Goal: Task Accomplishment & Management: Contribute content

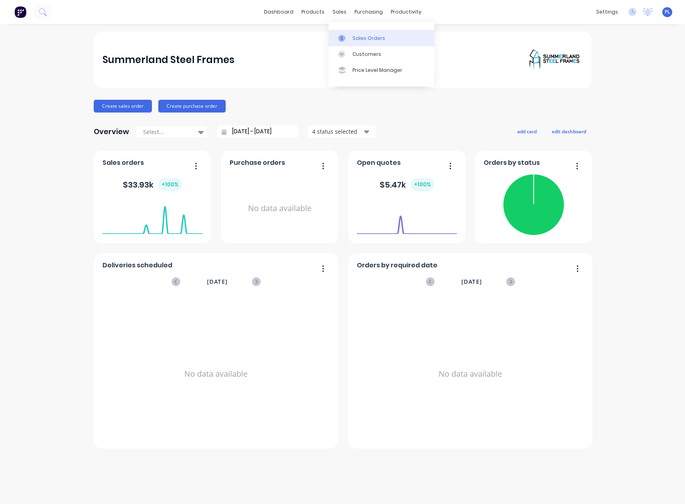
click at [360, 34] on link "Sales Orders" at bounding box center [382, 38] width 106 height 16
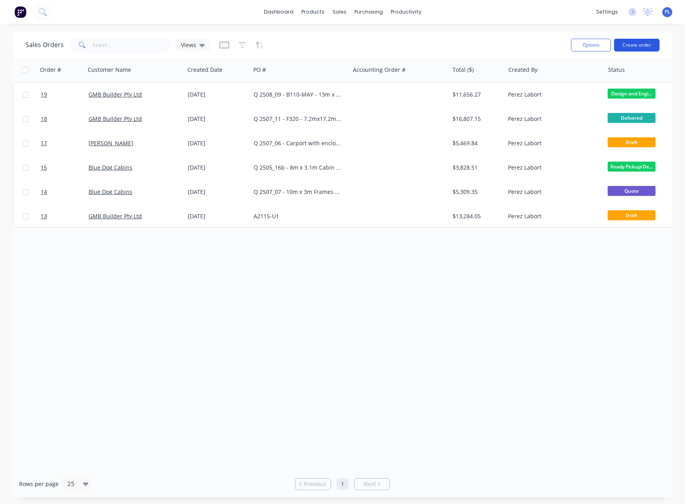
click at [651, 44] on button "Create order" at bounding box center [636, 45] width 45 height 13
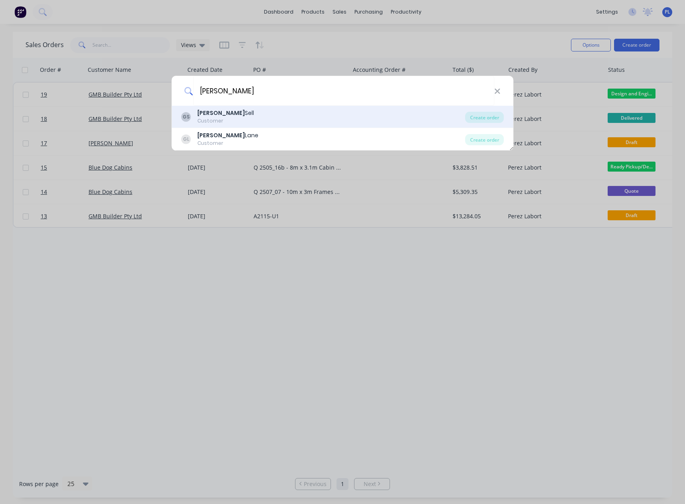
type input "gavin"
click at [243, 117] on div "GS Gavin Sell Customer" at bounding box center [323, 117] width 284 height 16
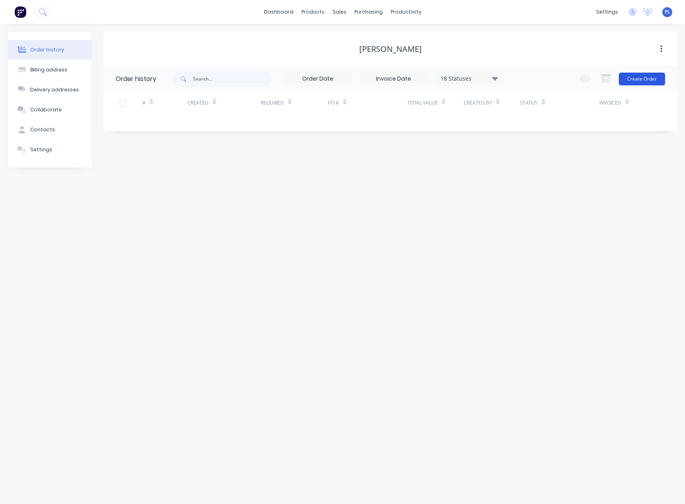
click at [640, 77] on button "Create Order" at bounding box center [642, 79] width 46 height 13
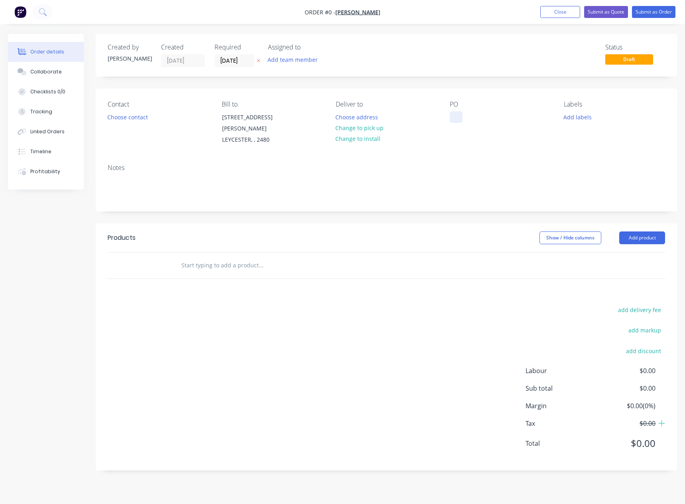
click at [454, 116] on div at bounding box center [456, 117] width 13 height 12
click at [132, 118] on button "Choose contact" at bounding box center [127, 116] width 49 height 11
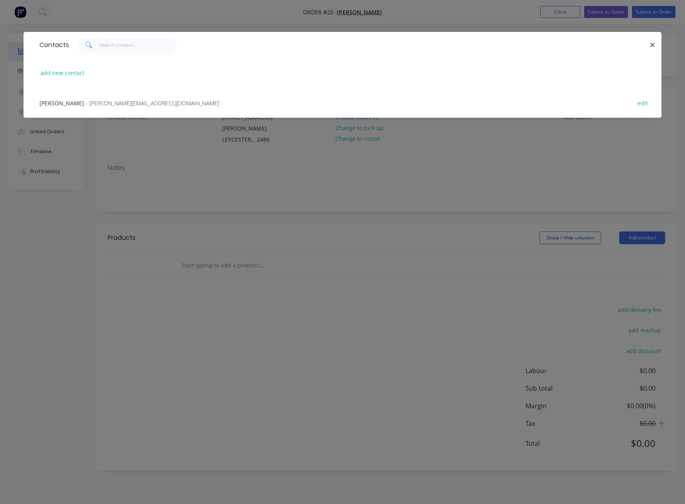
click at [120, 104] on span "- gavinsell@hotmail.com.au -" at bounding box center [154, 103] width 137 height 8
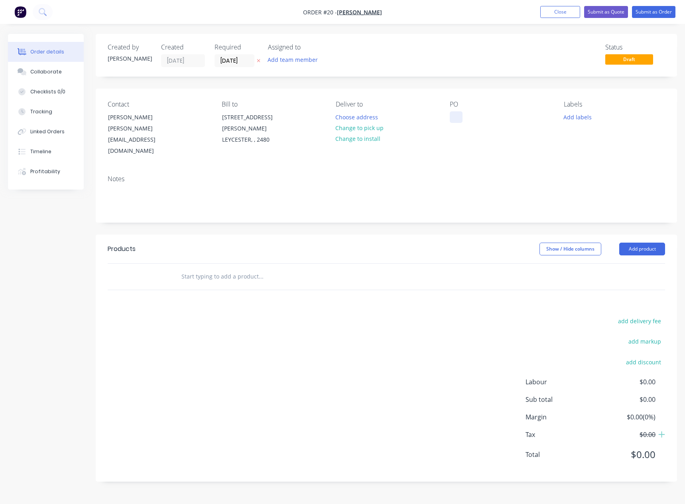
click at [450, 118] on div at bounding box center [456, 117] width 13 height 12
click at [489, 117] on div "2512 - 05 -" at bounding box center [470, 117] width 41 height 12
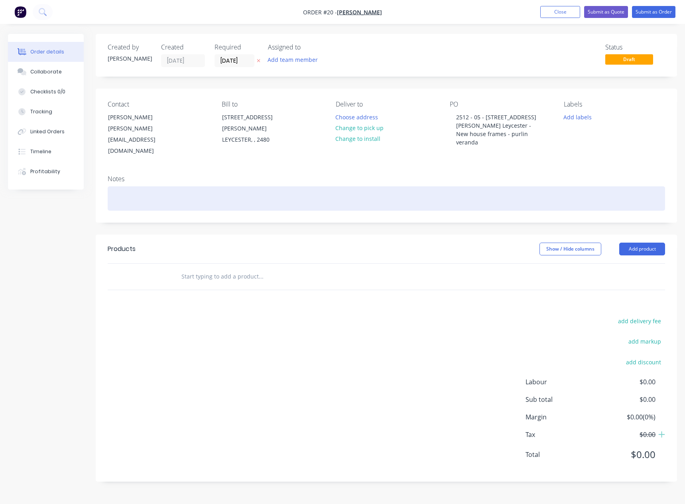
click at [586, 186] on div at bounding box center [387, 198] width 558 height 24
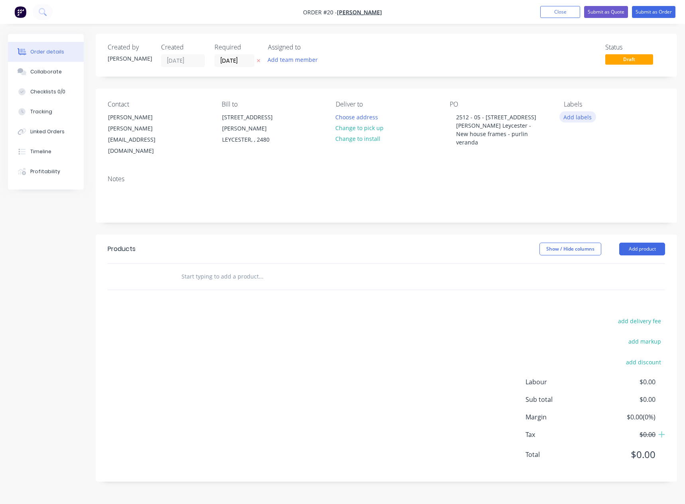
click at [579, 116] on button "Add labels" at bounding box center [578, 116] width 37 height 11
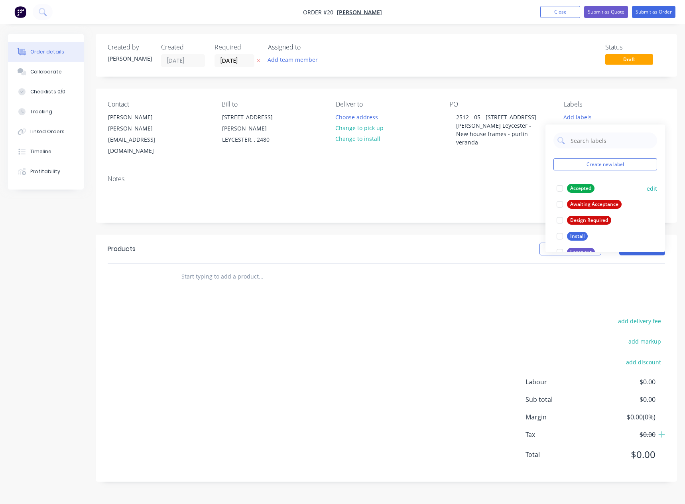
click at [561, 187] on div at bounding box center [560, 188] width 16 height 16
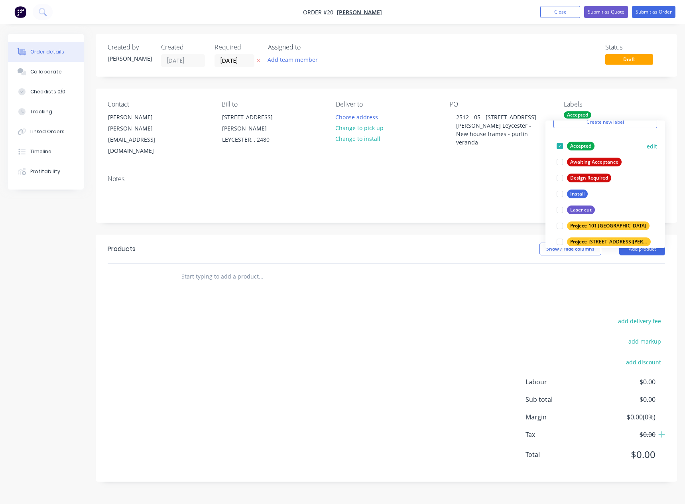
scroll to position [40, 0]
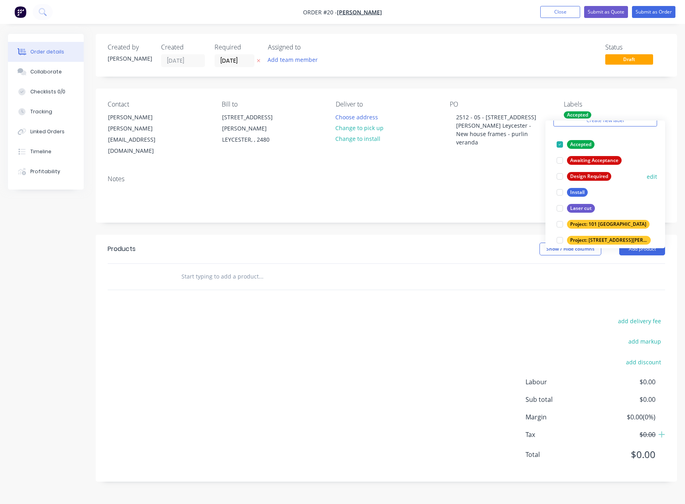
click at [560, 176] on div at bounding box center [560, 176] width 16 height 16
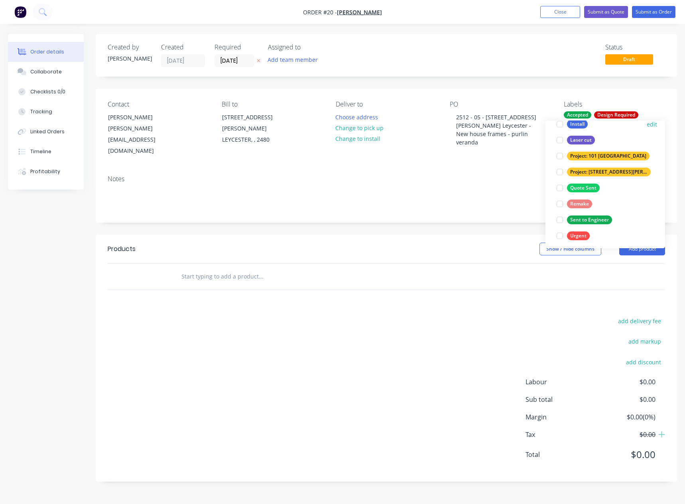
scroll to position [112, 0]
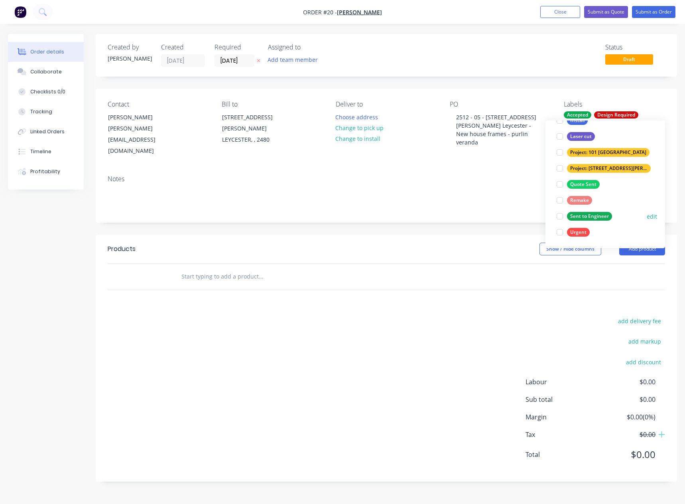
click at [561, 215] on div at bounding box center [560, 216] width 16 height 16
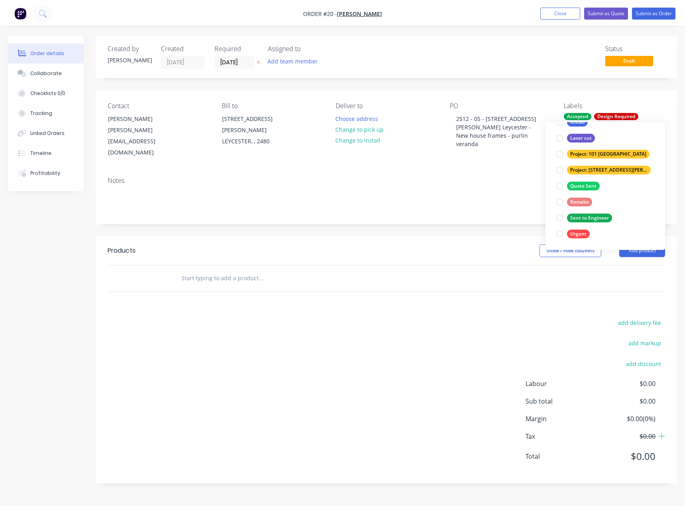
scroll to position [0, 0]
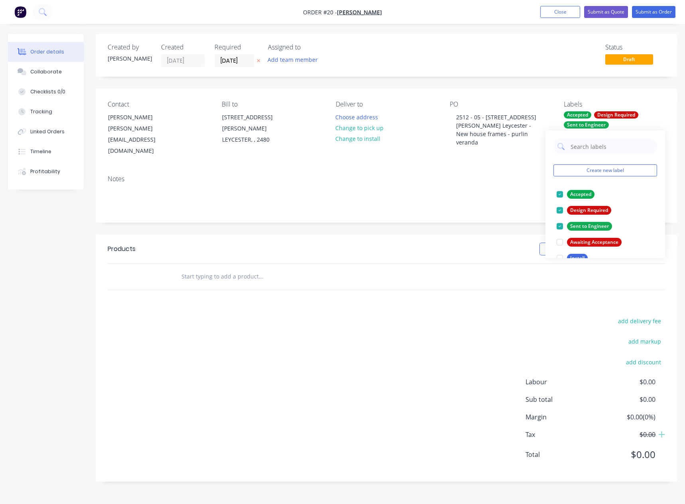
click at [527, 175] on div "Notes" at bounding box center [387, 179] width 558 height 8
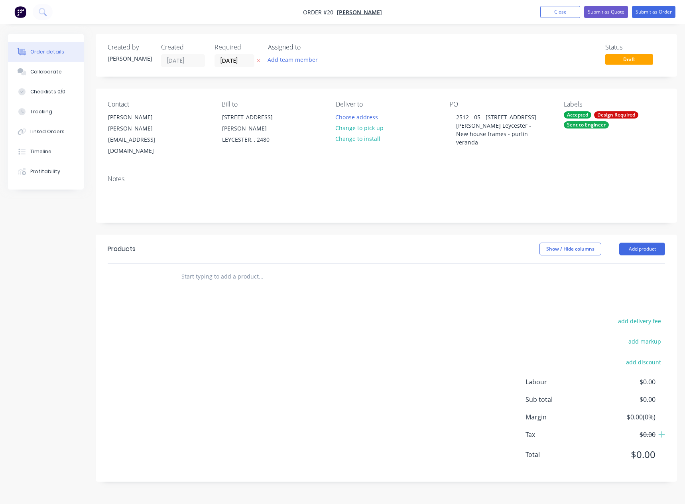
click at [206, 268] on input "text" at bounding box center [261, 276] width 160 height 16
click at [278, 268] on input "text" at bounding box center [261, 276] width 160 height 16
click at [637, 243] on button "Add product" at bounding box center [642, 249] width 46 height 13
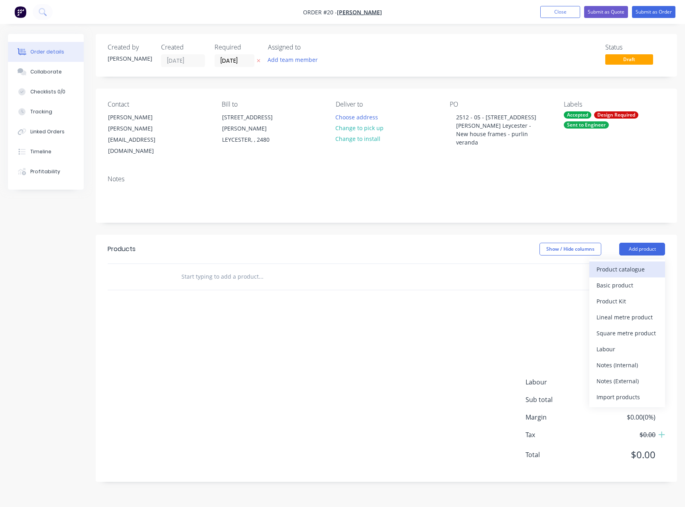
click at [632, 263] on div "Product catalogue" at bounding box center [627, 269] width 61 height 12
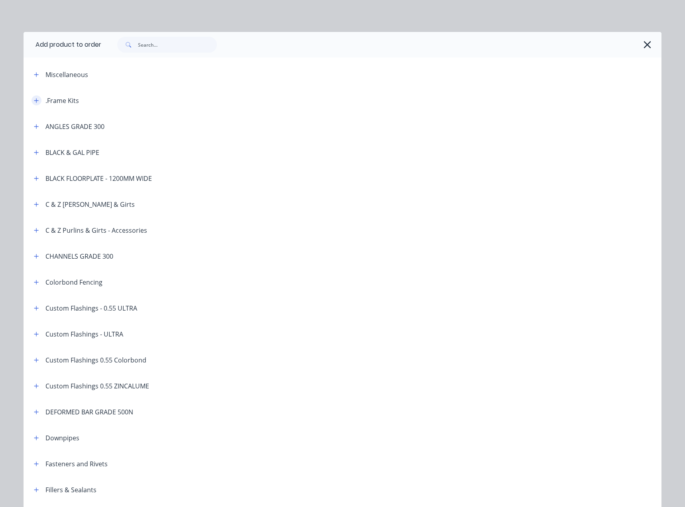
click at [34, 100] on icon "button" at bounding box center [36, 100] width 4 height 4
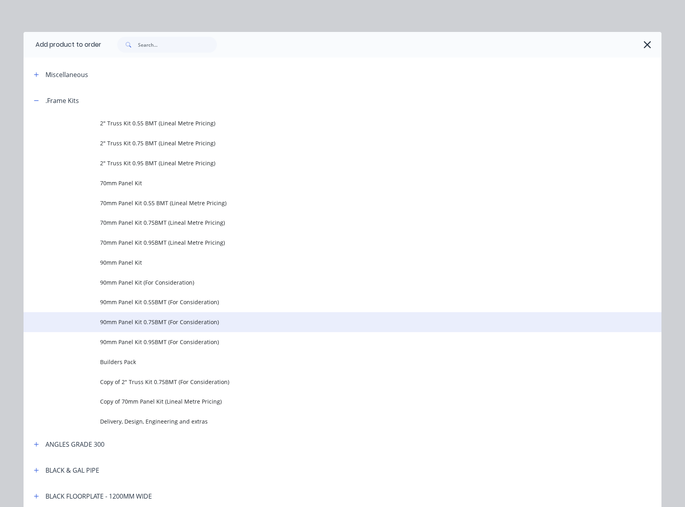
click at [148, 322] on span "90mm Panel Kit 0.75BMT (For Consideration)" at bounding box center [324, 322] width 449 height 8
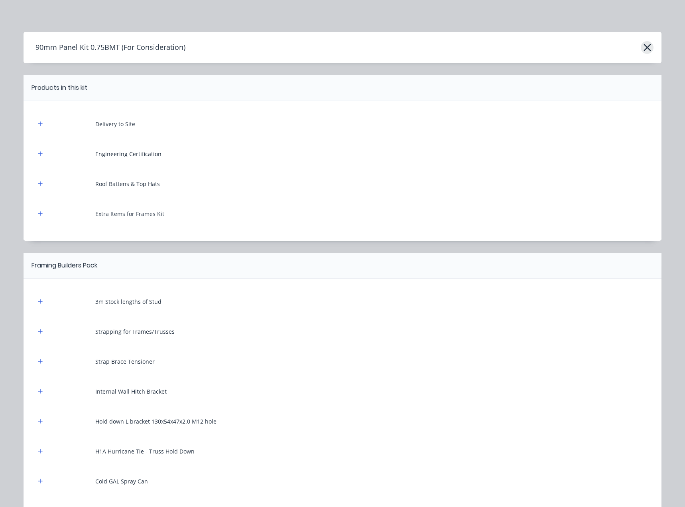
click at [644, 47] on icon "button" at bounding box center [647, 47] width 7 height 7
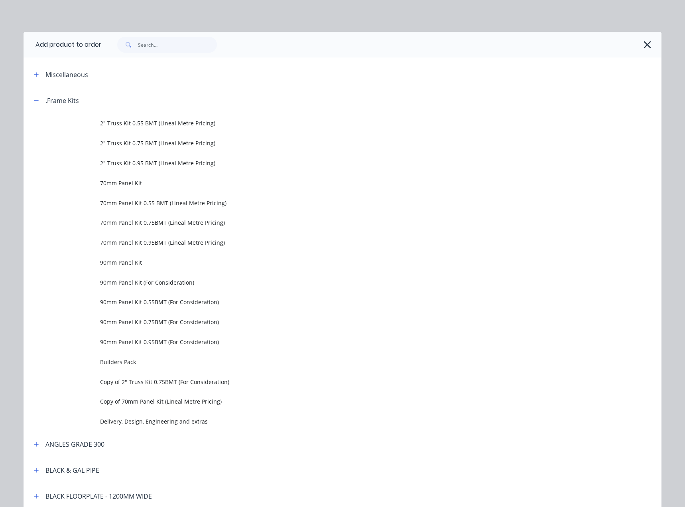
scroll to position [87, 0]
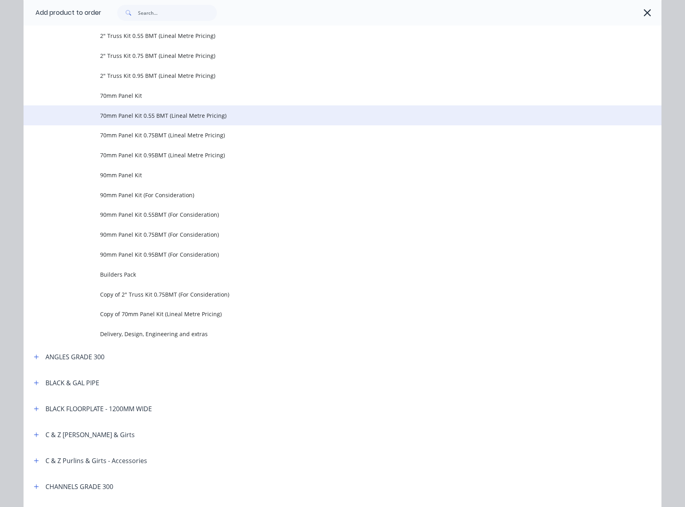
click at [157, 118] on span "70mm Panel Kit 0.55 BMT (Lineal Metre Pricing)" at bounding box center [324, 115] width 449 height 8
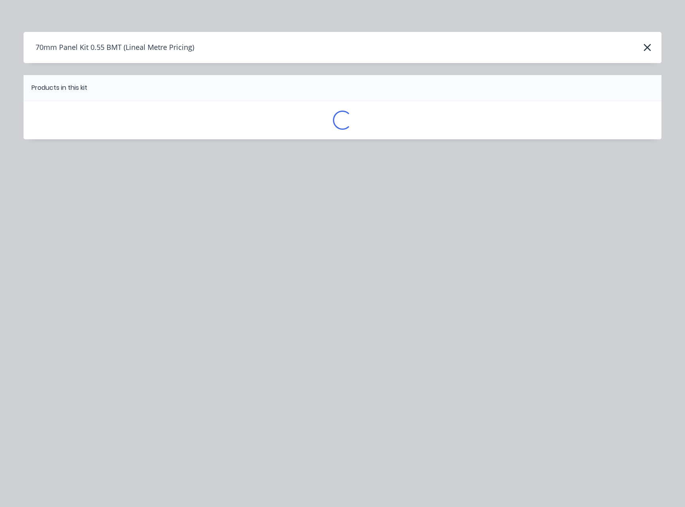
scroll to position [0, 0]
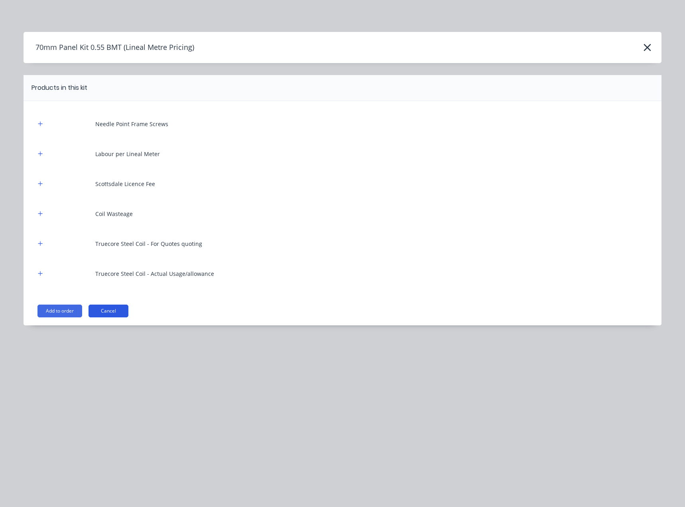
click at [105, 308] on button "Cancel" at bounding box center [109, 310] width 40 height 13
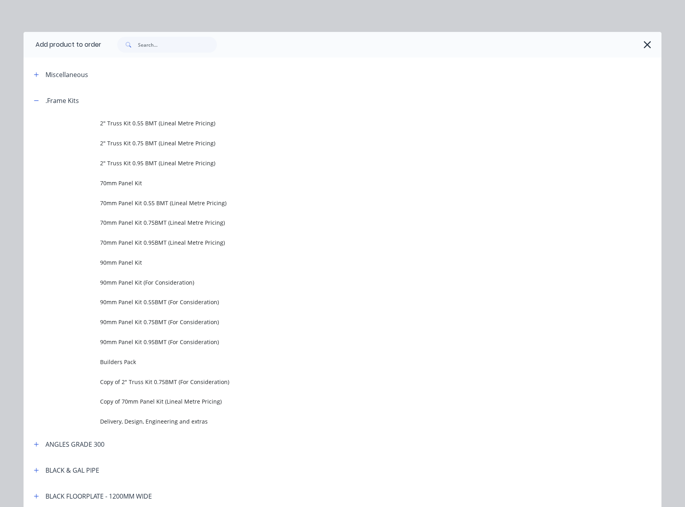
click at [646, 46] on icon "button" at bounding box center [647, 44] width 7 height 7
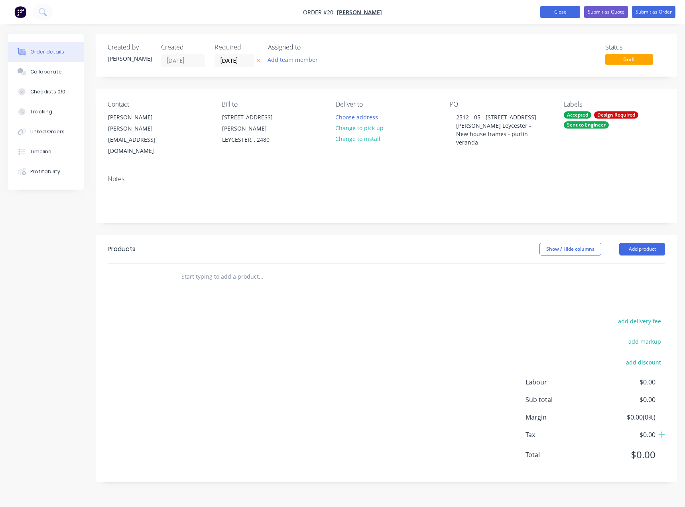
click at [554, 9] on button "Close" at bounding box center [560, 12] width 40 height 12
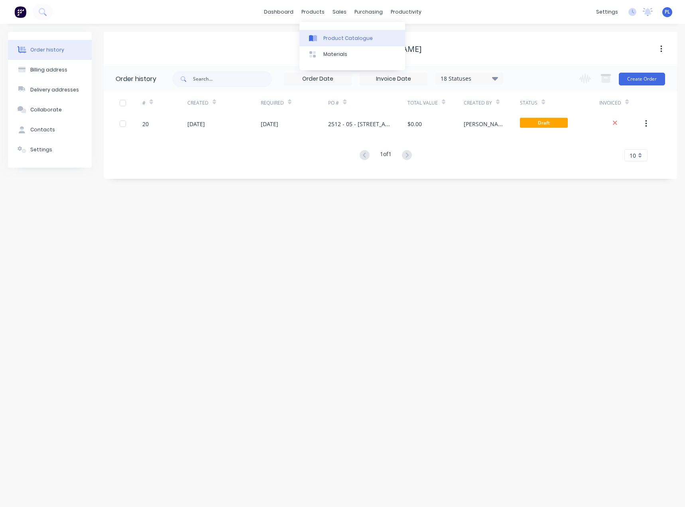
click at [335, 35] on div "Product Catalogue" at bounding box center [347, 38] width 49 height 7
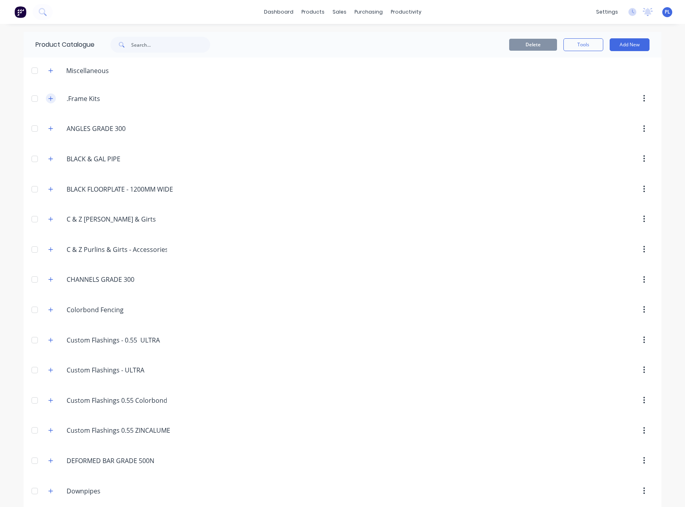
click at [48, 98] on icon "button" at bounding box center [50, 99] width 5 height 6
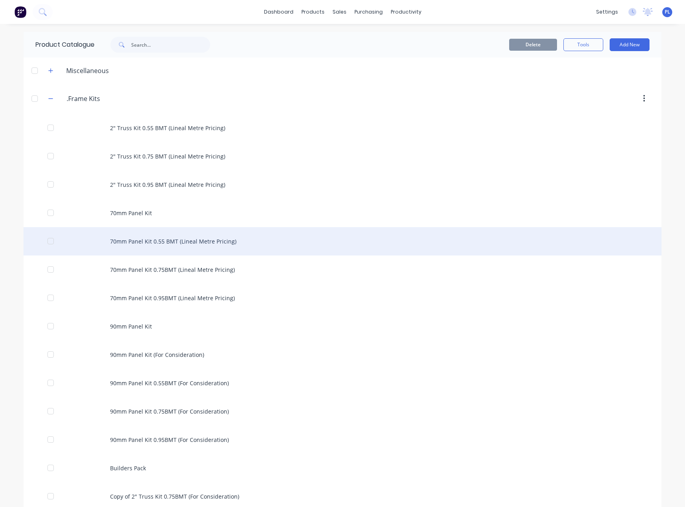
click at [179, 239] on div "70mm Panel Kit 0.55 BMT (Lineal Metre Pricing)" at bounding box center [343, 241] width 638 height 28
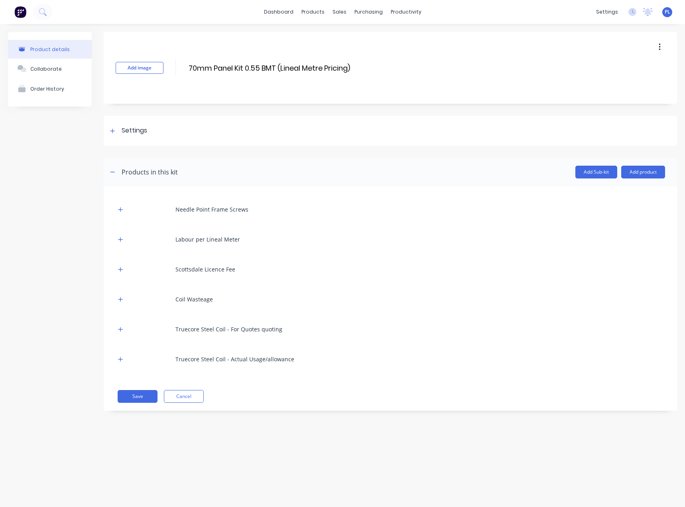
click at [658, 44] on button "button" at bounding box center [660, 47] width 19 height 14
click at [621, 68] on span "Duplicate" at bounding box center [631, 68] width 60 height 8
click at [334, 36] on div "Product Catalogue" at bounding box center [347, 38] width 49 height 7
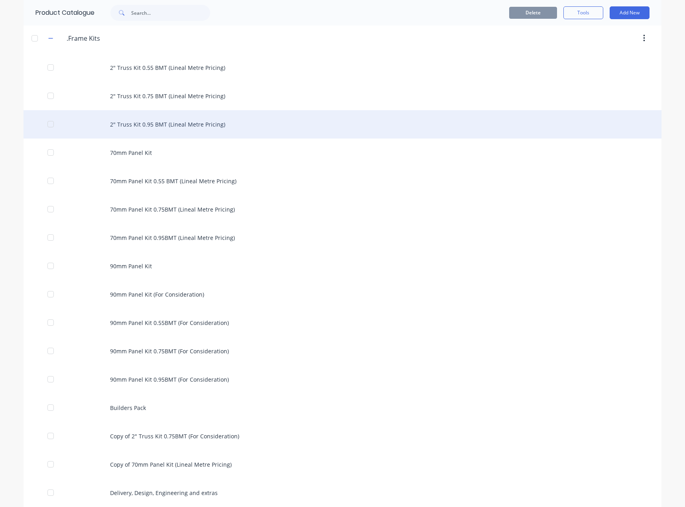
scroll to position [80, 0]
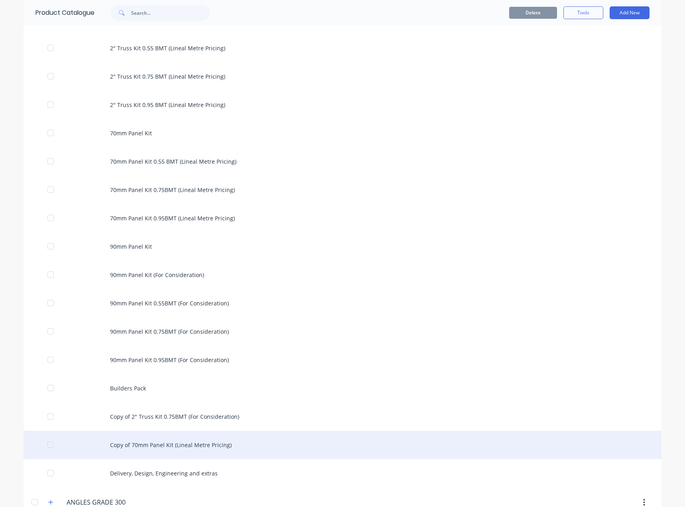
click at [154, 443] on div "Copy of 70mm Panel Kit (Lineal Metre Pricing)" at bounding box center [343, 444] width 638 height 28
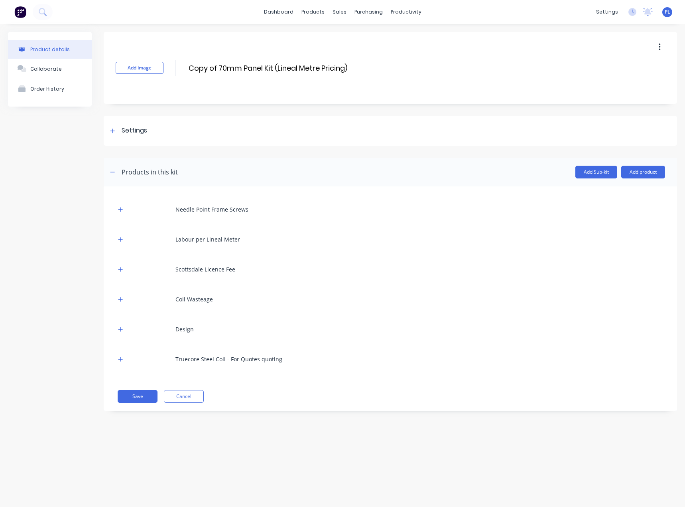
drag, startPoint x: 223, startPoint y: 67, endPoint x: 185, endPoint y: 70, distance: 37.3
click at [185, 70] on div "Add image Copy of 70mm Panel Kit (Lineal Metre Pricing) Copy of 70mm Panel Kit …" at bounding box center [391, 68] width 574 height 72
click at [317, 14] on div "products" at bounding box center [313, 12] width 31 height 12
click at [343, 33] on link "Product Catalogue" at bounding box center [353, 38] width 106 height 16
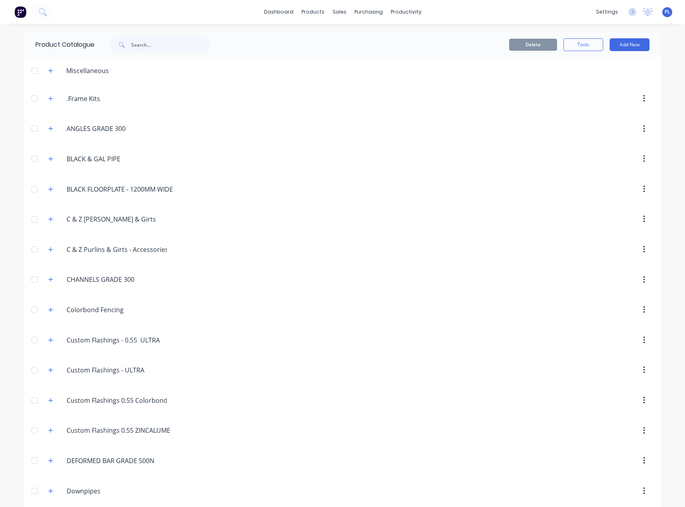
click at [49, 98] on icon "button" at bounding box center [50, 99] width 5 height 6
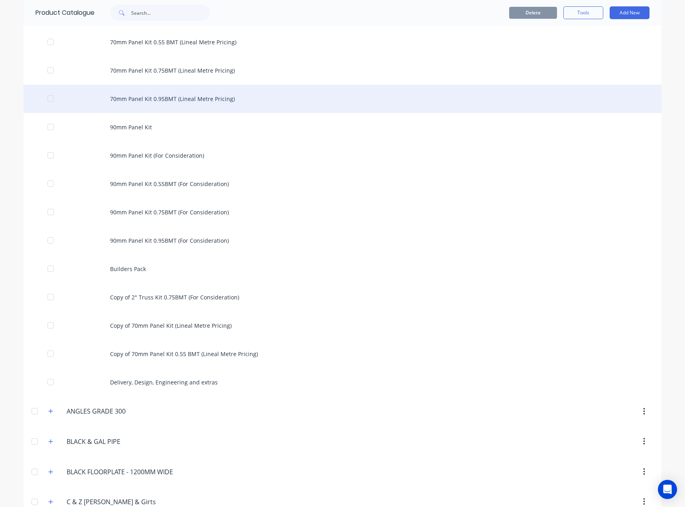
scroll to position [199, 0]
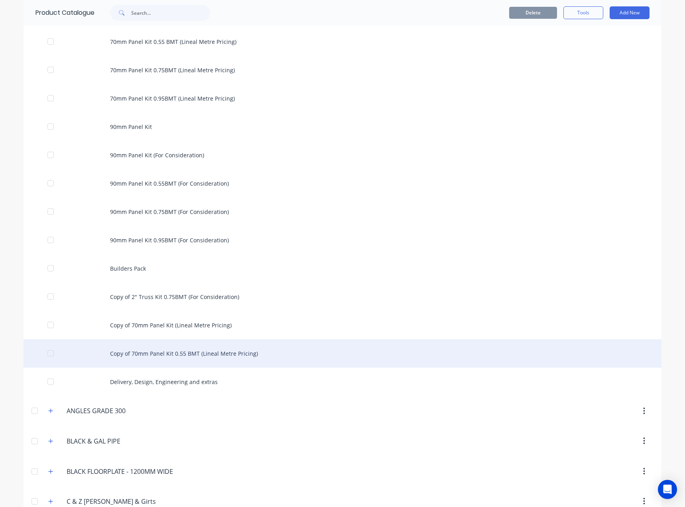
click at [180, 353] on div "Copy of 70mm Panel Kit 0.55 BMT (Lineal Metre Pricing)" at bounding box center [343, 353] width 638 height 28
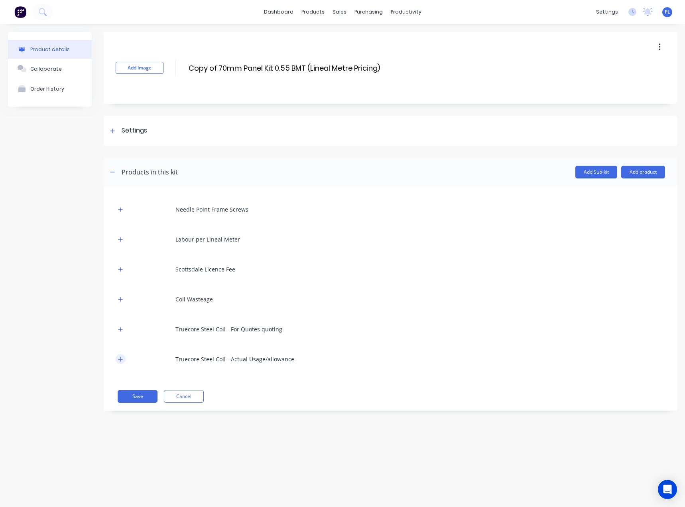
click at [122, 358] on icon "button" at bounding box center [120, 359] width 5 height 6
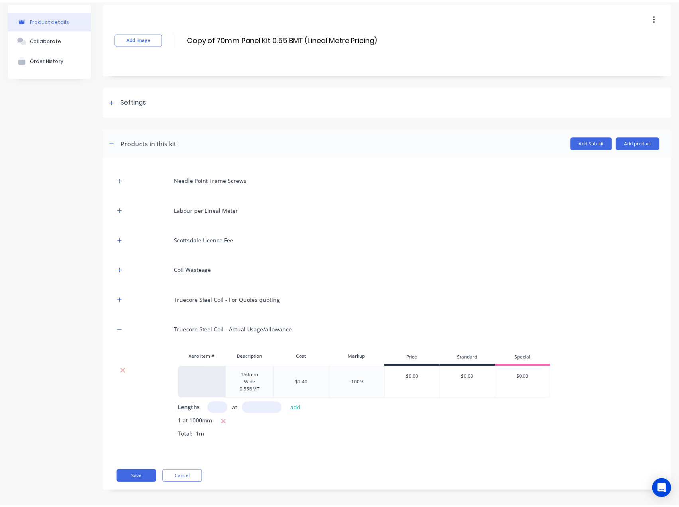
scroll to position [34, 0]
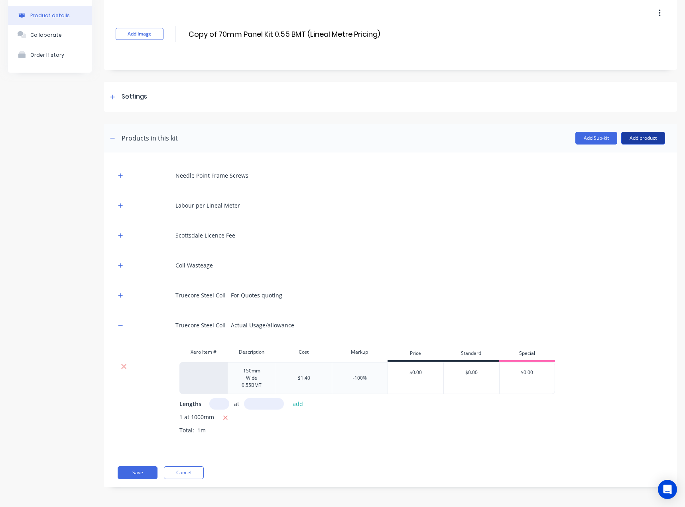
click at [641, 138] on button "Add product" at bounding box center [643, 138] width 44 height 13
click at [633, 158] on div "Product catalogue" at bounding box center [627, 159] width 61 height 12
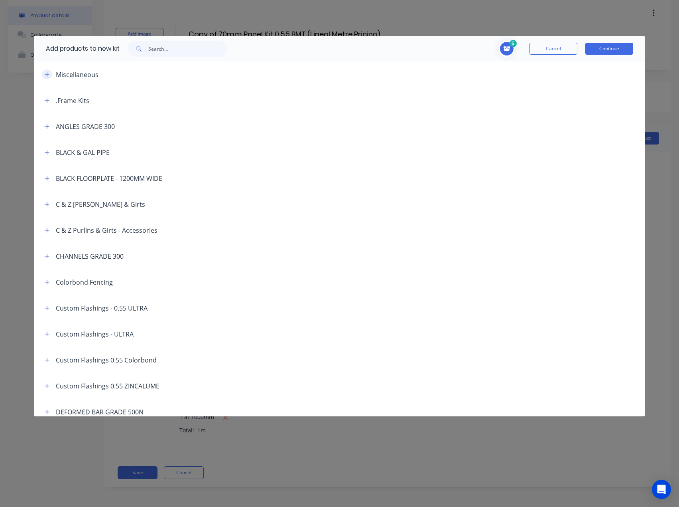
click at [48, 73] on icon "button" at bounding box center [47, 75] width 5 height 6
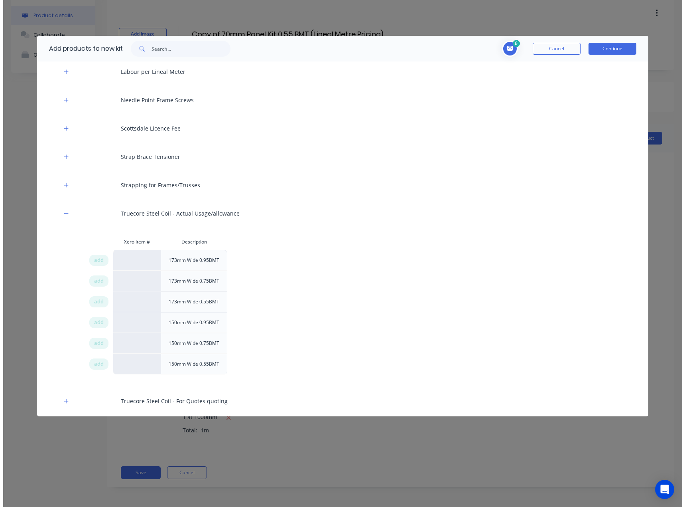
scroll to position [399, 0]
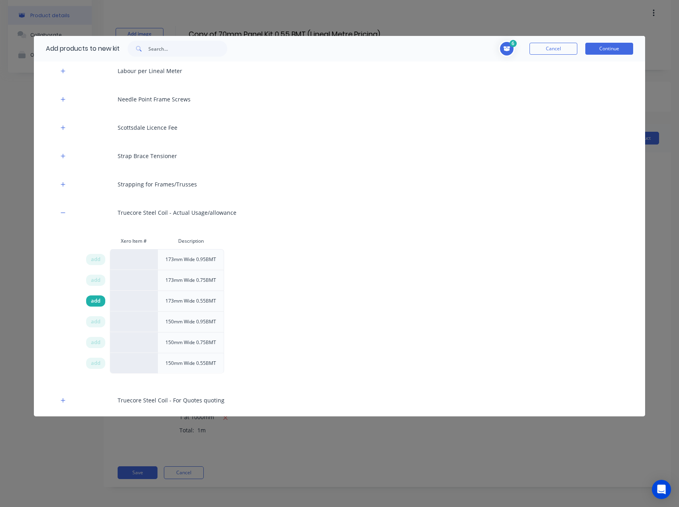
click at [97, 300] on span "add" at bounding box center [96, 301] width 10 height 8
click at [604, 49] on button "Continue" at bounding box center [610, 49] width 48 height 12
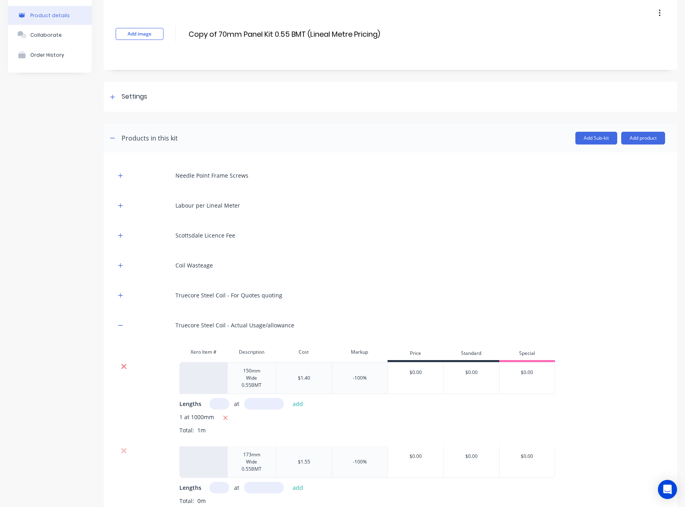
click at [124, 365] on icon at bounding box center [124, 366] width 6 height 8
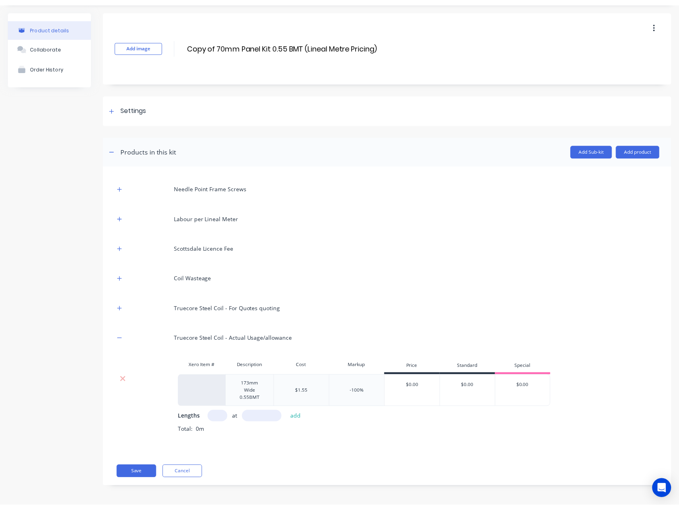
scroll to position [21, 0]
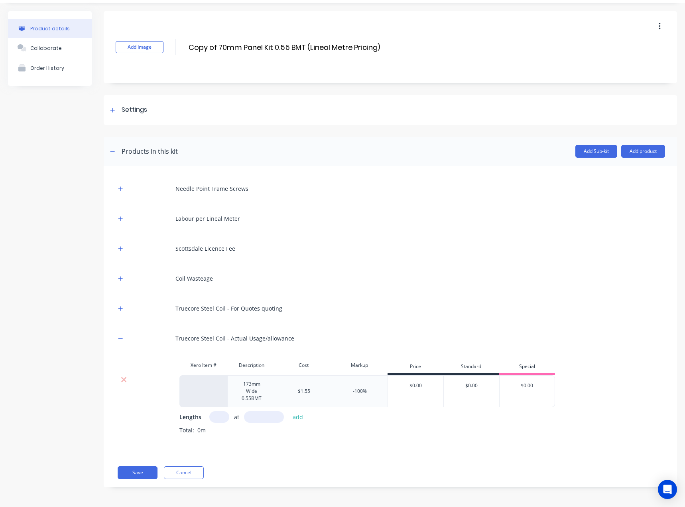
click at [217, 420] on input "text" at bounding box center [219, 417] width 20 height 12
type input "1"
type input "1000"
click at [300, 418] on button "add" at bounding box center [298, 416] width 19 height 11
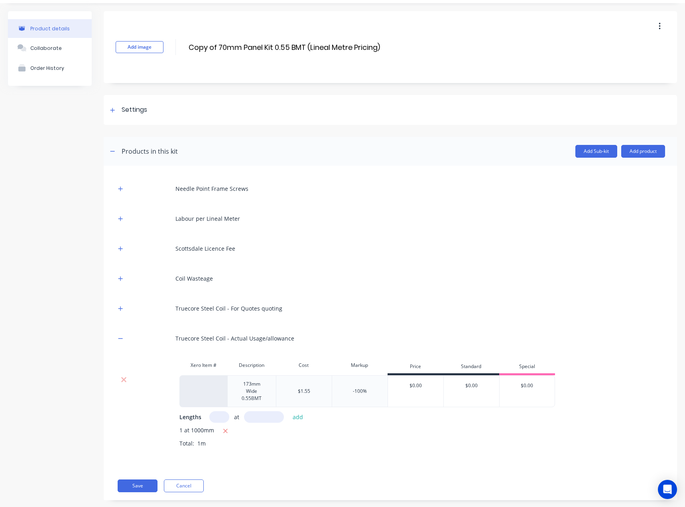
drag, startPoint x: 222, startPoint y: 47, endPoint x: 185, endPoint y: 49, distance: 37.5
click at [185, 49] on div "Add image Copy of 70mm Panel Kit 0.55 BMT (Lineal Metre Pricing) Copy of 70mm P…" at bounding box center [391, 47] width 574 height 72
type input "90mm Panel Kit 0.55 BMT (Lineal Metre Pricing)"
click at [345, 242] on div "Scottsdale Licence Fee" at bounding box center [391, 248] width 550 height 22
click at [122, 306] on icon "button" at bounding box center [120, 309] width 5 height 6
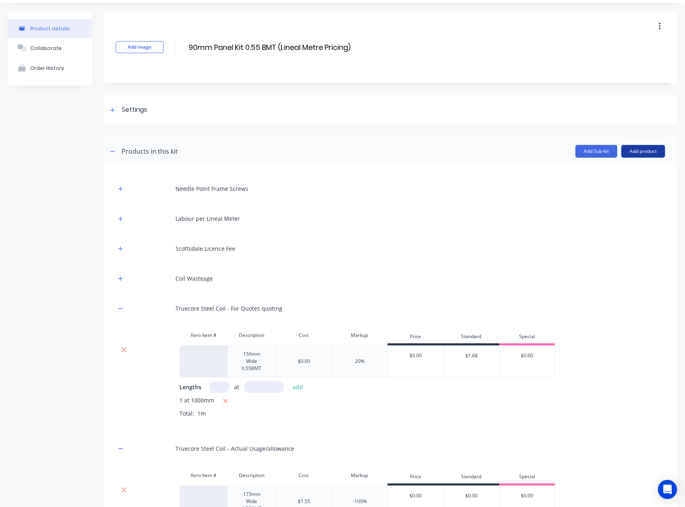
click at [642, 152] on button "Add product" at bounding box center [643, 151] width 44 height 13
click at [629, 171] on div "Product catalogue" at bounding box center [627, 172] width 61 height 12
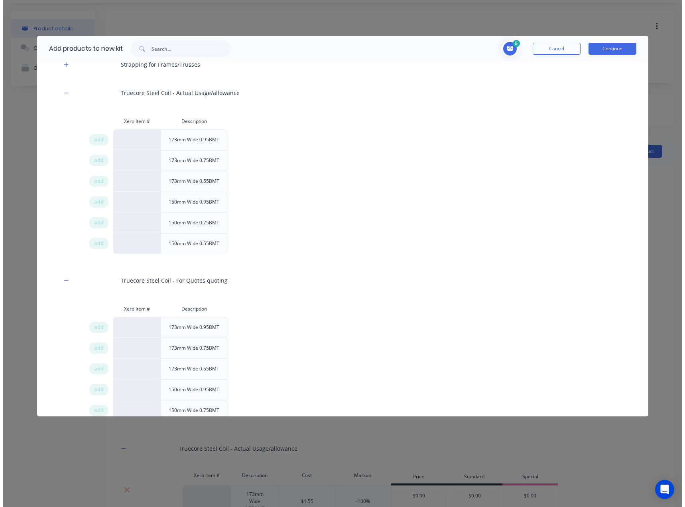
scroll to position [598, 0]
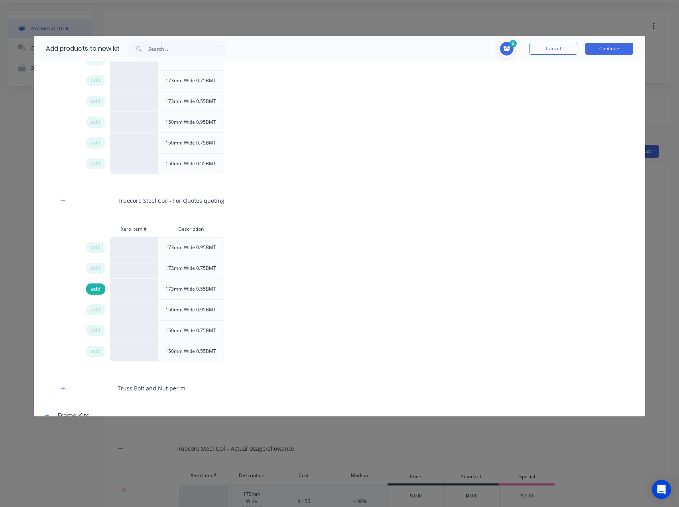
click at [93, 286] on span "add" at bounding box center [96, 289] width 10 height 8
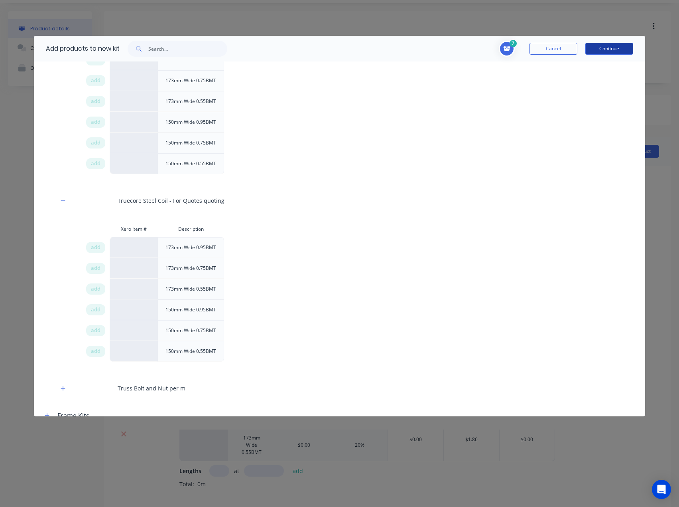
click at [609, 48] on button "Continue" at bounding box center [610, 49] width 48 height 12
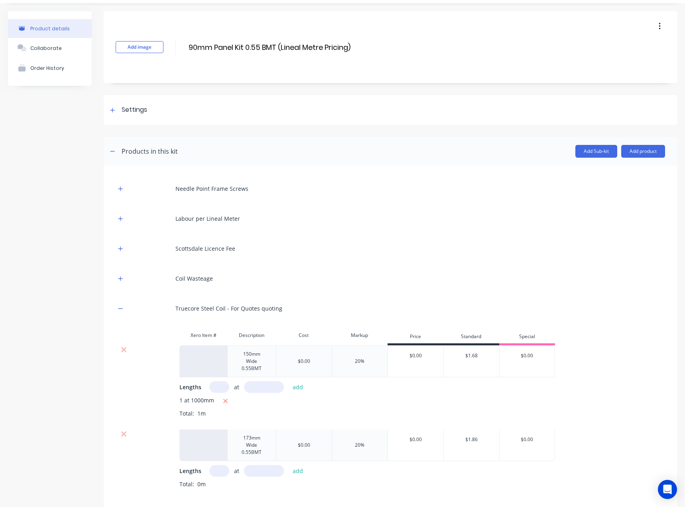
click at [218, 467] on input "text" at bounding box center [219, 471] width 20 height 12
type input "1"
type input "1000"
click at [302, 471] on button "add" at bounding box center [298, 470] width 19 height 11
click at [126, 349] on icon at bounding box center [124, 349] width 6 height 8
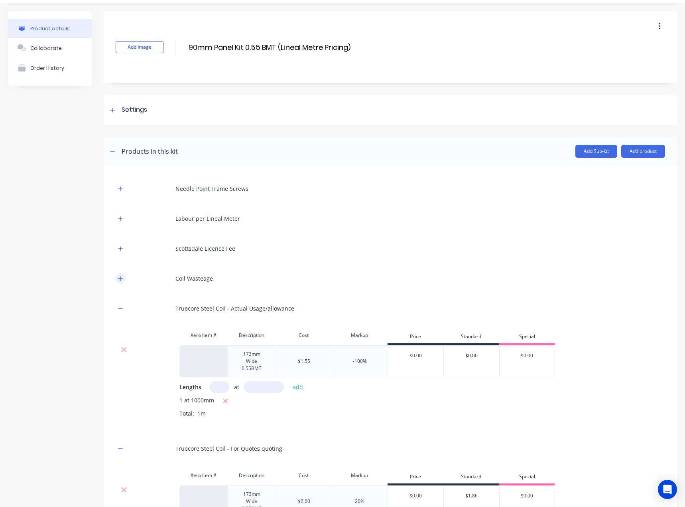
click at [120, 279] on icon "button" at bounding box center [120, 278] width 4 height 4
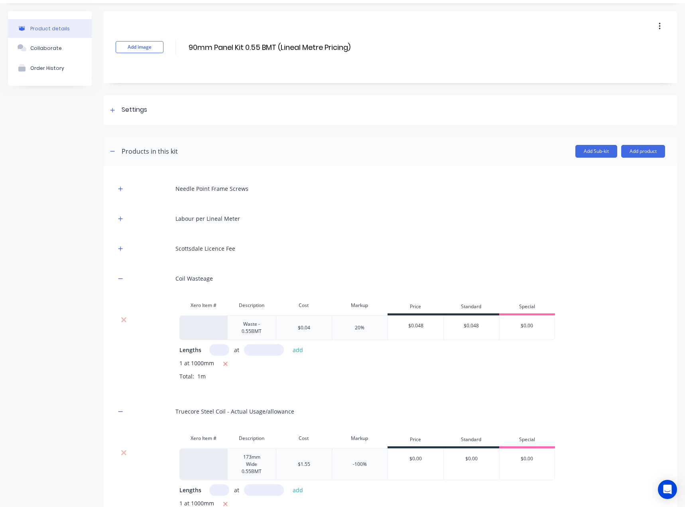
click at [382, 212] on div "Labour per Lineal Meter" at bounding box center [391, 218] width 550 height 22
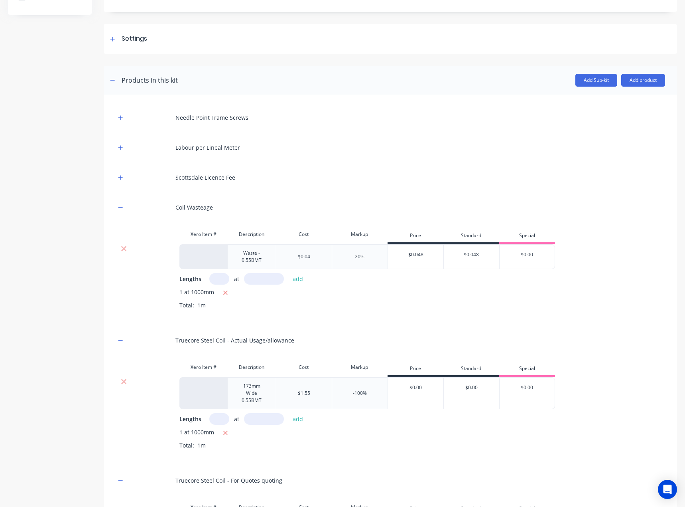
scroll to position [180, 0]
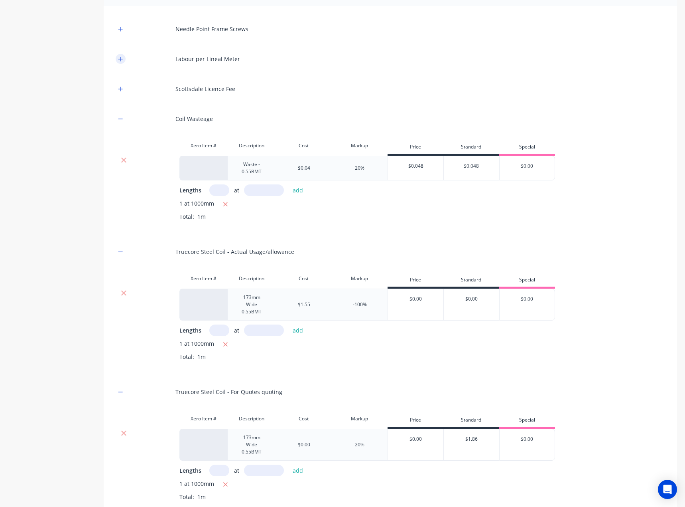
click at [120, 60] on icon "button" at bounding box center [120, 59] width 5 height 6
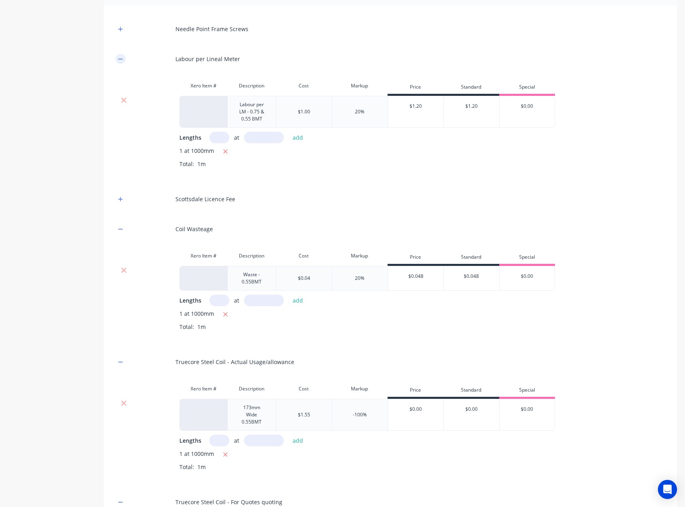
click at [120, 60] on icon "button" at bounding box center [120, 59] width 5 height 6
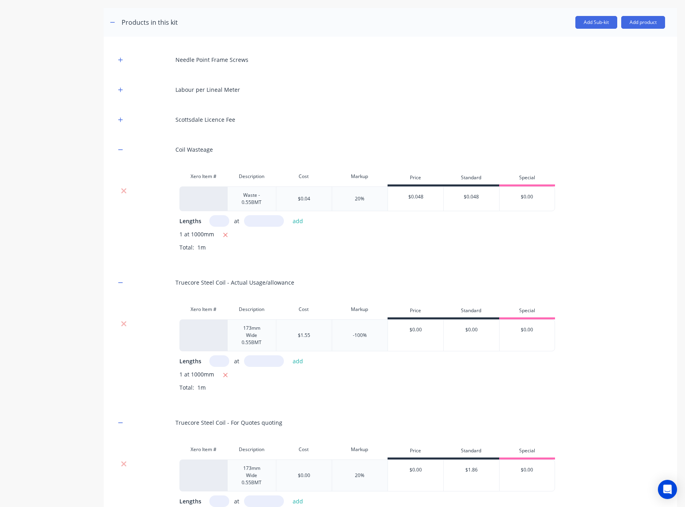
scroll to position [247, 0]
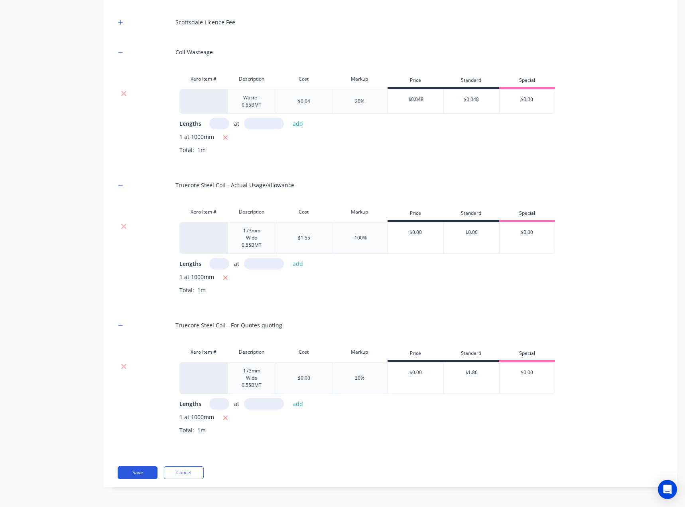
click at [142, 469] on button "Save" at bounding box center [138, 472] width 40 height 13
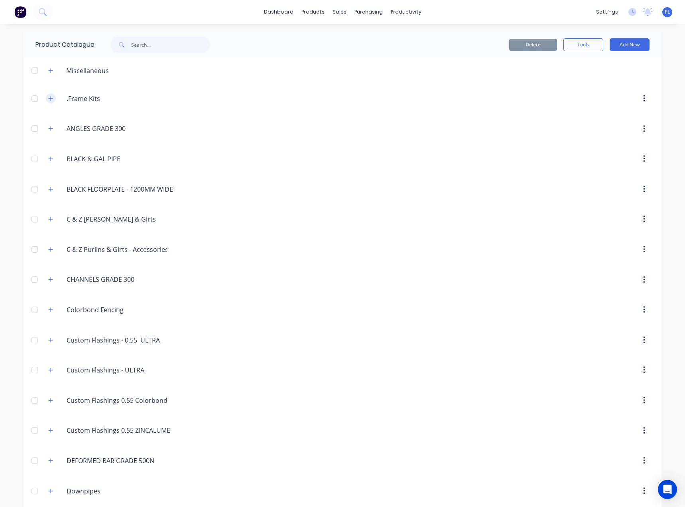
click at [48, 97] on icon "button" at bounding box center [50, 99] width 5 height 6
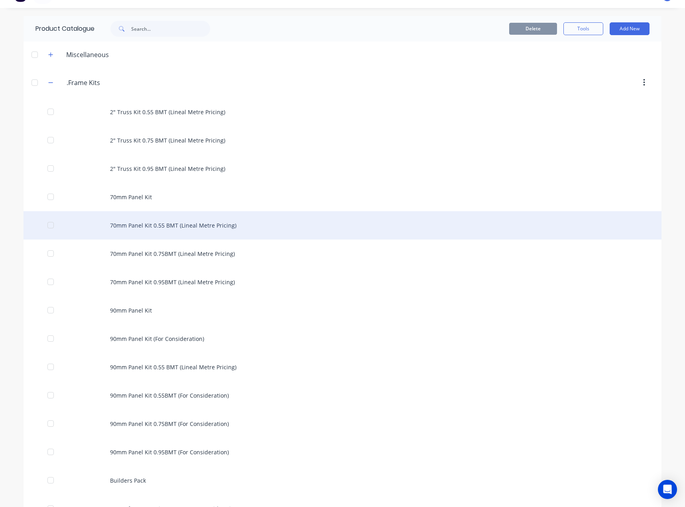
scroll to position [40, 0]
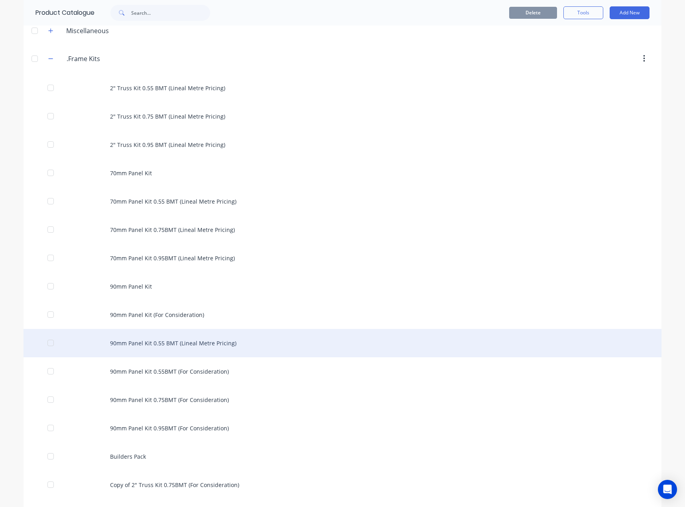
click at [203, 341] on div "90mm Panel Kit 0.55 BMT (Lineal Metre Pricing)" at bounding box center [343, 343] width 638 height 28
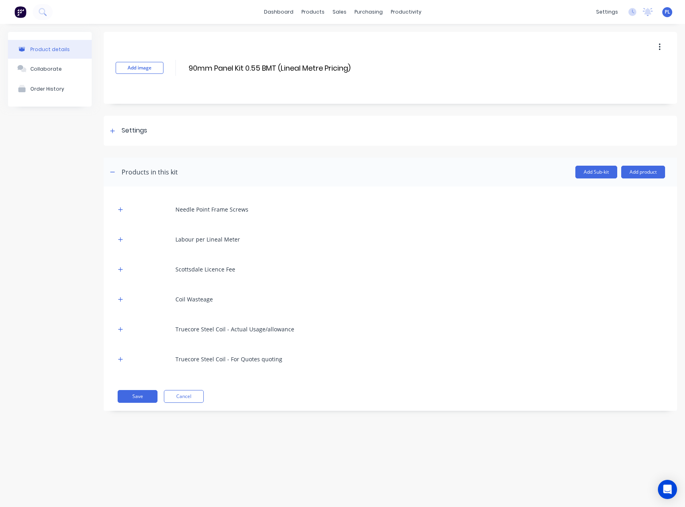
click at [662, 45] on button "button" at bounding box center [660, 47] width 19 height 14
click at [633, 67] on span "Duplicate" at bounding box center [631, 68] width 60 height 8
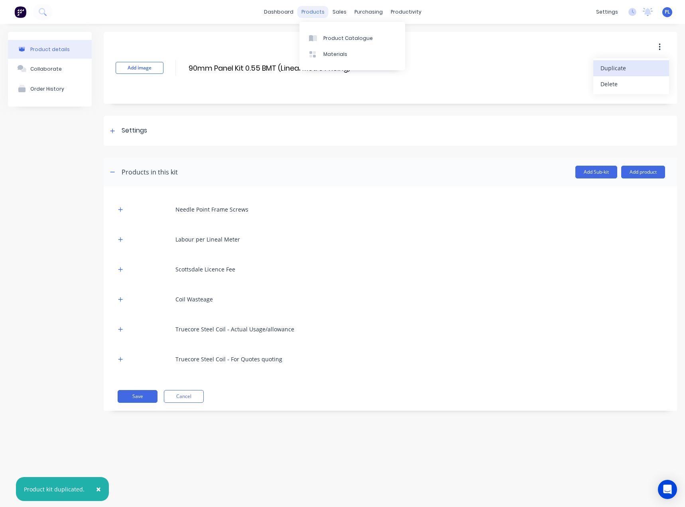
click at [313, 9] on div "products" at bounding box center [313, 12] width 31 height 12
click at [334, 35] on div "Product Catalogue" at bounding box center [347, 38] width 49 height 7
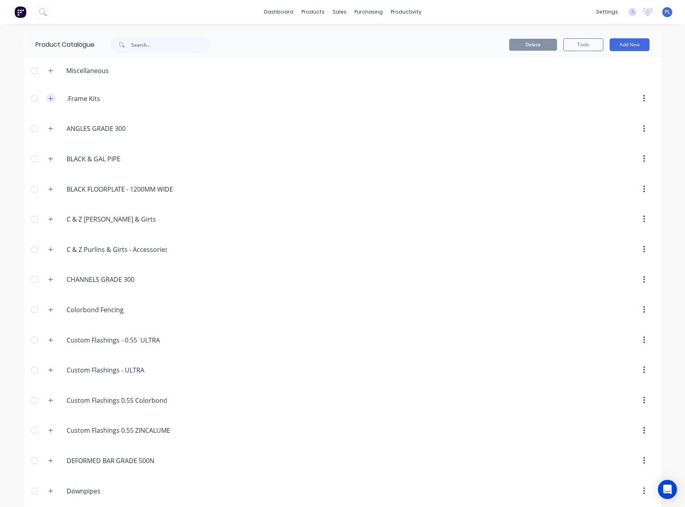
click at [49, 100] on icon "button" at bounding box center [50, 99] width 5 height 6
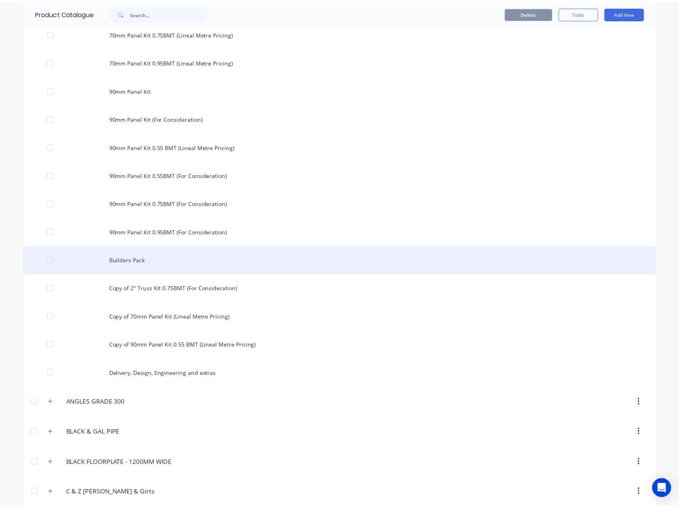
scroll to position [239, 0]
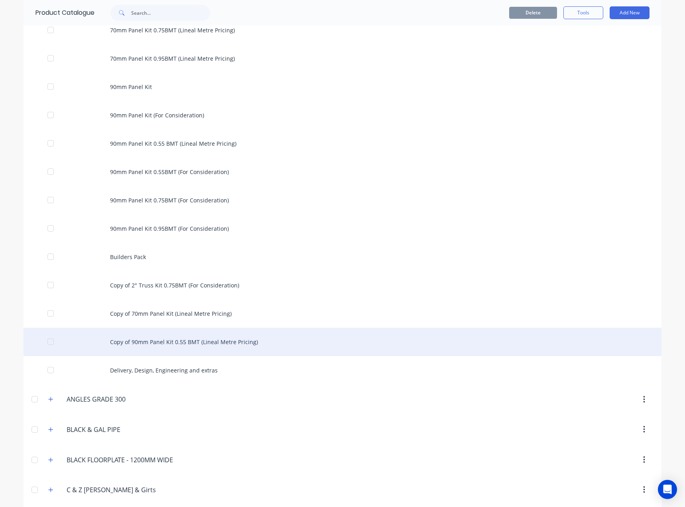
click at [152, 340] on div "Copy of 90mm Panel Kit 0.55 BMT (Lineal Metre Pricing)" at bounding box center [343, 341] width 638 height 28
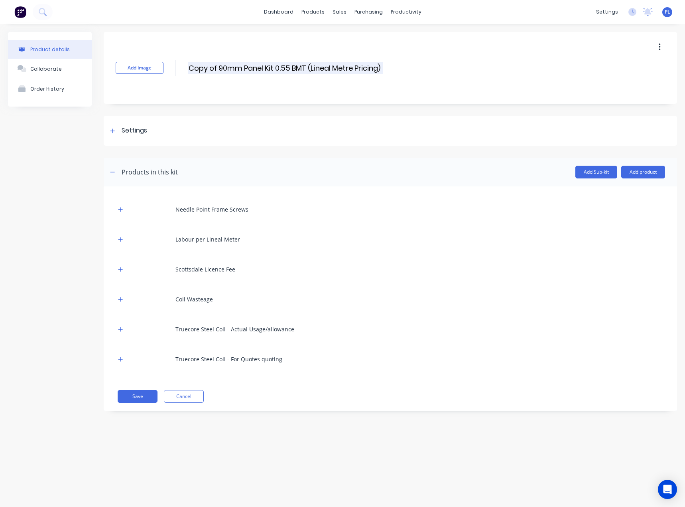
click at [285, 68] on input "Copy of 90mm Panel Kit 0.55 BMT (Lineal Metre Pricing)" at bounding box center [285, 68] width 195 height 12
type input "Copy of 90mm Panel Kit 0.75 BMT (Lineal Metre Pricing)"
click at [124, 358] on button "button" at bounding box center [121, 359] width 10 height 10
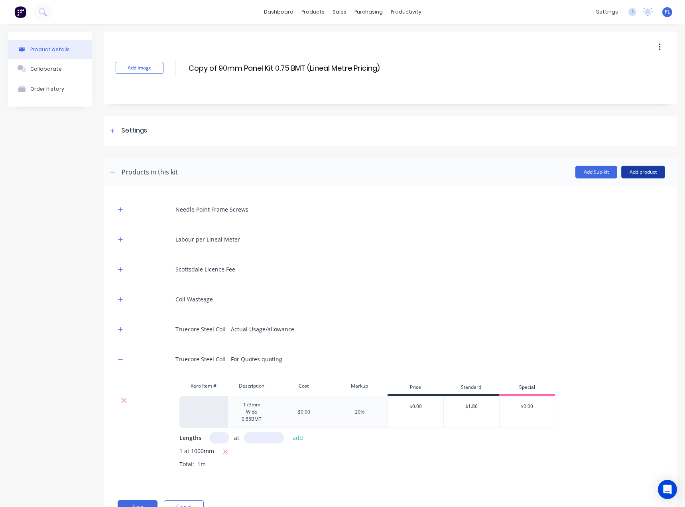
click at [636, 173] on button "Add product" at bounding box center [643, 172] width 44 height 13
click at [628, 191] on div "Product catalogue" at bounding box center [627, 193] width 61 height 12
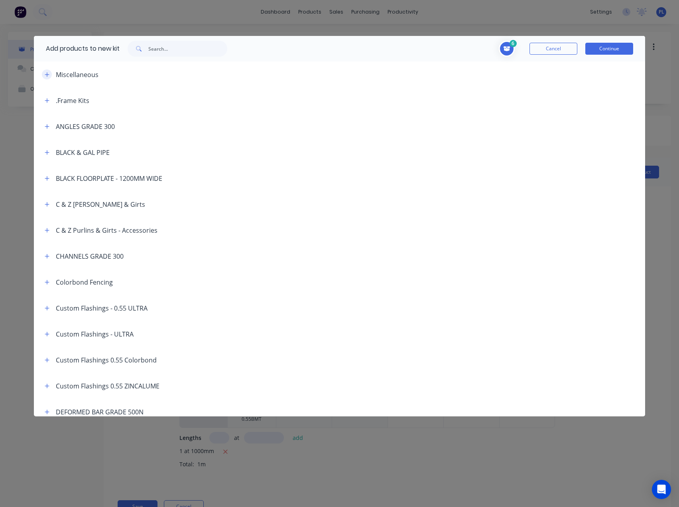
click at [48, 73] on icon "button" at bounding box center [47, 75] width 5 height 6
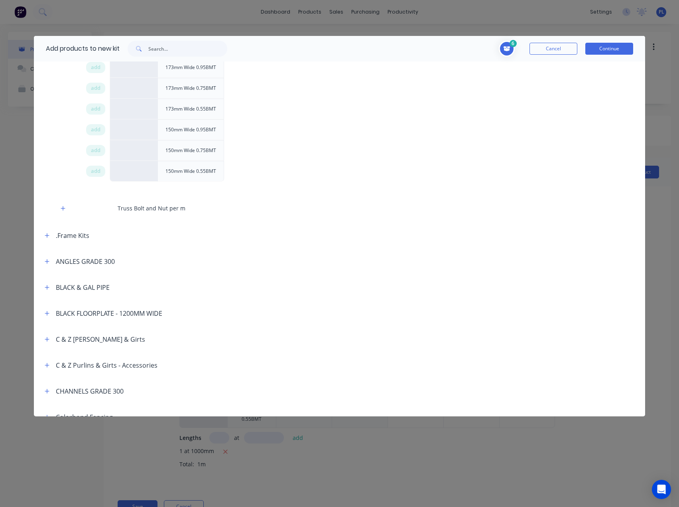
scroll to position [519, 0]
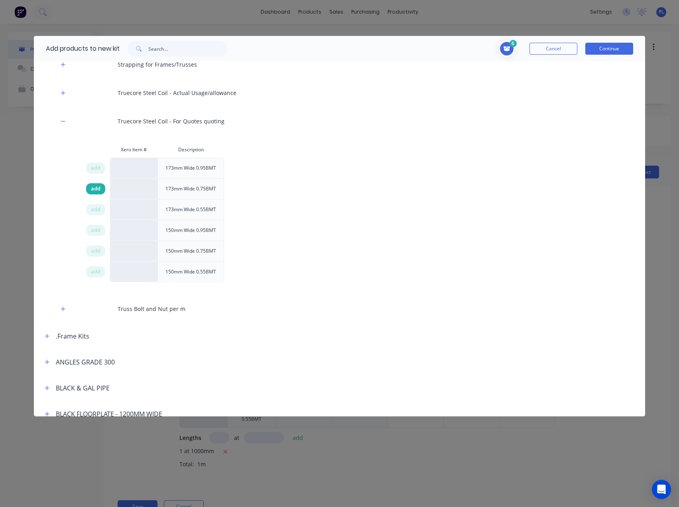
click at [98, 186] on span "add" at bounding box center [96, 189] width 10 height 8
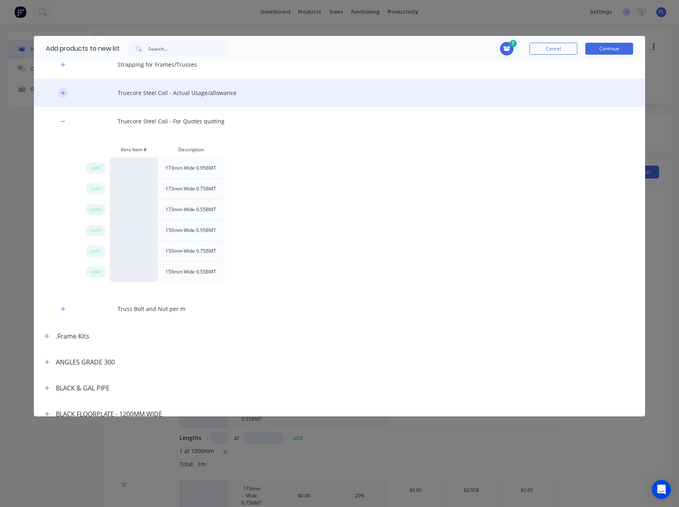
click at [62, 95] on icon "button" at bounding box center [63, 93] width 5 height 6
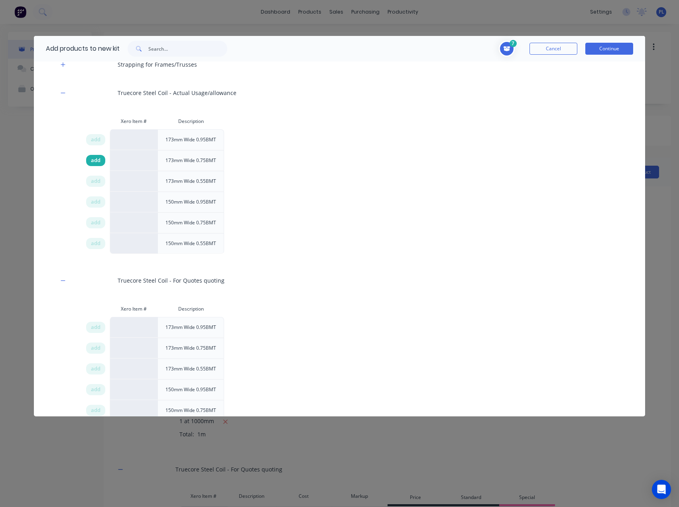
click at [94, 160] on span "add" at bounding box center [96, 160] width 10 height 8
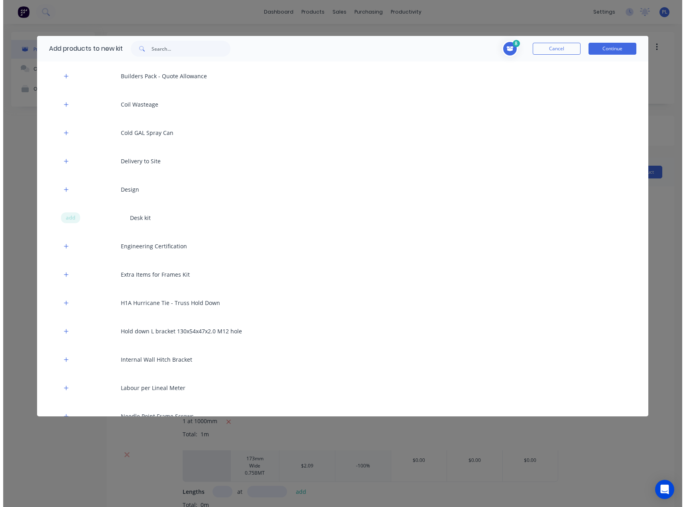
scroll to position [80, 0]
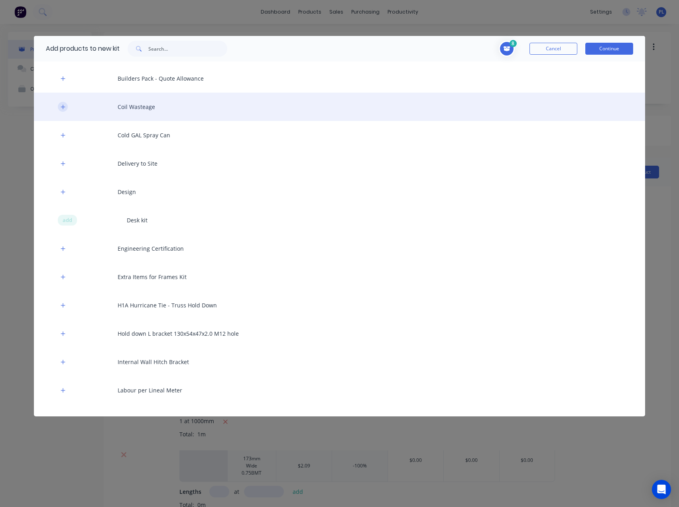
click at [65, 108] on button "button" at bounding box center [63, 107] width 10 height 10
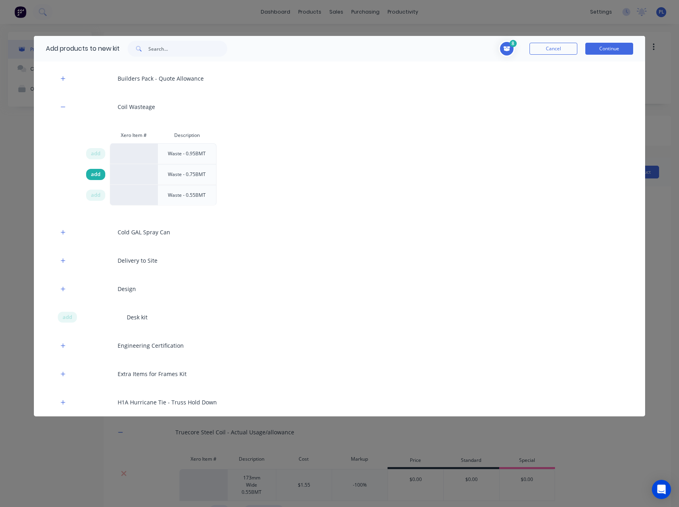
click at [93, 171] on span "add" at bounding box center [96, 174] width 10 height 8
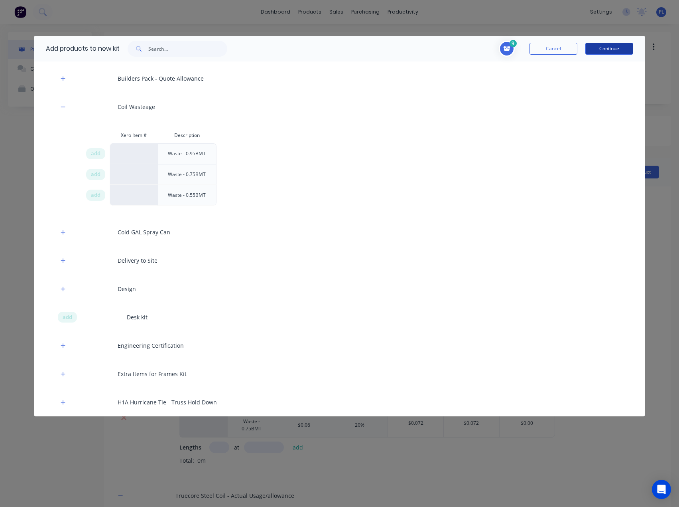
click at [621, 51] on button "Continue" at bounding box center [610, 49] width 48 height 12
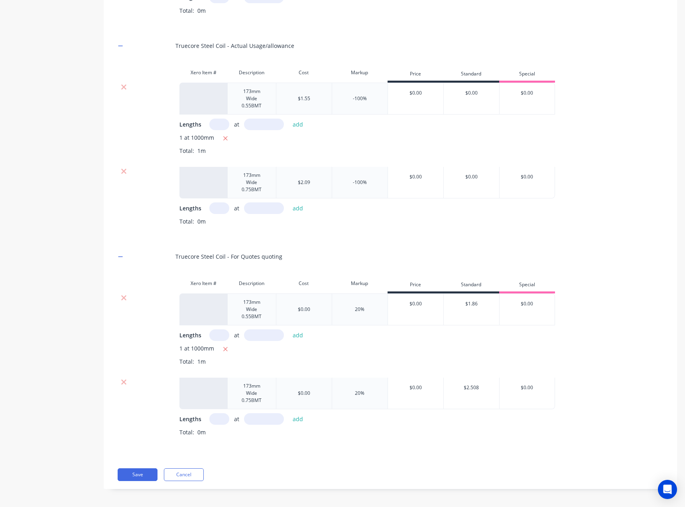
scroll to position [452, 0]
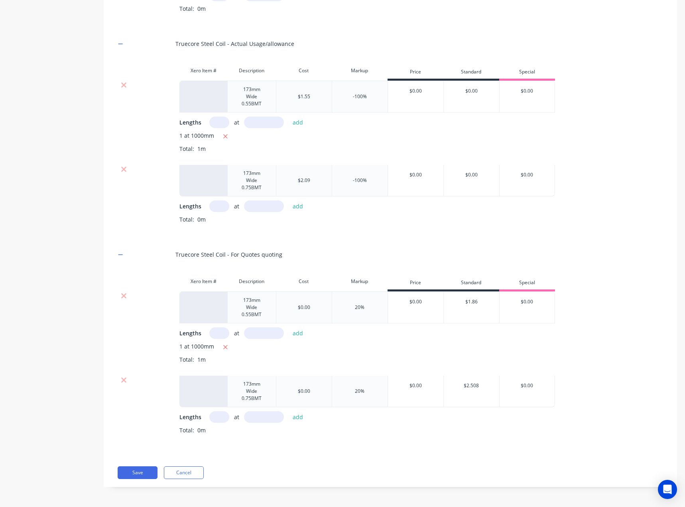
click at [218, 416] on input "text" at bounding box center [219, 417] width 20 height 12
type input "1"
type input "1000"
click at [298, 416] on button "add" at bounding box center [298, 416] width 19 height 11
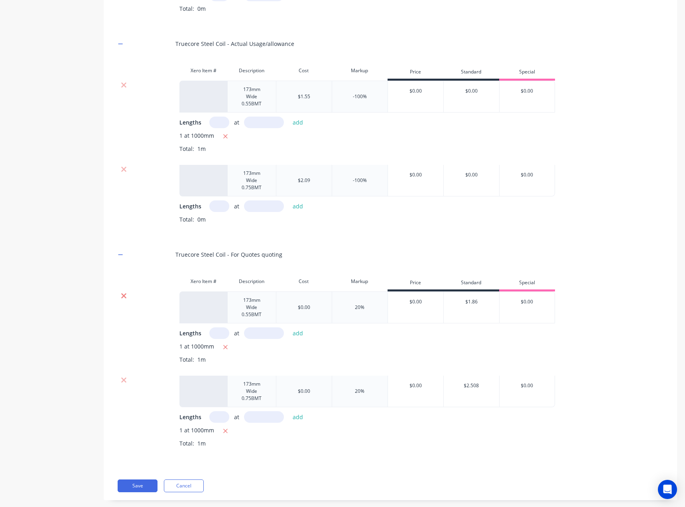
click at [125, 295] on icon at bounding box center [124, 296] width 6 height 8
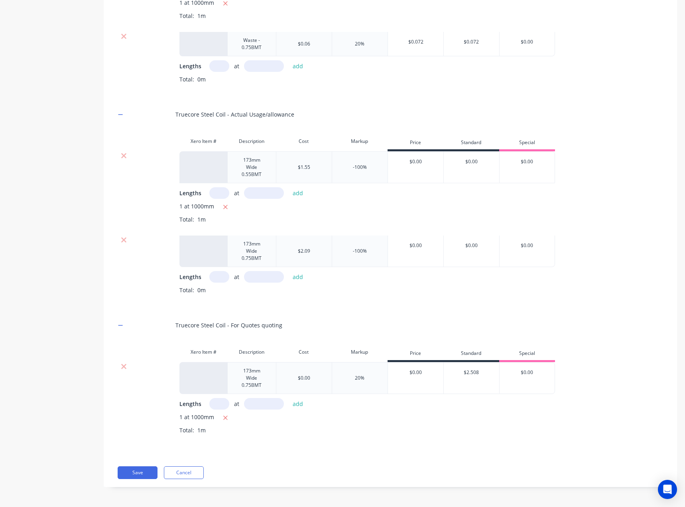
scroll to position [381, 0]
click at [220, 278] on input "text" at bounding box center [219, 277] width 20 height 12
type input "1"
type input "1000"
click at [300, 276] on button "add" at bounding box center [298, 276] width 19 height 11
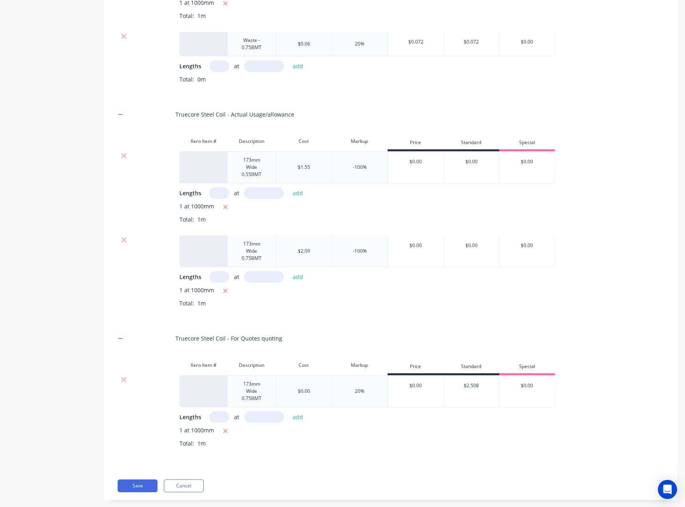
click at [127, 156] on div at bounding box center [123, 156] width 15 height 8
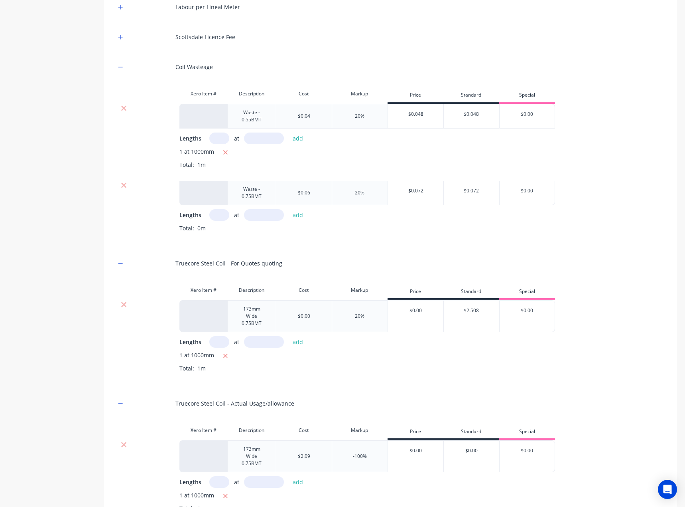
scroll to position [231, 0]
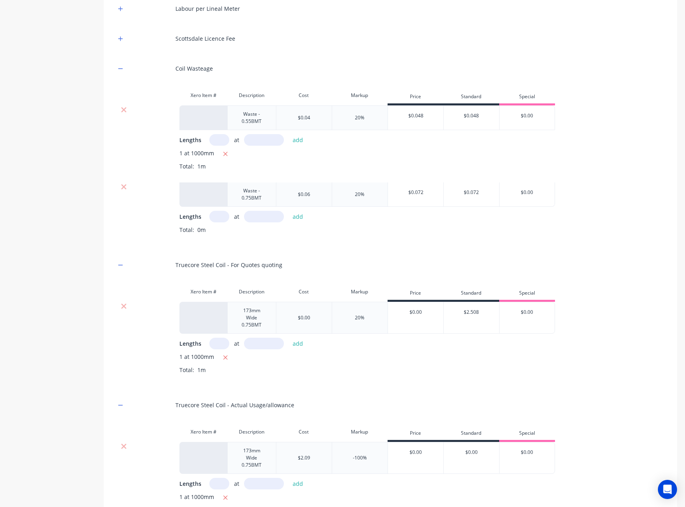
click at [216, 220] on input "text" at bounding box center [219, 217] width 20 height 12
type input "1"
type input "1000"
click at [299, 216] on button "add" at bounding box center [298, 216] width 19 height 11
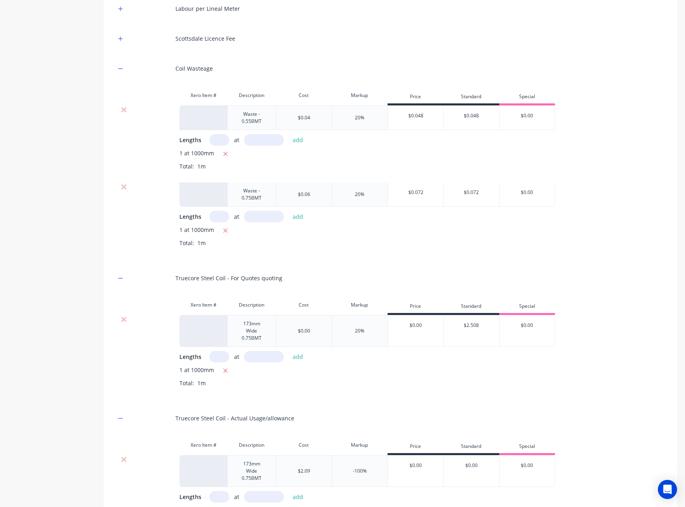
click at [122, 105] on div at bounding box center [124, 117] width 16 height 25
click at [122, 107] on icon at bounding box center [124, 110] width 6 height 8
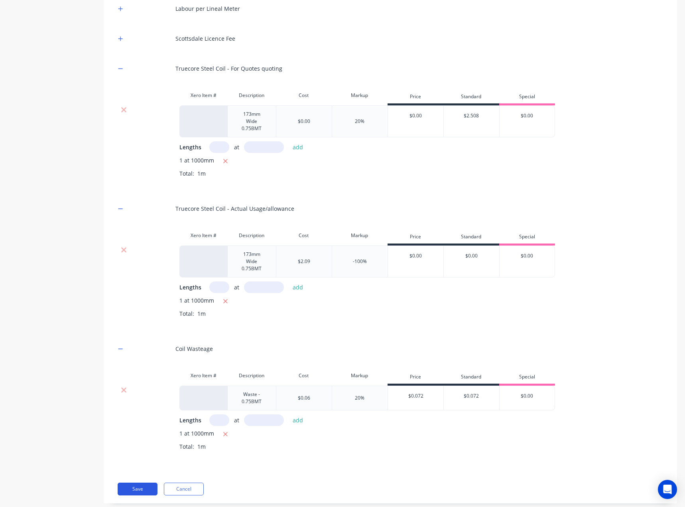
click at [137, 484] on button "Save" at bounding box center [138, 488] width 40 height 13
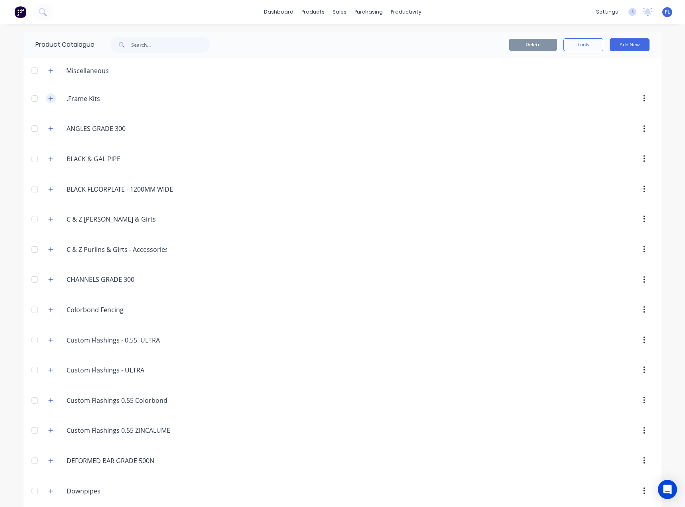
click at [49, 99] on icon "button" at bounding box center [51, 98] width 4 height 4
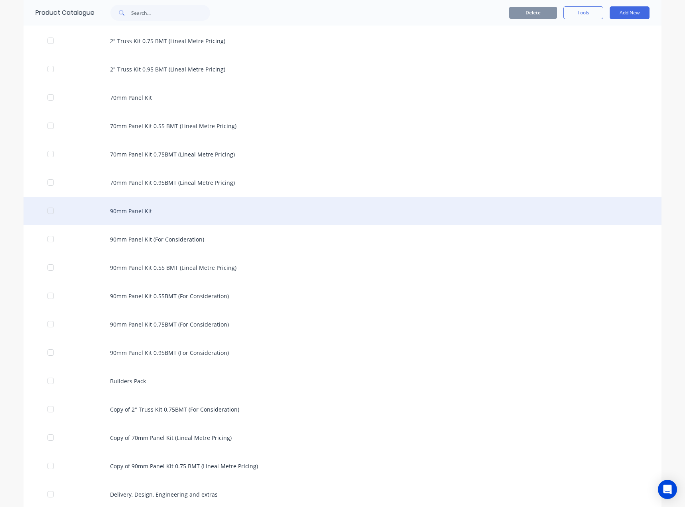
scroll to position [120, 0]
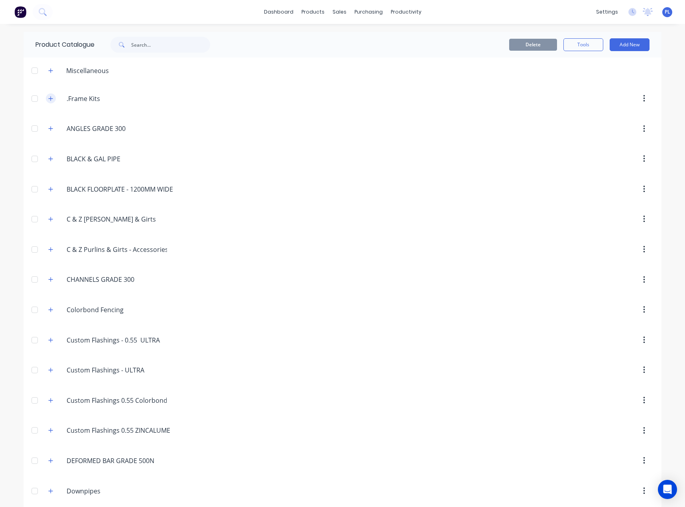
click at [48, 99] on icon "button" at bounding box center [50, 99] width 5 height 6
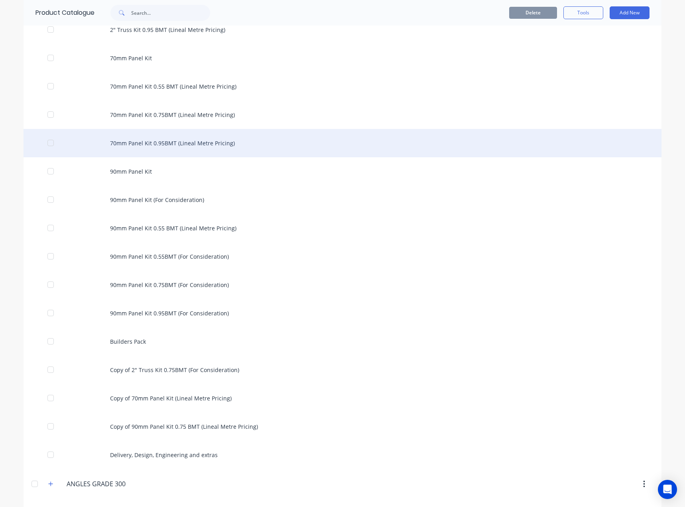
scroll to position [160, 0]
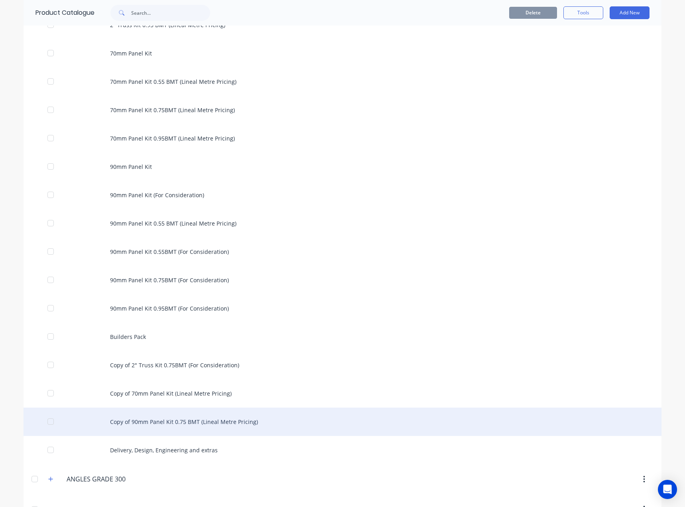
click at [189, 417] on div "Copy of 90mm Panel Kit 0.75 BMT (Lineal Metre Pricing)" at bounding box center [343, 421] width 638 height 28
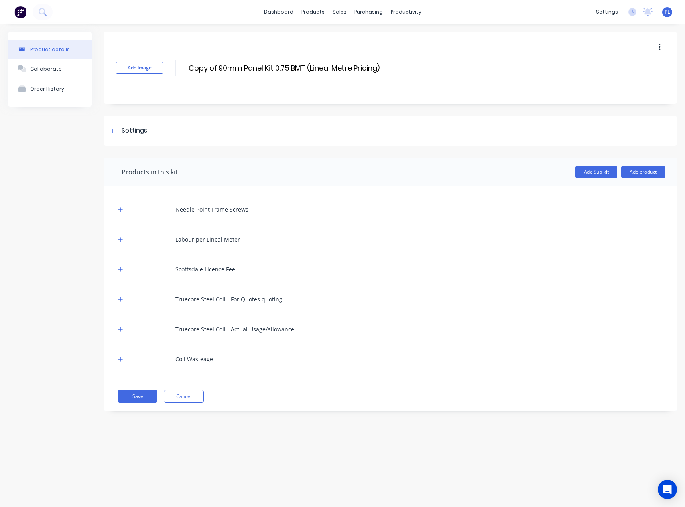
drag, startPoint x: 220, startPoint y: 67, endPoint x: 182, endPoint y: 71, distance: 38.1
click at [182, 71] on div "Add image Copy of 90mm Panel Kit 0.75 BMT (Lineal Metre Pricing) Copy of 90mm P…" at bounding box center [391, 68] width 574 height 72
type input "90mm Panel Kit 0.75 BMT (Lineal Metre Pricing)"
click at [139, 395] on button "Save" at bounding box center [138, 396] width 40 height 13
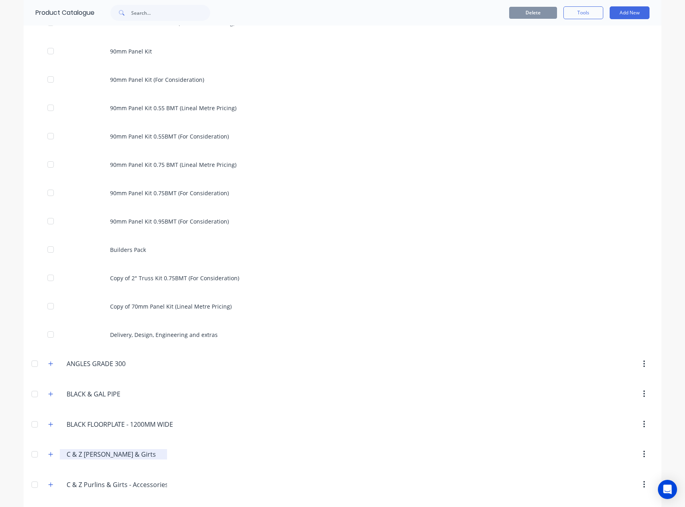
scroll to position [239, 0]
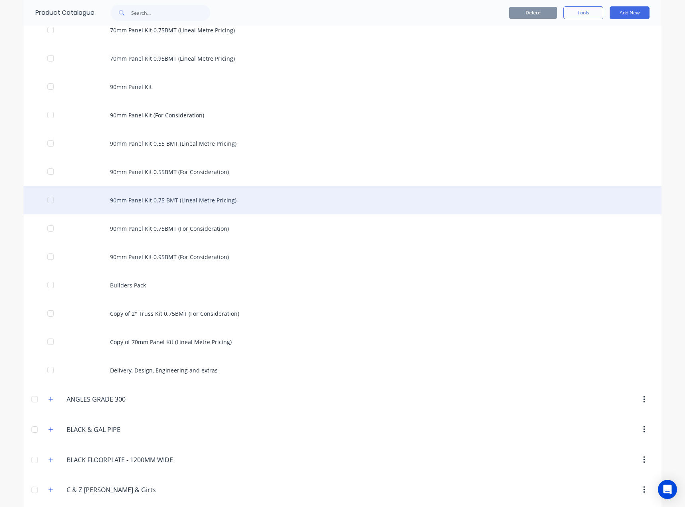
click at [146, 198] on div "90mm Panel Kit 0.75 BMT (Lineal Metre Pricing)" at bounding box center [343, 200] width 638 height 28
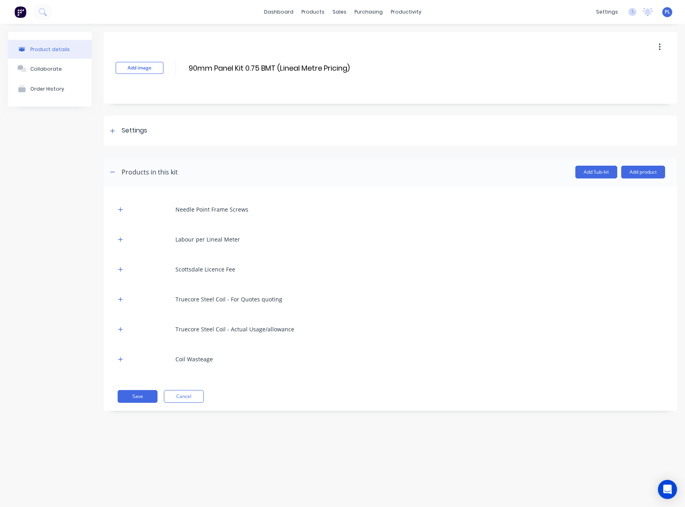
click at [661, 46] on icon "button" at bounding box center [660, 47] width 2 height 9
click at [630, 67] on span "Duplicate" at bounding box center [631, 68] width 60 height 8
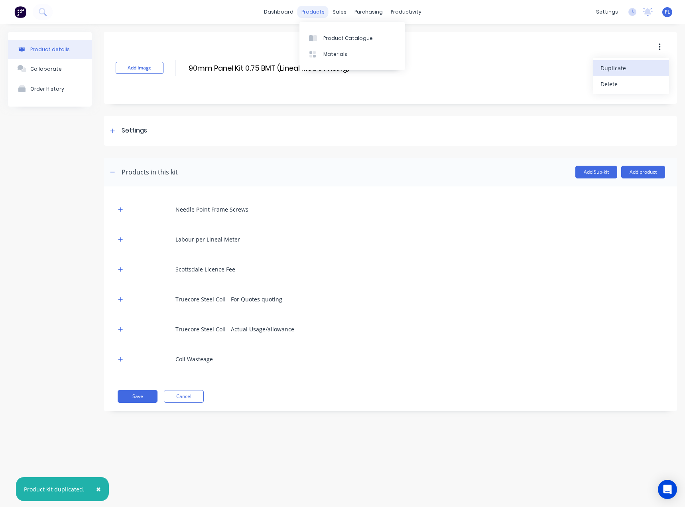
click at [309, 7] on div "products" at bounding box center [313, 12] width 31 height 12
click at [324, 41] on div "Product Catalogue" at bounding box center [347, 38] width 49 height 7
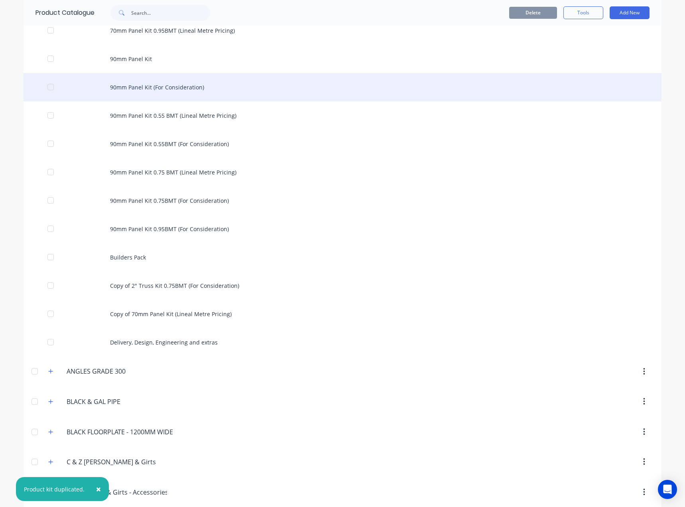
scroll to position [279, 0]
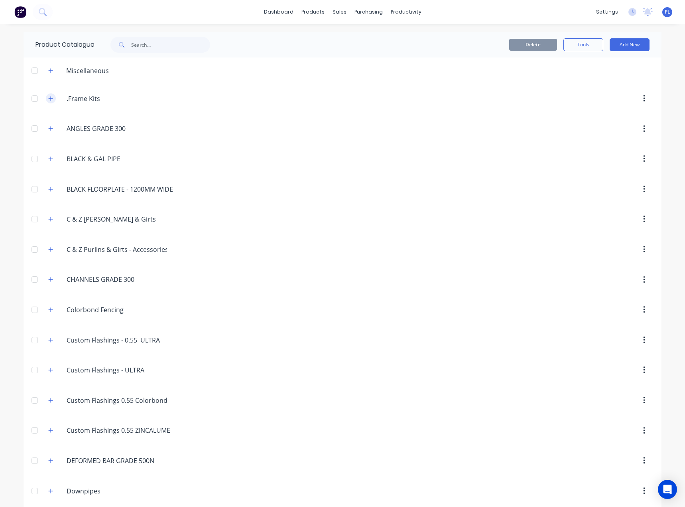
click at [48, 96] on icon "button" at bounding box center [50, 99] width 5 height 6
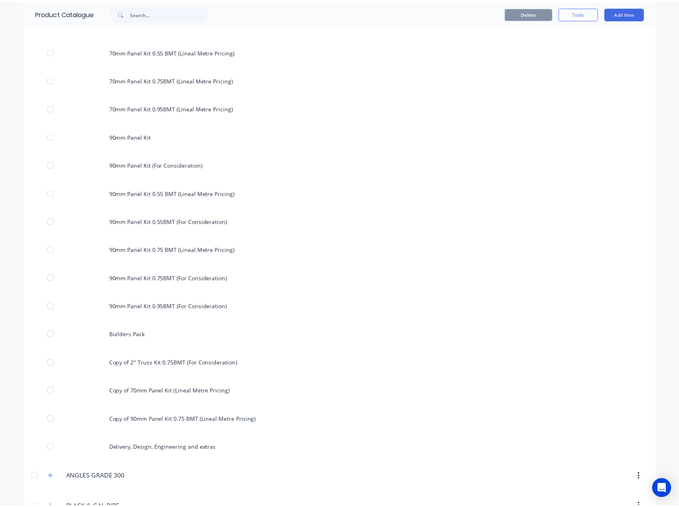
scroll to position [239, 0]
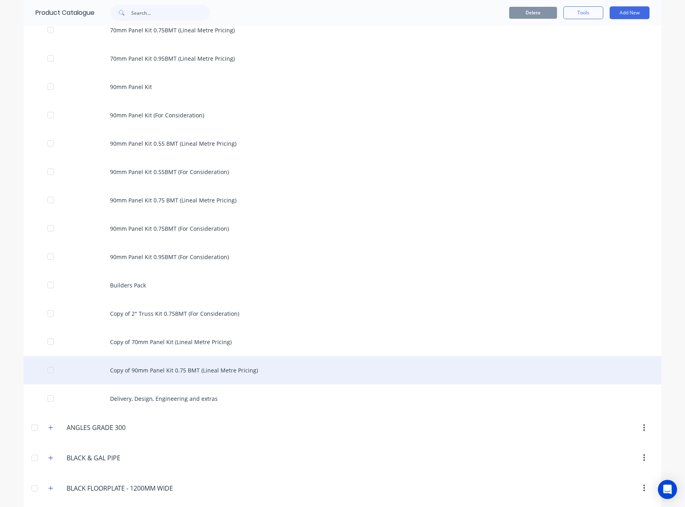
click at [180, 369] on div "Copy of 90mm Panel Kit 0.75 BMT (Lineal Metre Pricing)" at bounding box center [343, 370] width 638 height 28
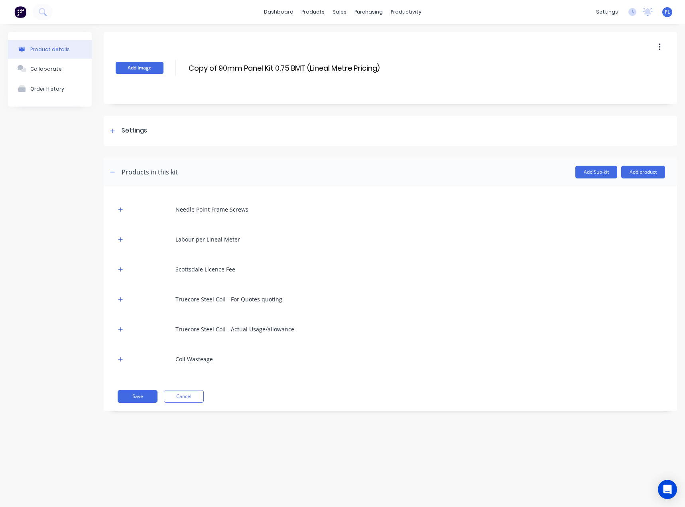
drag, startPoint x: 220, startPoint y: 69, endPoint x: 162, endPoint y: 72, distance: 57.9
click at [164, 72] on div "Add image Copy of 90mm Panel Kit 0.75 BMT (Lineal Metre Pricing) Copy of 90mm P…" at bounding box center [391, 68] width 574 height 72
type input "90mm Panel Kit 0.95 BMT (Lineal Metre Pricing)"
click at [645, 172] on button "Add product" at bounding box center [643, 172] width 44 height 13
click at [631, 189] on div "Product catalogue" at bounding box center [627, 193] width 61 height 12
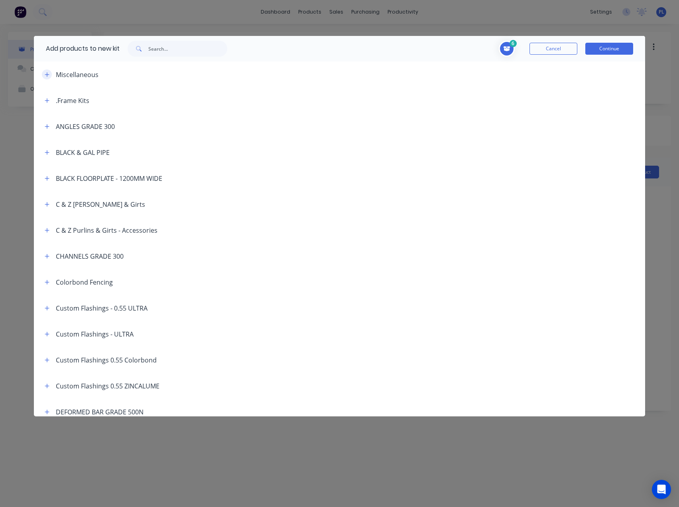
click at [47, 73] on icon "button" at bounding box center [47, 74] width 4 height 4
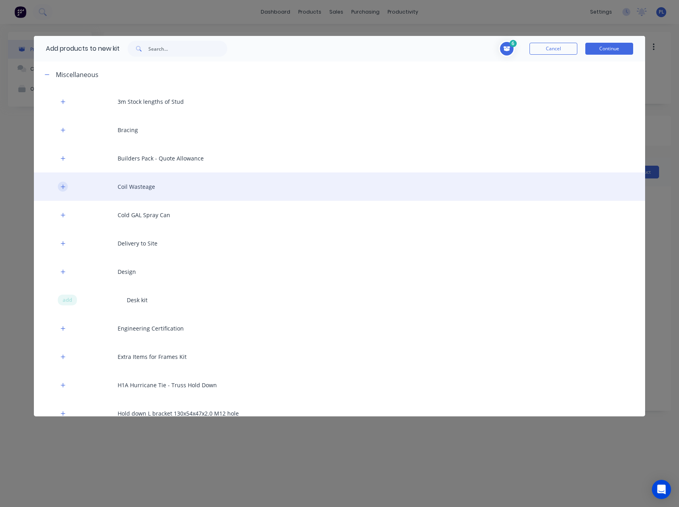
click at [62, 185] on icon "button" at bounding box center [63, 187] width 5 height 6
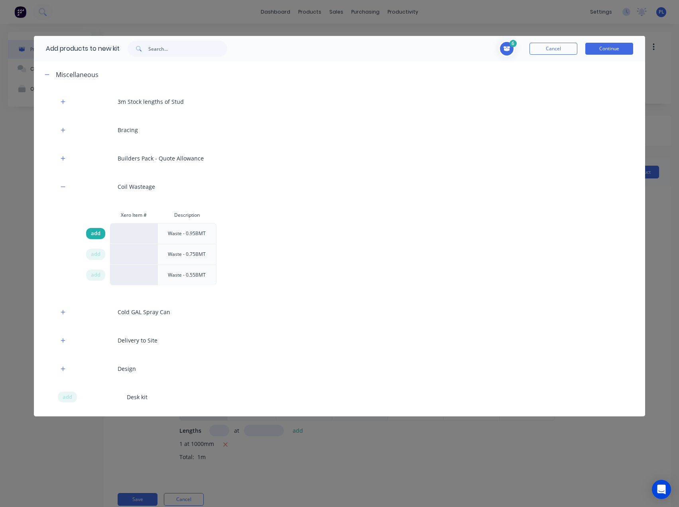
click at [94, 232] on span "add" at bounding box center [96, 233] width 10 height 8
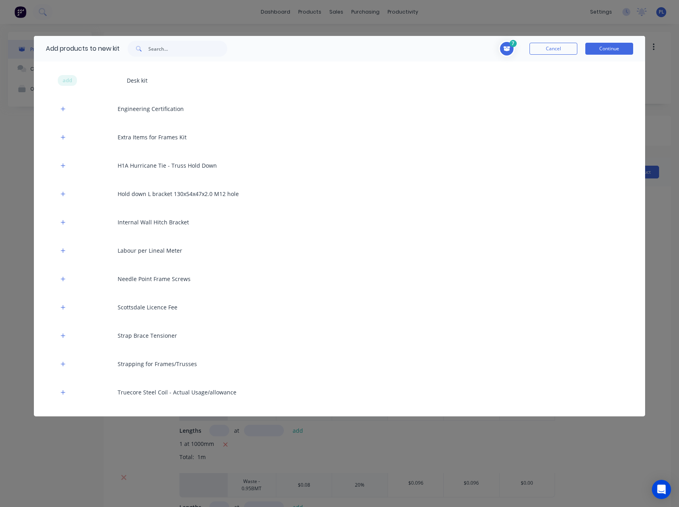
scroll to position [319, 0]
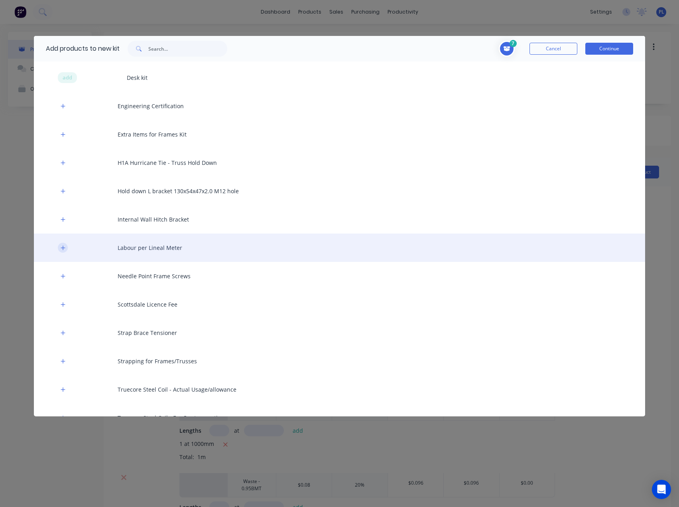
click at [64, 247] on icon "button" at bounding box center [63, 248] width 5 height 6
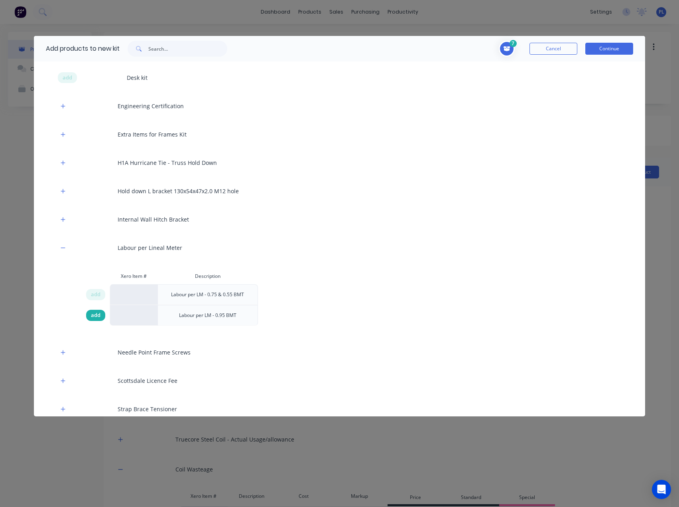
click at [94, 318] on span "add" at bounding box center [96, 315] width 10 height 8
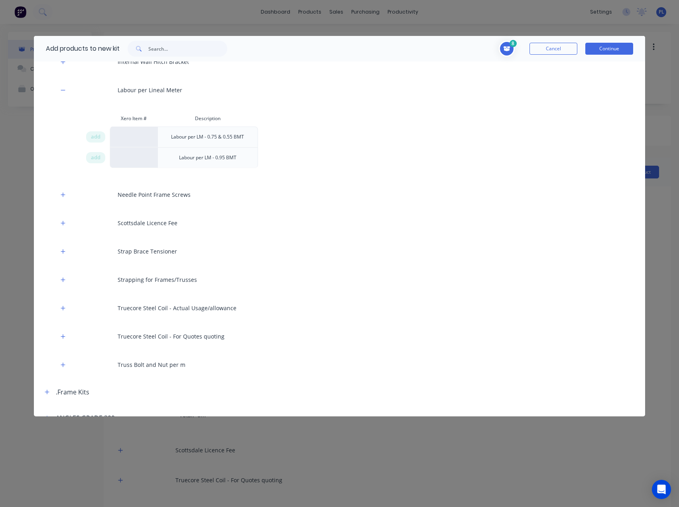
scroll to position [479, 0]
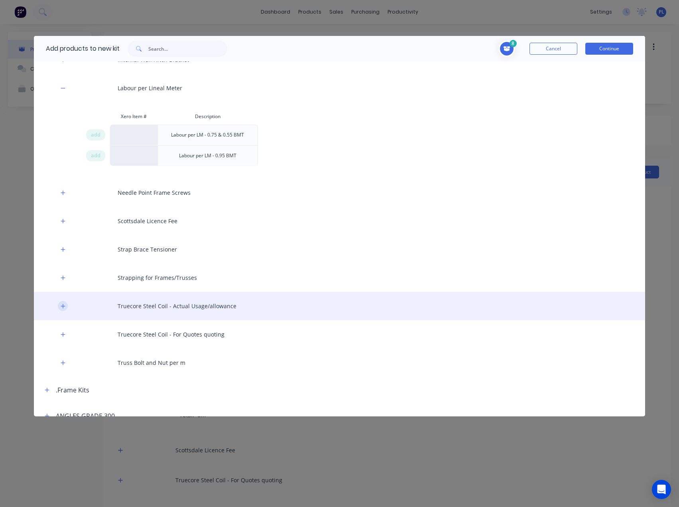
click at [63, 308] on icon "button" at bounding box center [63, 306] width 5 height 6
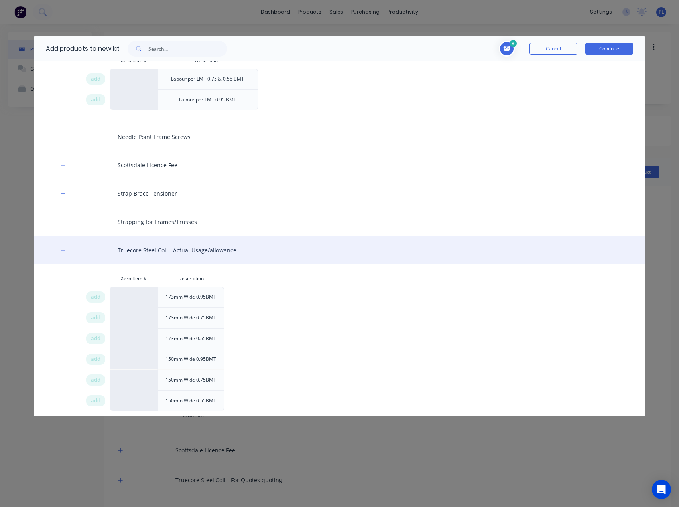
scroll to position [558, 0]
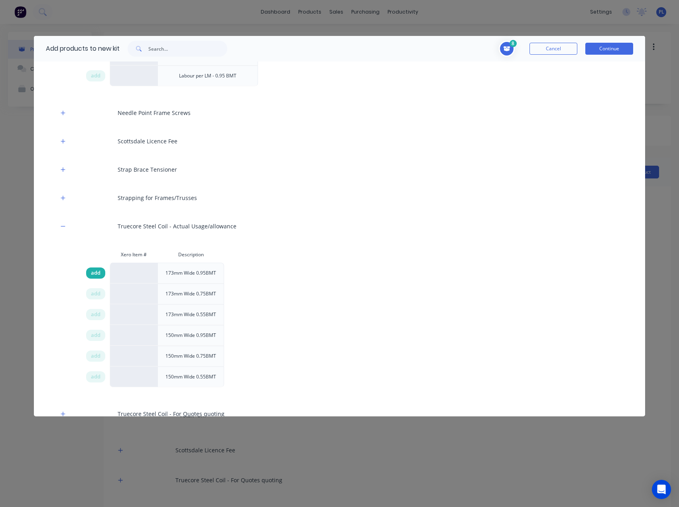
click at [94, 272] on span "add" at bounding box center [96, 273] width 10 height 8
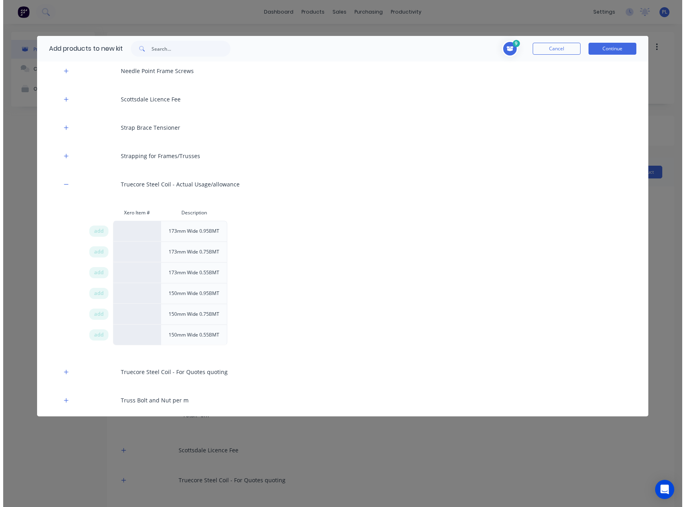
scroll to position [678, 0]
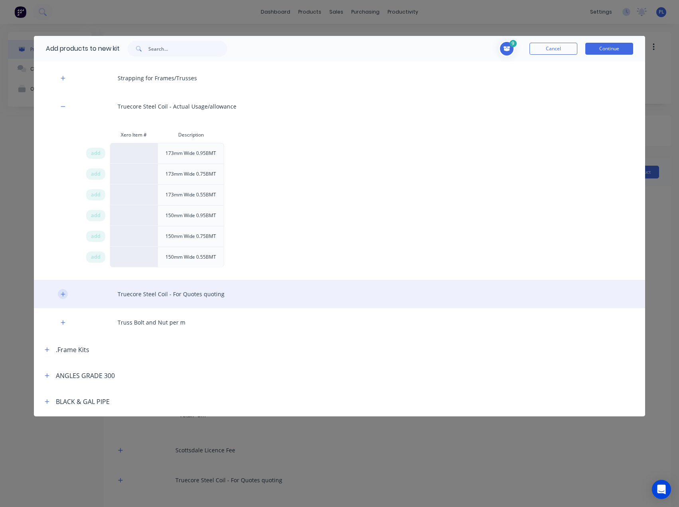
click at [64, 292] on icon "button" at bounding box center [63, 294] width 5 height 6
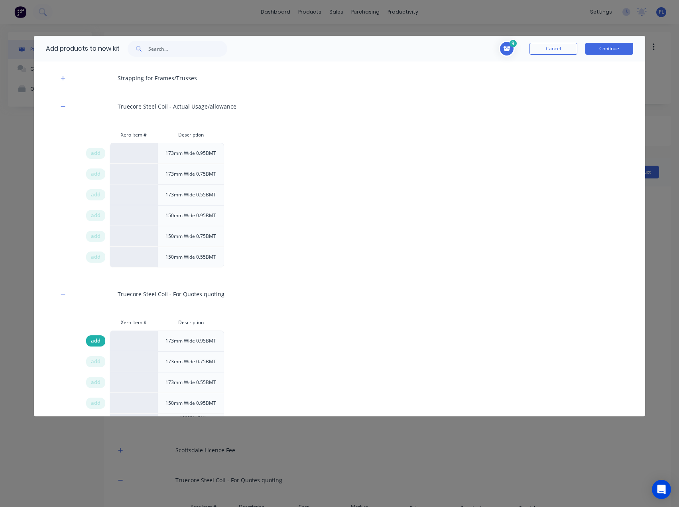
click at [90, 339] on div "add" at bounding box center [95, 340] width 19 height 11
click at [621, 50] on button "Continue" at bounding box center [610, 49] width 48 height 12
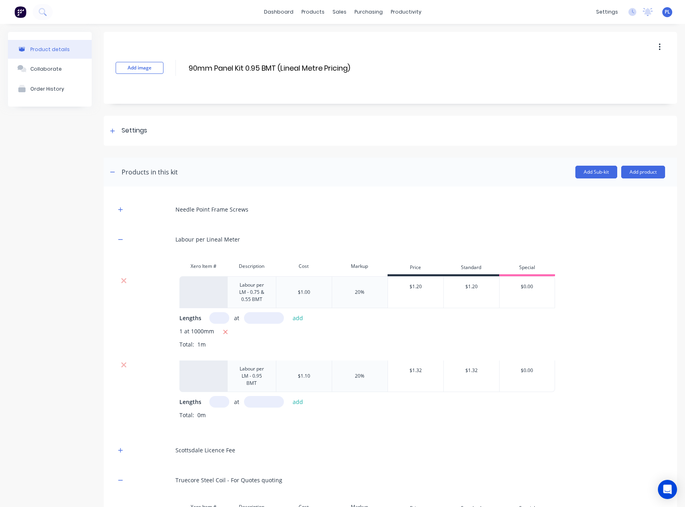
click at [215, 321] on input "text" at bounding box center [219, 318] width 20 height 12
click at [219, 401] on input "text" at bounding box center [219, 402] width 20 height 12
type input "1"
type input "1000"
click at [299, 401] on button "add" at bounding box center [298, 401] width 19 height 11
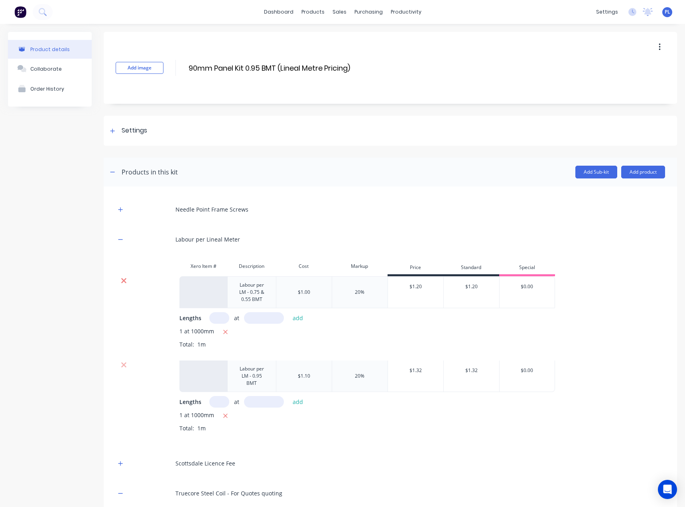
click at [126, 279] on icon at bounding box center [124, 280] width 6 height 8
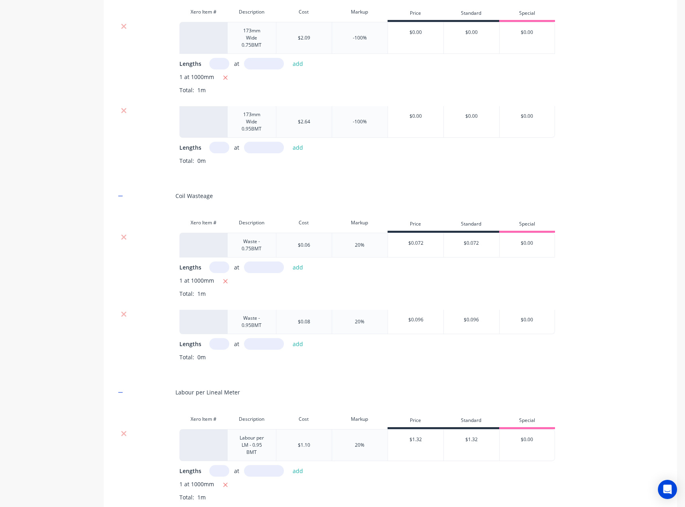
scroll to position [482, 0]
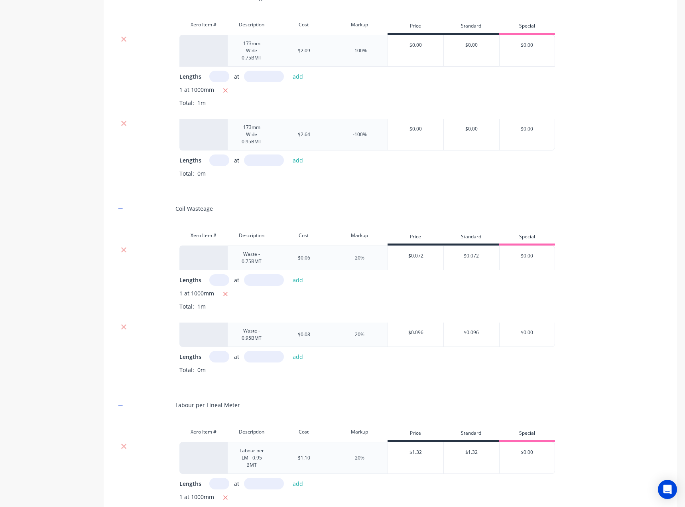
click at [217, 353] on input "text" at bounding box center [219, 357] width 20 height 12
type input "1"
type input "1000"
click at [299, 353] on button "add" at bounding box center [298, 356] width 19 height 11
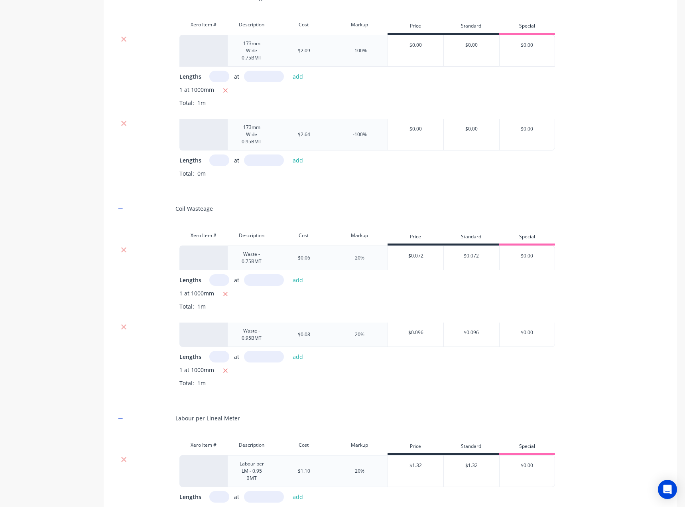
click at [127, 251] on div at bounding box center [123, 250] width 15 height 8
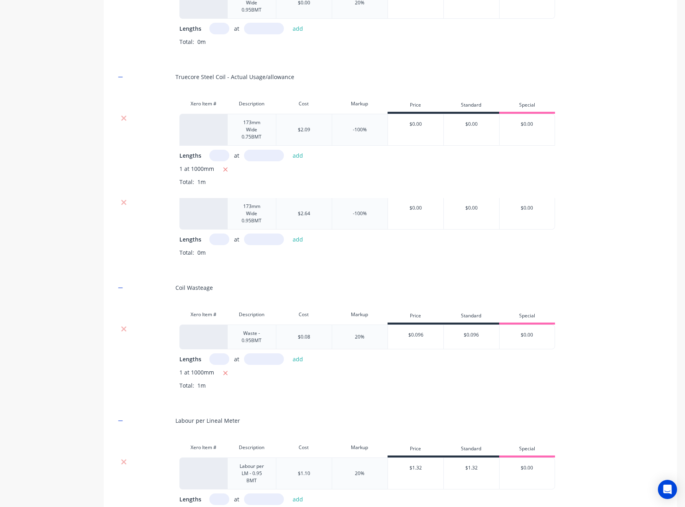
scroll to position [402, 0]
click at [218, 238] on input "text" at bounding box center [219, 240] width 20 height 12
type input "1"
type input "1000"
click at [299, 239] on button "add" at bounding box center [298, 240] width 19 height 11
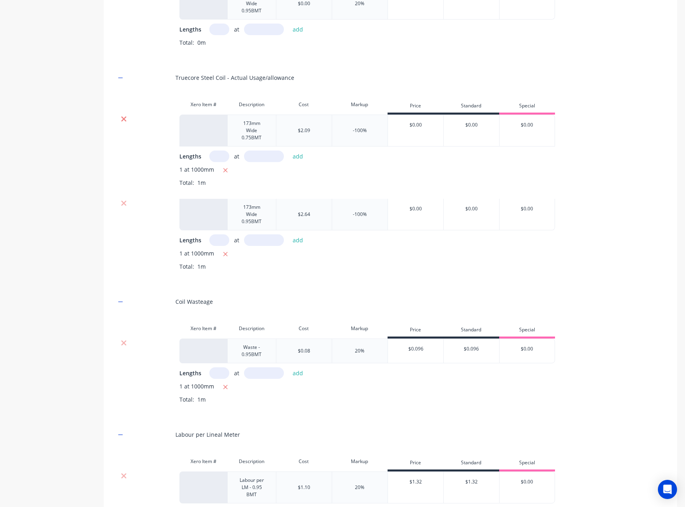
click at [124, 118] on icon at bounding box center [123, 118] width 5 height 5
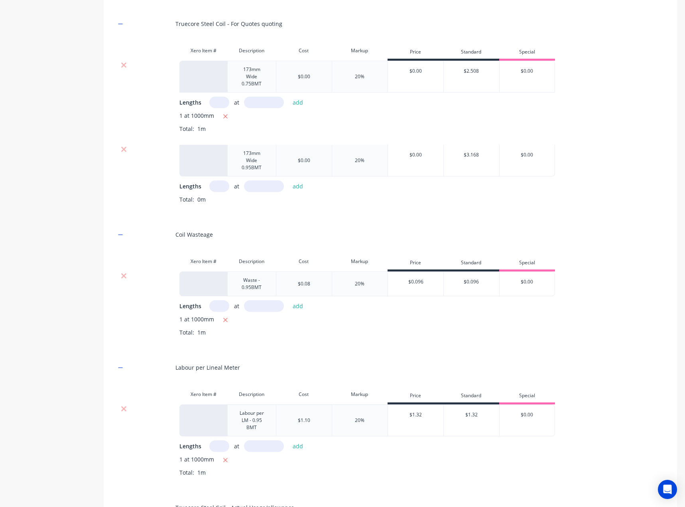
scroll to position [243, 0]
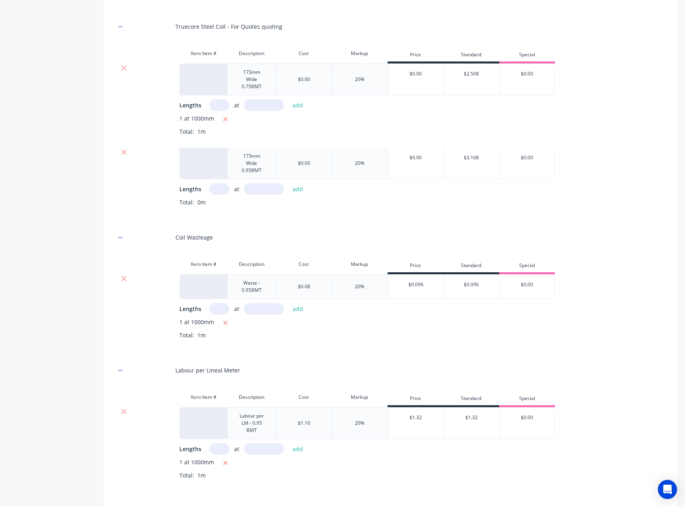
click at [222, 188] on input "text" at bounding box center [219, 189] width 20 height 12
type input "1"
type input "1000"
click at [300, 187] on button "add" at bounding box center [298, 188] width 19 height 11
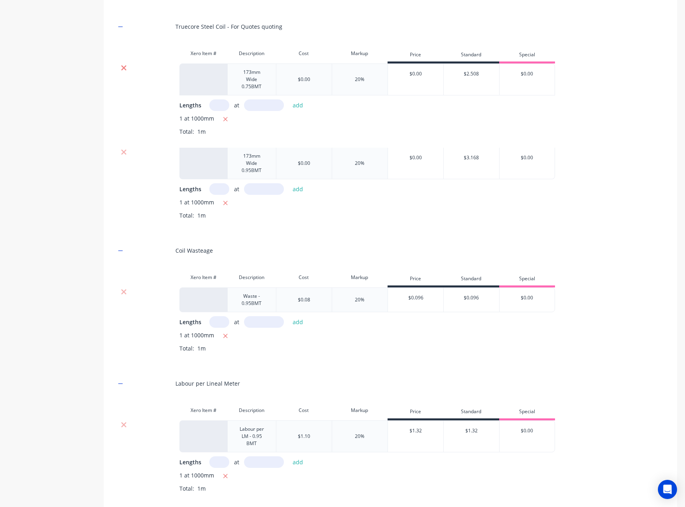
click at [123, 65] on icon at bounding box center [124, 68] width 6 height 8
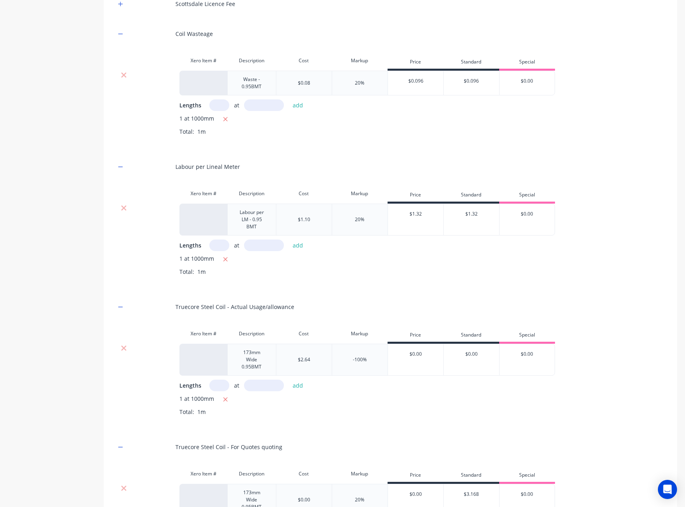
scroll to position [357, 0]
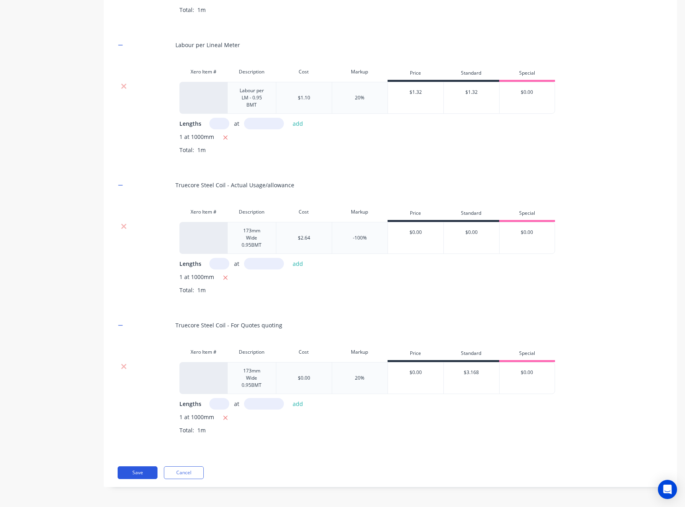
click at [139, 469] on button "Save" at bounding box center [138, 472] width 40 height 13
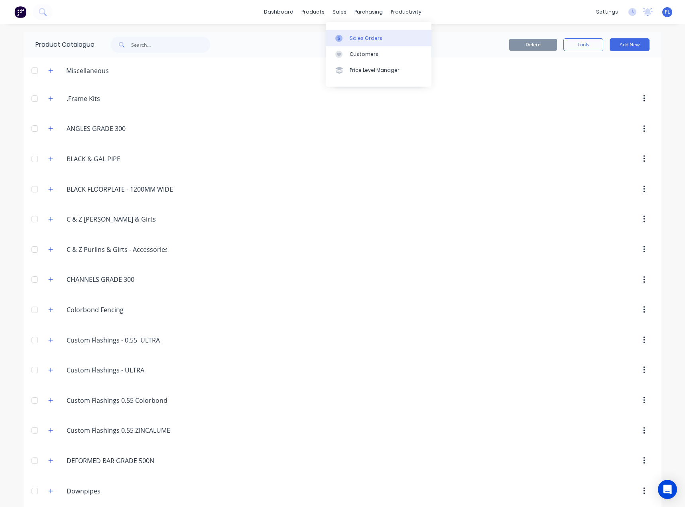
click at [357, 36] on div "Sales Orders" at bounding box center [366, 38] width 33 height 7
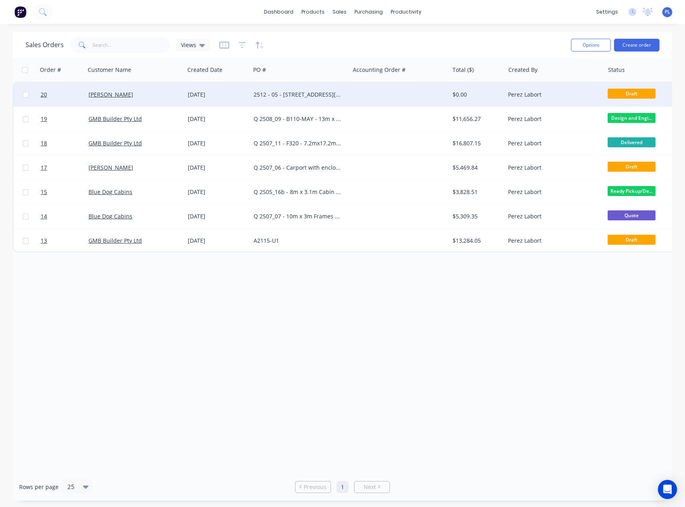
click at [279, 100] on div "2512 - 05 - [STREET_ADDRESS][PERSON_NAME] Leycester - New house frames - purlin…" at bounding box center [299, 95] width 99 height 24
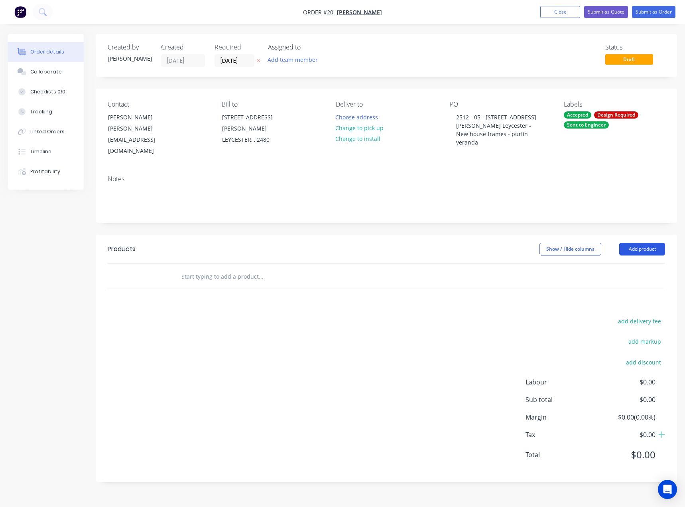
click at [642, 243] on button "Add product" at bounding box center [642, 249] width 46 height 13
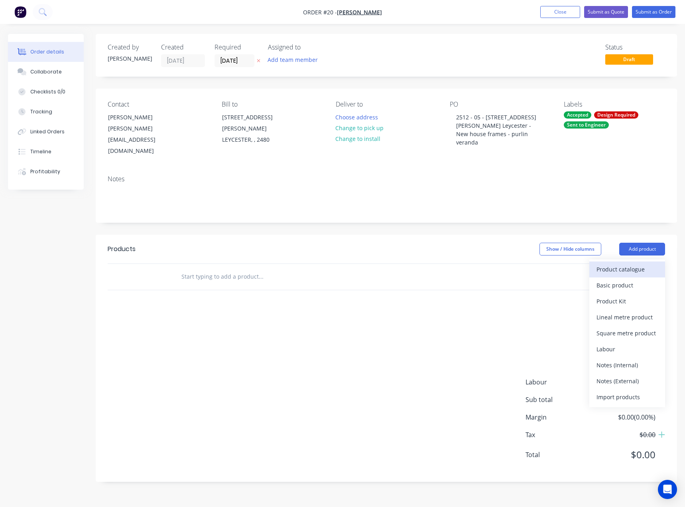
click at [619, 263] on div "Product catalogue" at bounding box center [627, 269] width 61 height 12
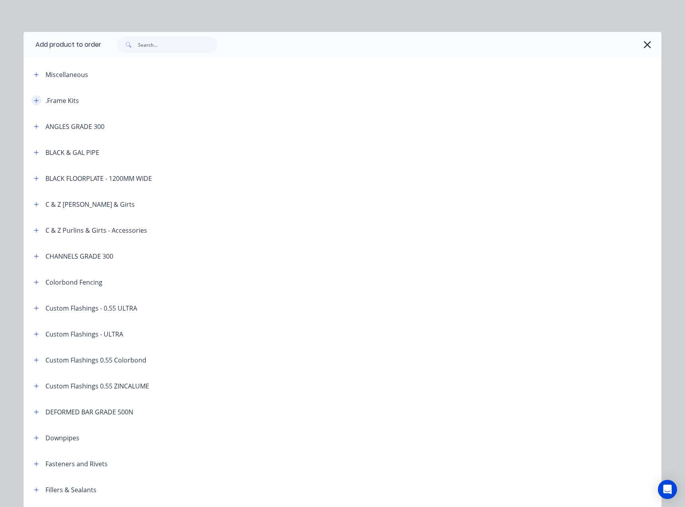
click at [34, 99] on icon "button" at bounding box center [36, 101] width 5 height 6
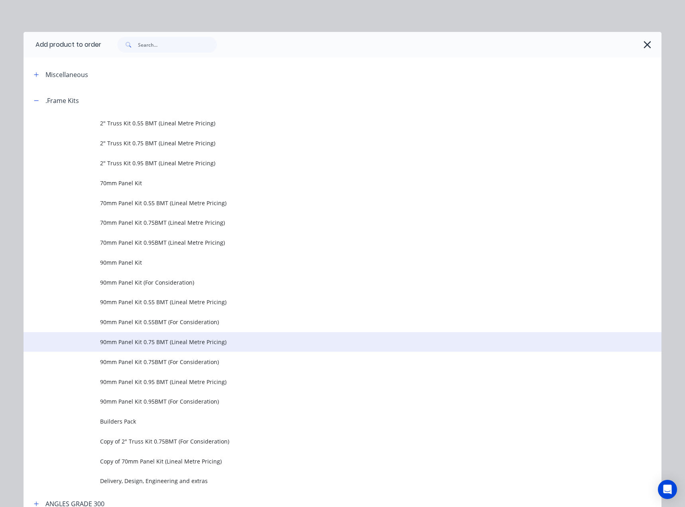
click at [163, 343] on span "90mm Panel Kit 0.75 BMT (Lineal Metre Pricing)" at bounding box center [324, 341] width 449 height 8
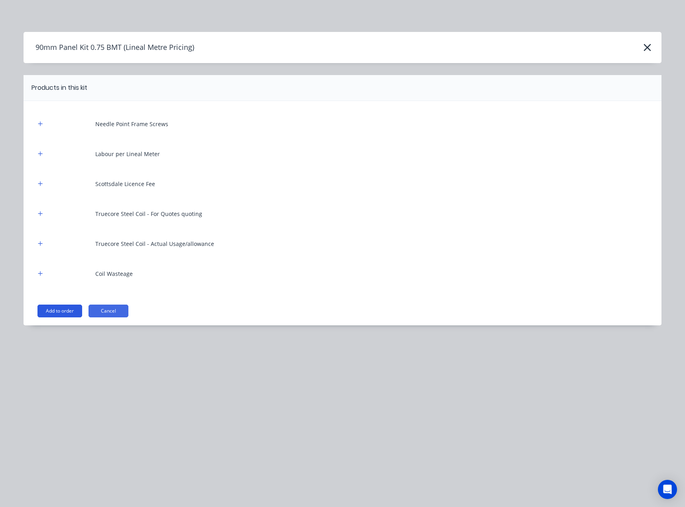
click at [68, 310] on button "Add to order" at bounding box center [59, 310] width 45 height 13
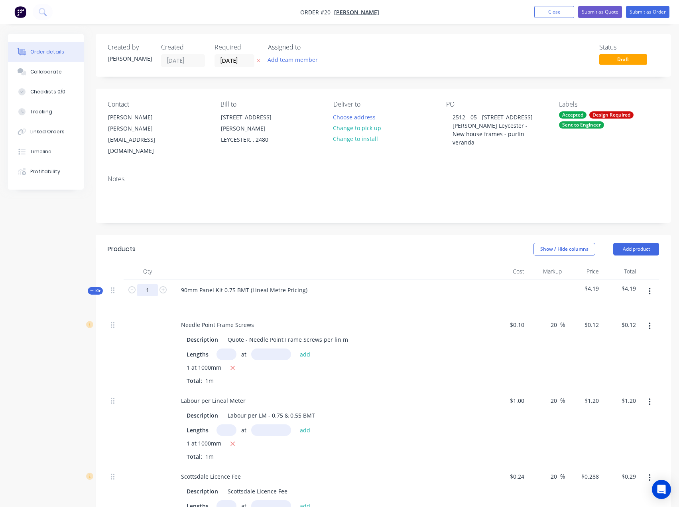
click at [152, 284] on input "1" at bounding box center [147, 290] width 21 height 12
type input "1440"
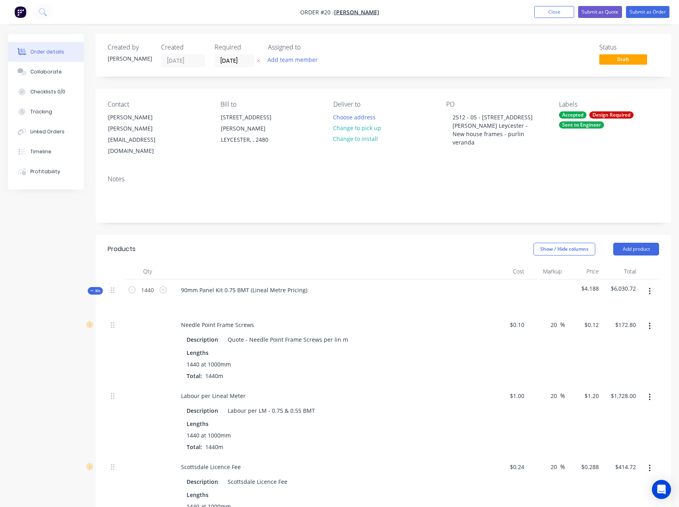
type input "$172.80"
type input "$1,728.00"
type input "$414.72"
type input "$3,611.52"
type input "$103.68"
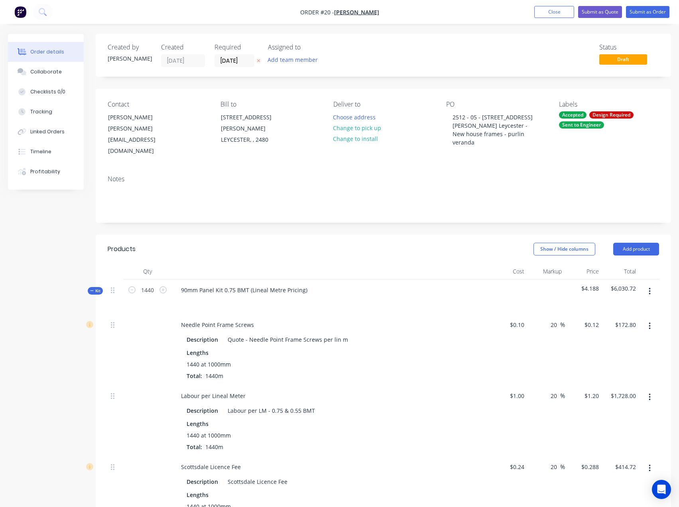
click at [310, 243] on div "Show / Hide columns Add product" at bounding box center [442, 249] width 434 height 13
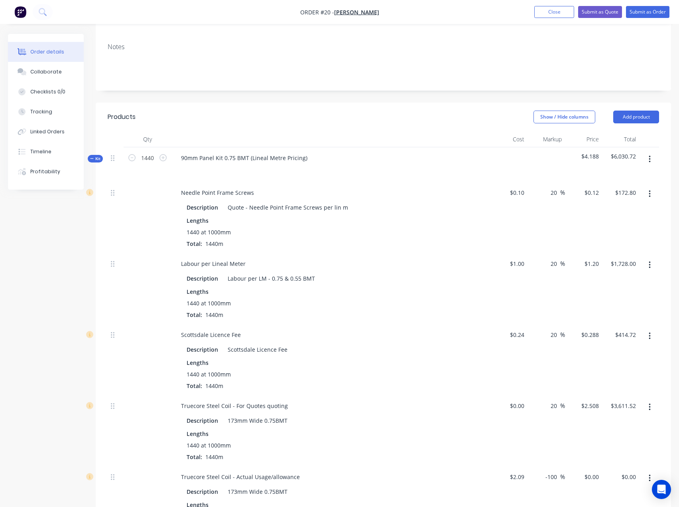
scroll to position [160, 0]
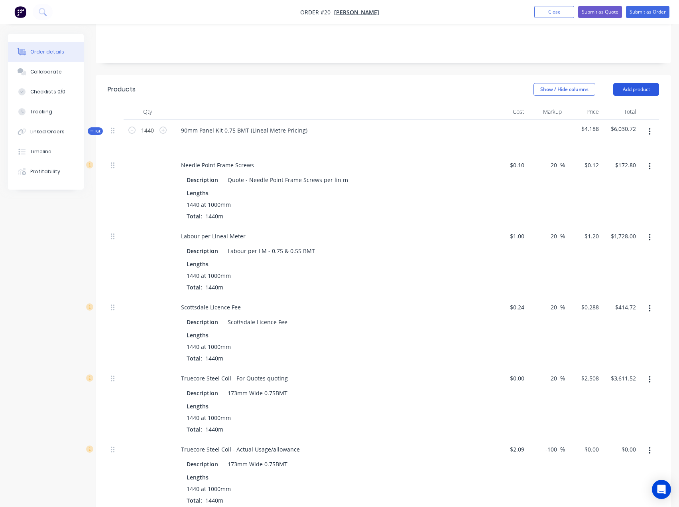
click at [635, 83] on button "Add product" at bounding box center [636, 89] width 46 height 13
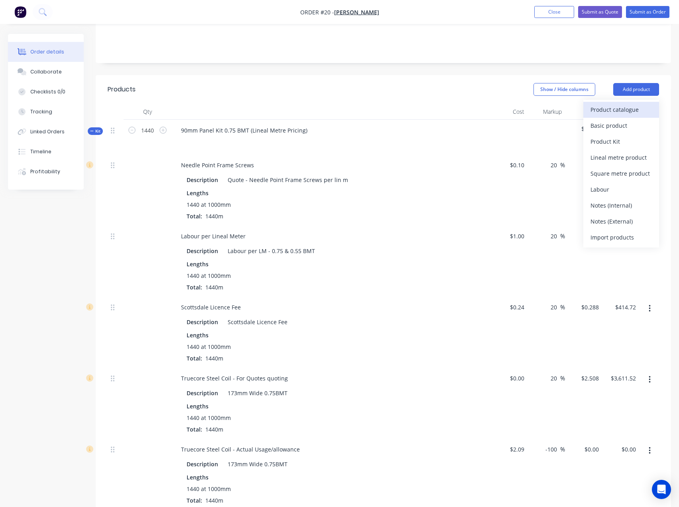
click at [622, 104] on div "Product catalogue" at bounding box center [621, 110] width 61 height 12
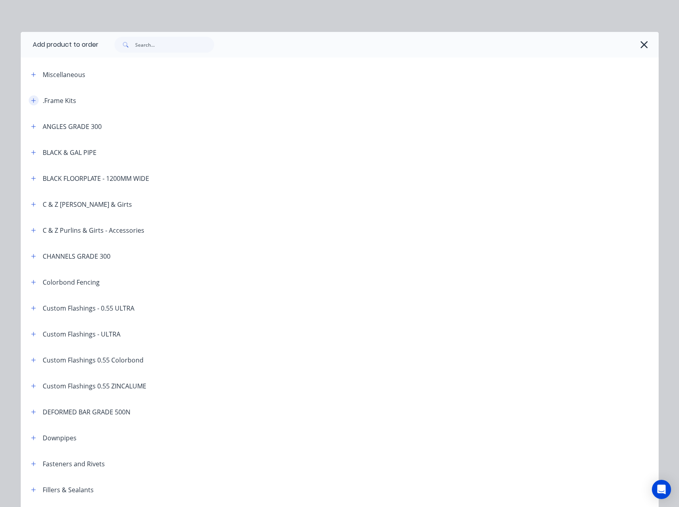
click at [31, 101] on icon "button" at bounding box center [33, 101] width 5 height 6
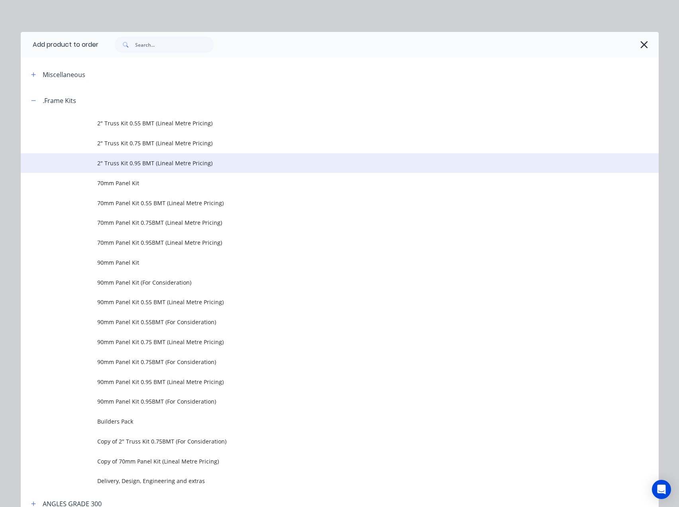
click at [144, 162] on span "2" Truss Kit 0.95 BMT (Lineal Metre Pricing)" at bounding box center [321, 163] width 449 height 8
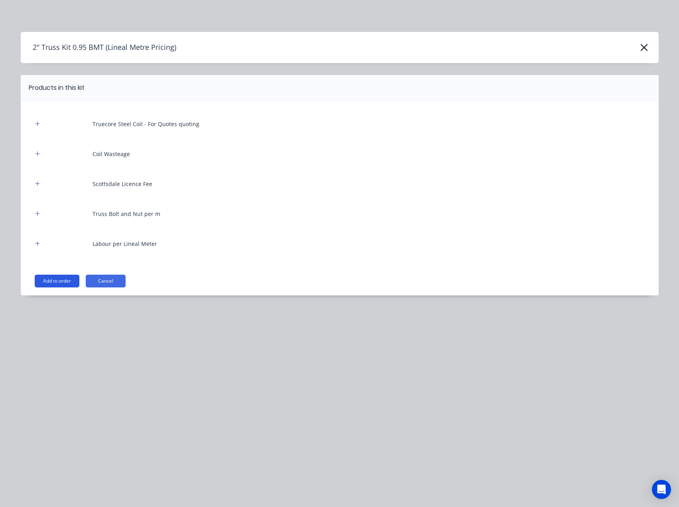
click at [64, 282] on button "Add to order" at bounding box center [57, 280] width 45 height 13
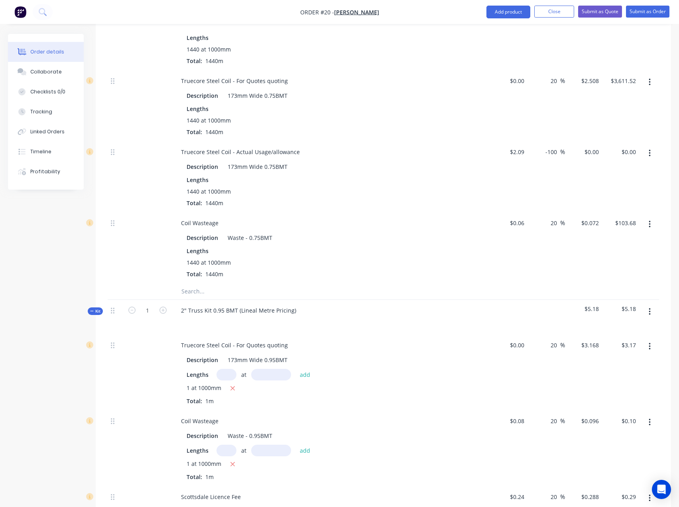
scroll to position [479, 0]
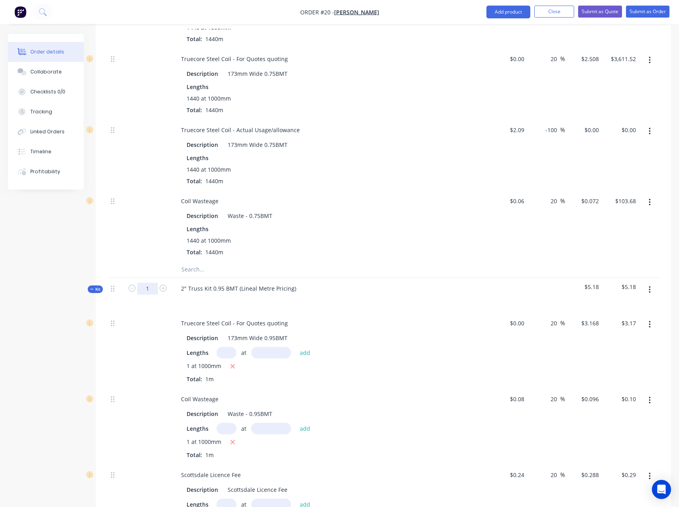
click at [150, 282] on input "1" at bounding box center [147, 288] width 21 height 12
type input "1008"
type input "$3,193.34"
type input "$96.77"
type input "$290.30"
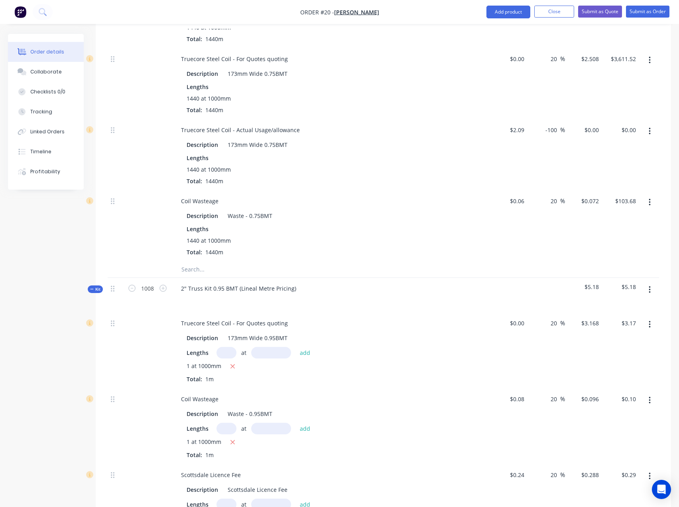
type input "$423.36"
type input "$1,209.60"
click at [309, 236] on div "1440 at 1000mm Total: 1440m" at bounding box center [331, 246] width 289 height 20
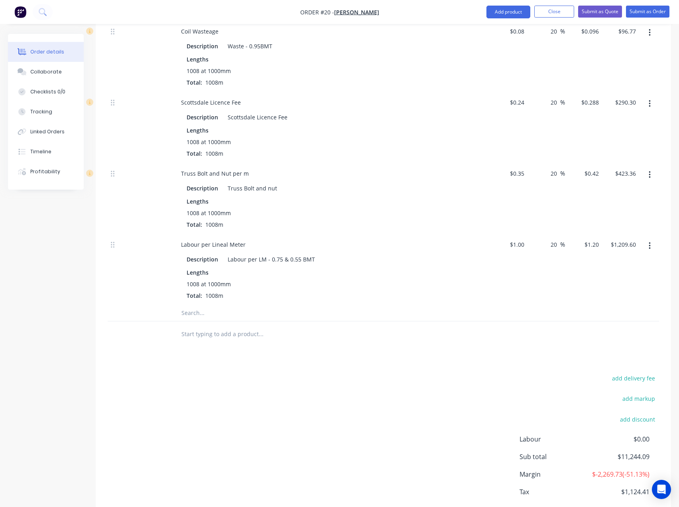
scroll to position [838, 0]
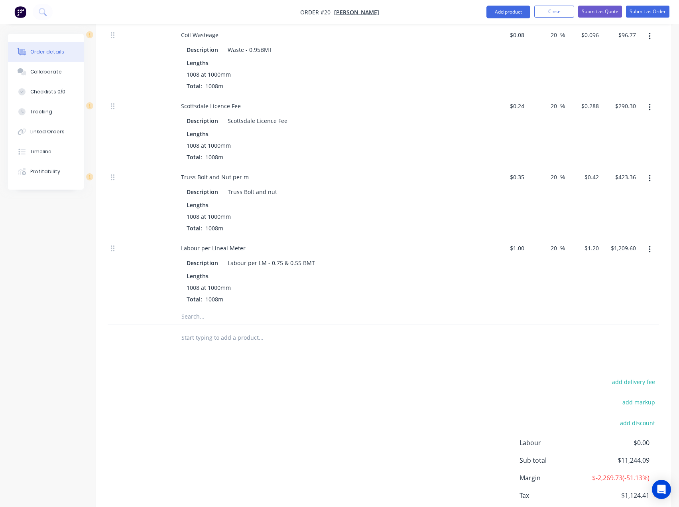
click at [181, 329] on input "text" at bounding box center [261, 337] width 160 height 16
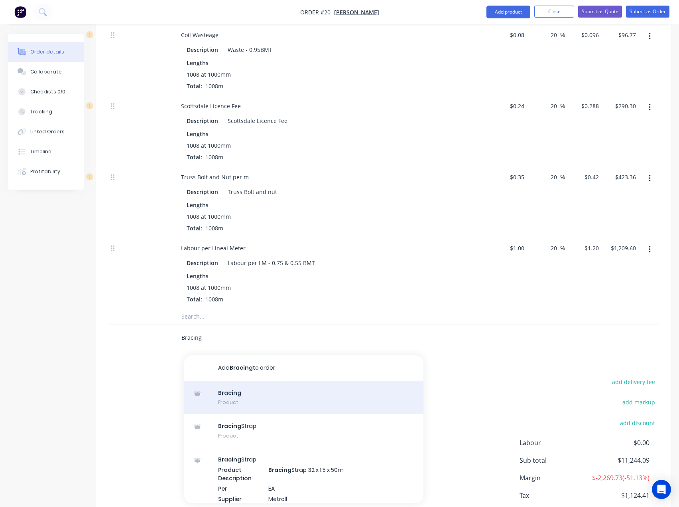
type input "Bracing"
click at [247, 381] on div "Bracing Product" at bounding box center [303, 398] width 239 height 34
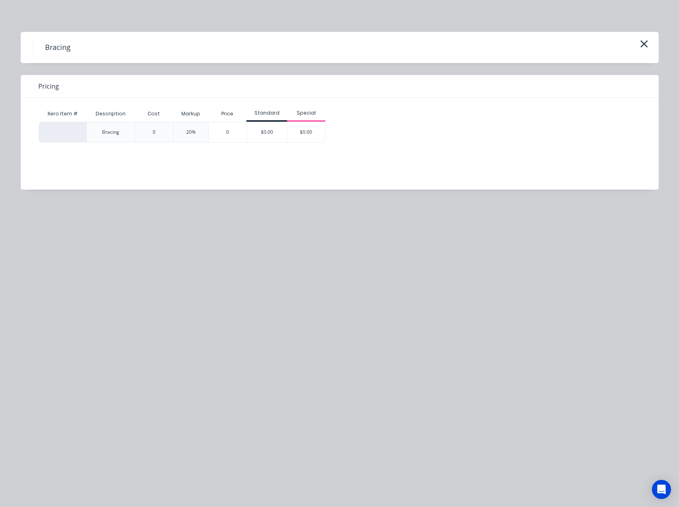
scroll to position [598, 0]
click at [156, 134] on div "0" at bounding box center [154, 132] width 38 height 21
click at [108, 133] on div "Bracing" at bounding box center [110, 131] width 17 height 7
click at [54, 128] on div at bounding box center [63, 132] width 48 height 21
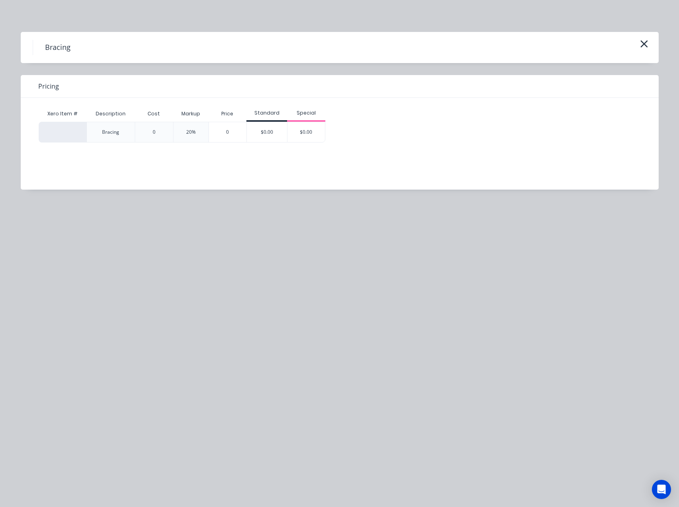
click at [55, 129] on div at bounding box center [63, 132] width 48 height 21
click at [131, 132] on div "Bracing" at bounding box center [111, 132] width 49 height 21
click at [160, 132] on div "0" at bounding box center [154, 132] width 38 height 21
click at [213, 132] on div "0" at bounding box center [228, 132] width 38 height 20
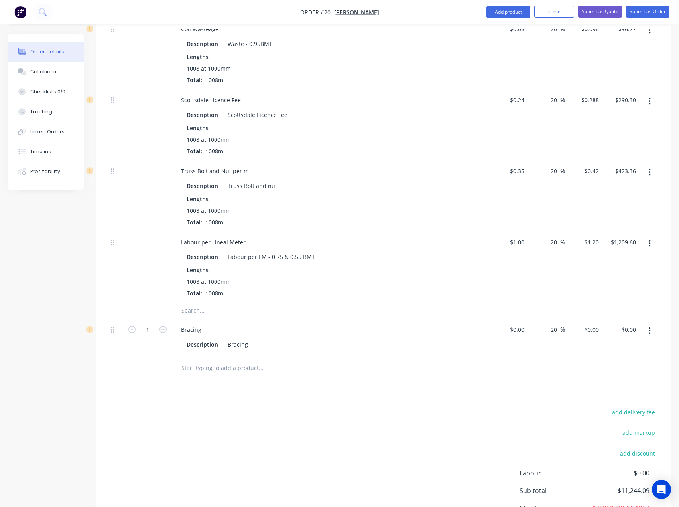
scroll to position [878, 0]
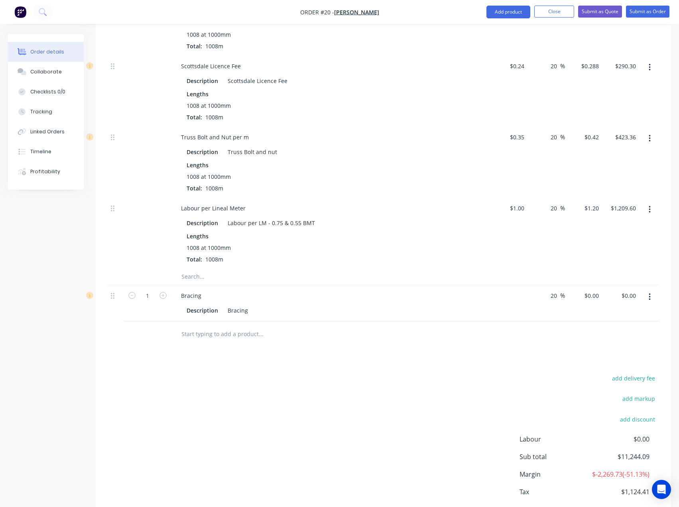
click at [513, 285] on div "$0.00" at bounding box center [509, 303] width 37 height 36
type input "$750.00"
type input "$900.00"
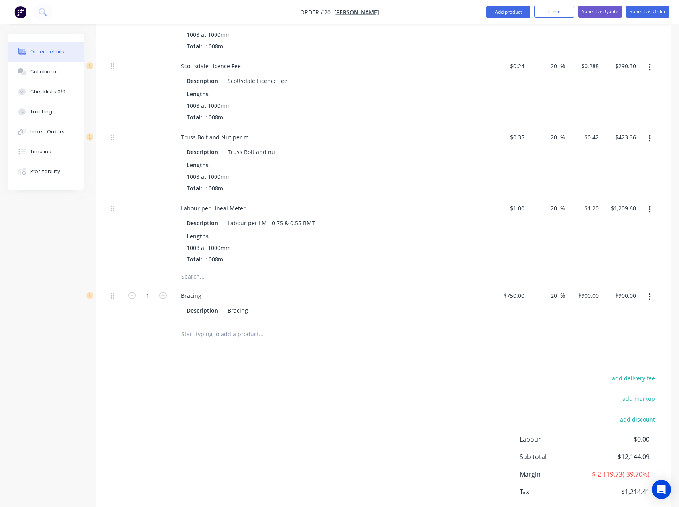
click at [197, 326] on input "text" at bounding box center [261, 334] width 160 height 16
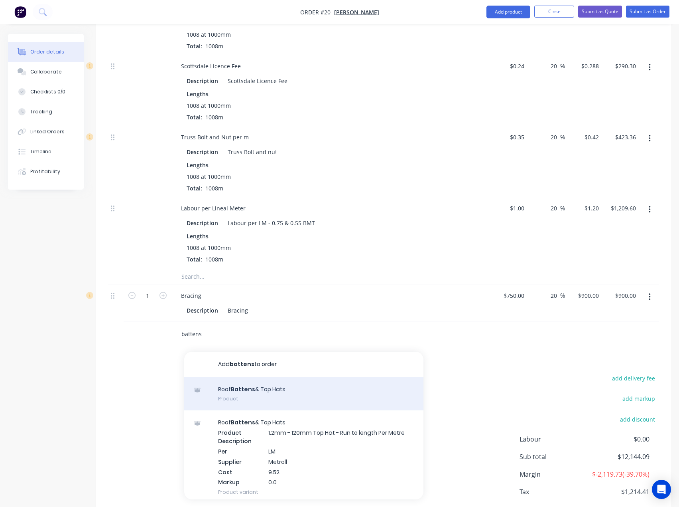
type input "battens"
click at [272, 377] on div "Roof Battens & Top Hats Product" at bounding box center [303, 394] width 239 height 34
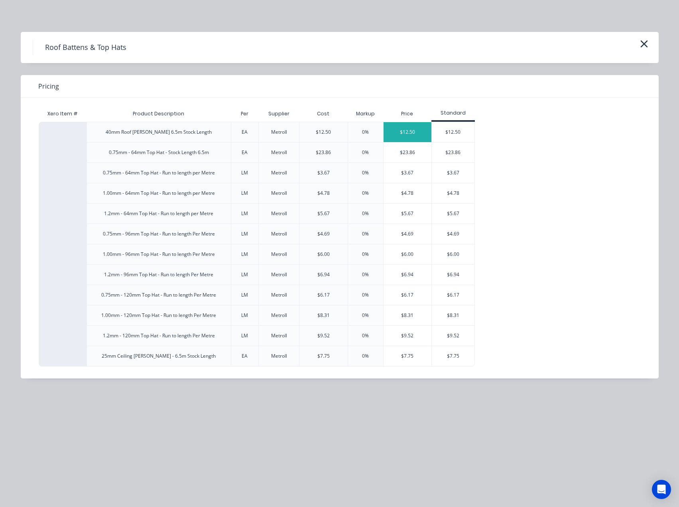
click at [409, 132] on div "$12.50" at bounding box center [408, 132] width 48 height 20
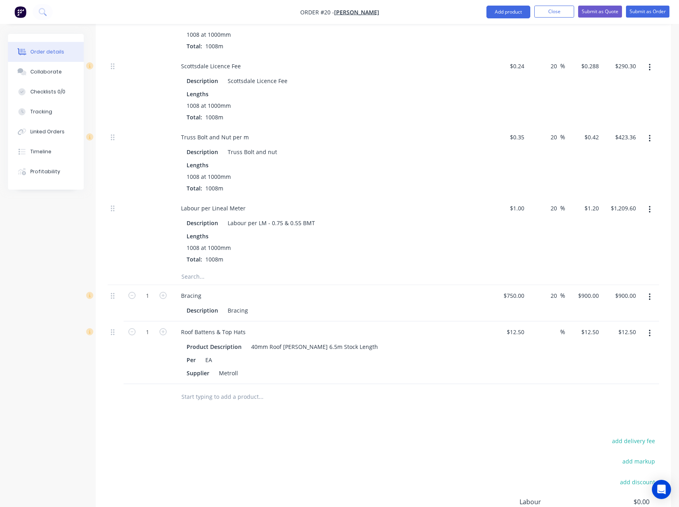
click at [217, 389] on input "text" at bounding box center [261, 397] width 160 height 16
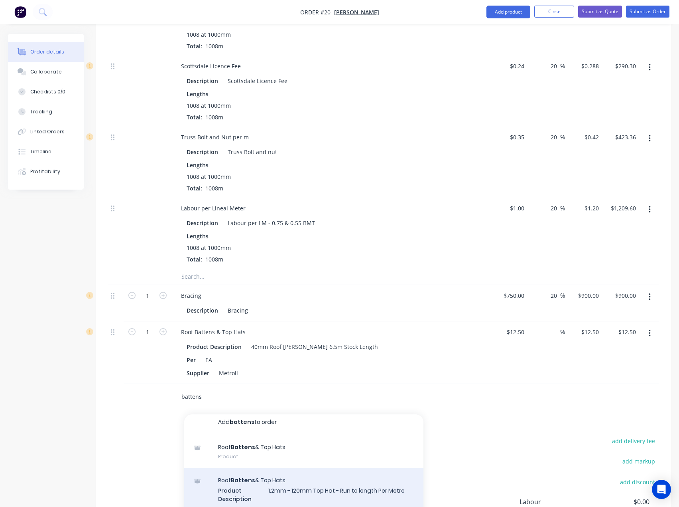
scroll to position [0, 0]
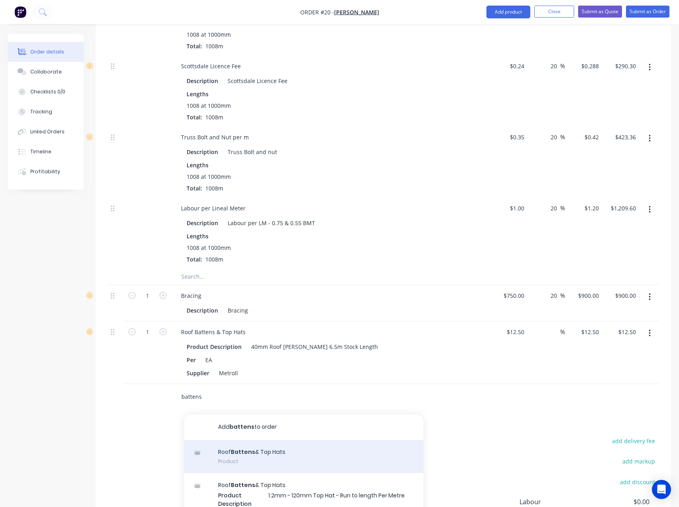
type input "battens"
click at [237, 440] on div "Roof Battens & Top Hats Product" at bounding box center [303, 457] width 239 height 34
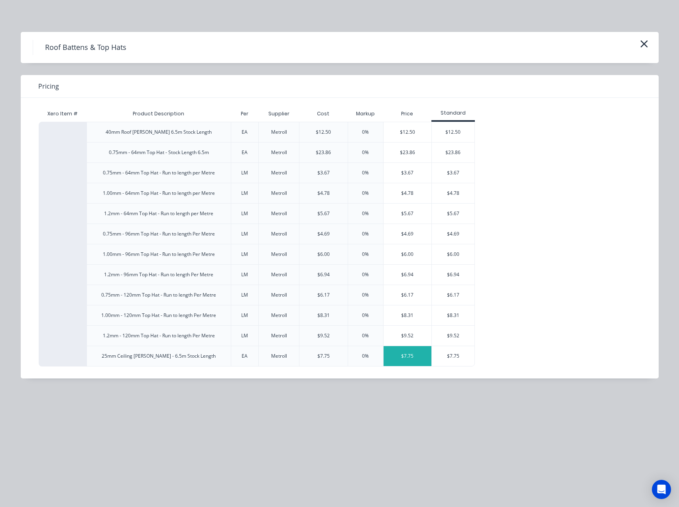
click at [405, 357] on div "$7.75" at bounding box center [408, 356] width 48 height 20
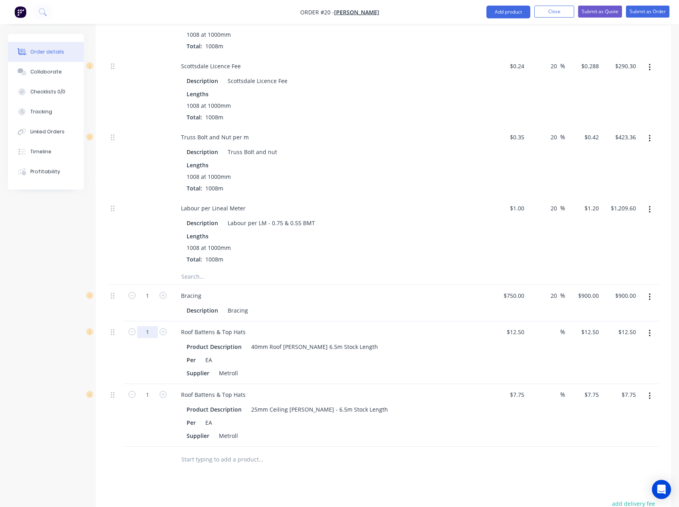
click at [152, 326] on input "1" at bounding box center [147, 332] width 21 height 12
type input "69.2308"
type input "$865.39"
click at [151, 389] on input "1" at bounding box center [147, 395] width 21 height 12
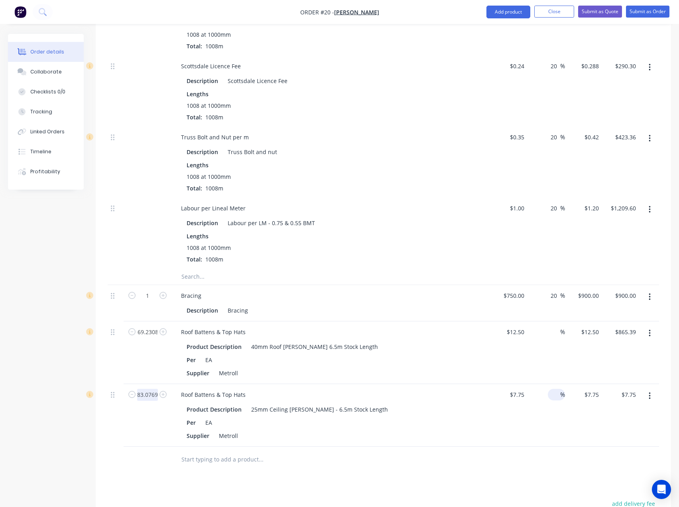
type input "83.0769"
type input "$643.85"
click at [557, 389] on input at bounding box center [555, 395] width 9 height 12
type input "20"
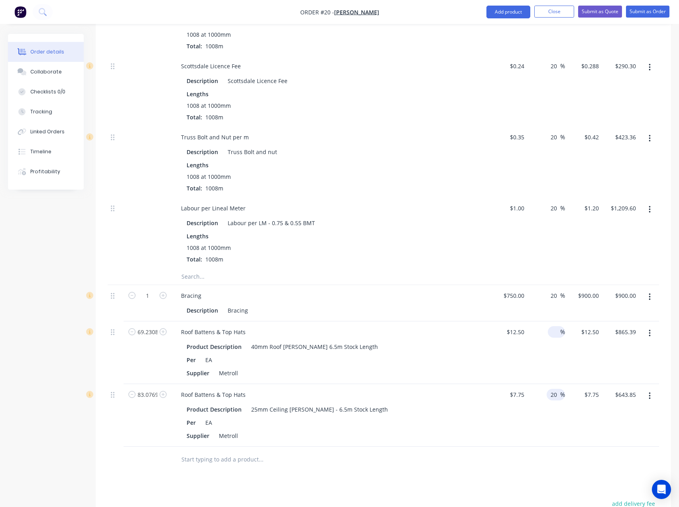
type input "$9.30"
type input "$772.62"
click at [555, 326] on input at bounding box center [555, 332] width 9 height 12
type input "20"
type input "$15.00"
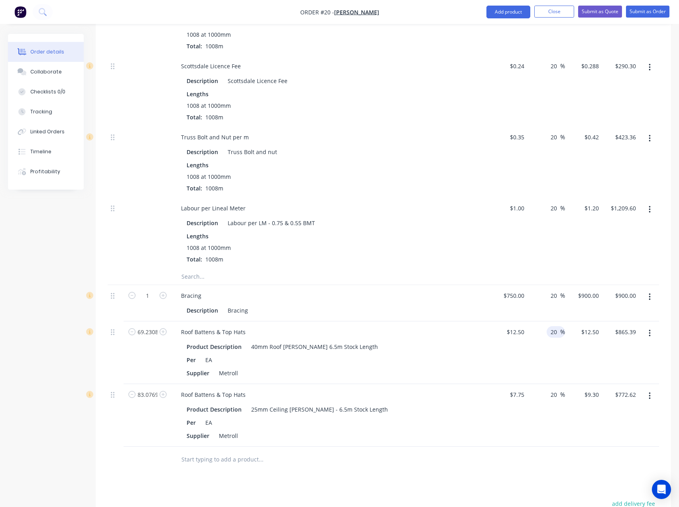
type input "$1,038.46"
click at [542, 415] on div "20 20 %" at bounding box center [546, 415] width 37 height 63
click at [150, 326] on input "69.2308" at bounding box center [147, 332] width 21 height 12
type input "70"
type input "$1,050.00"
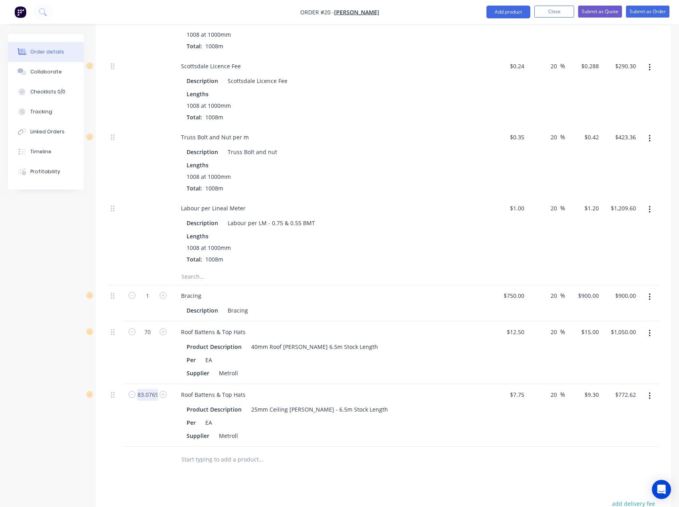
click at [145, 389] on input "83.0769" at bounding box center [147, 395] width 21 height 12
type input "85"
type input "$790.50"
click at [330, 460] on div "Products Show / Hide columns Add product Qty Cost Markup Price Total Kit 1440 9…" at bounding box center [384, 10] width 576 height 1307
click at [377, 416] on div "Per EA" at bounding box center [329, 422] width 292 height 12
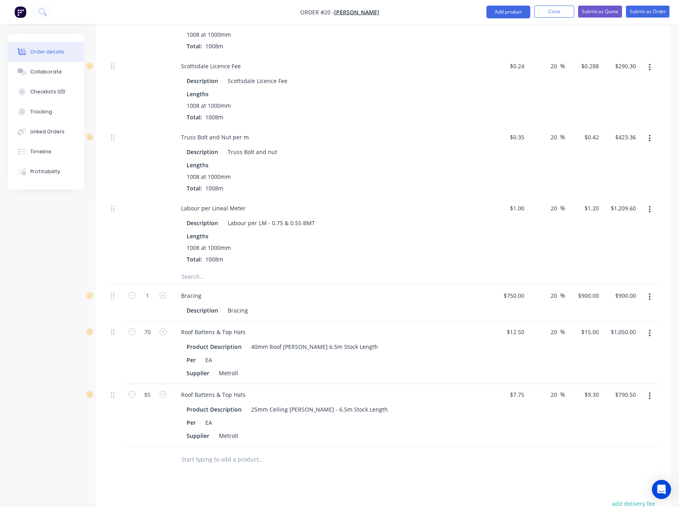
click at [376, 475] on div "Products Show / Hide columns Add product Qty Cost Markup Price Total Kit 1440 9…" at bounding box center [384, 10] width 576 height 1307
click at [148, 326] on input "70" at bounding box center [147, 332] width 21 height 12
type input "75"
type input "$1,125.00"
click at [481, 412] on div "Product Description 25mm Ceiling [PERSON_NAME] - 6.5m Stock Length Per EA Suppl…" at bounding box center [331, 421] width 313 height 39
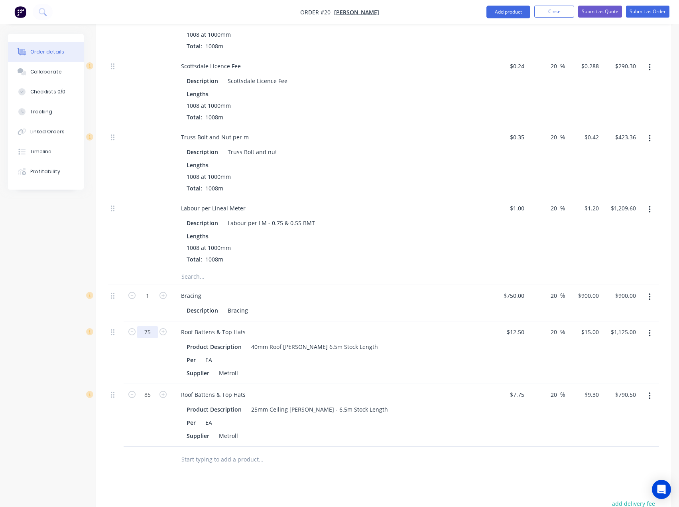
click at [152, 326] on input "75" at bounding box center [147, 332] width 21 height 12
type input "78"
type input "$1,170.00"
click at [422, 470] on div "Products Show / Hide columns Add product Qty Cost Markup Price Total Kit 1440 9…" at bounding box center [384, 10] width 576 height 1307
click at [148, 326] on input "78" at bounding box center [147, 332] width 21 height 12
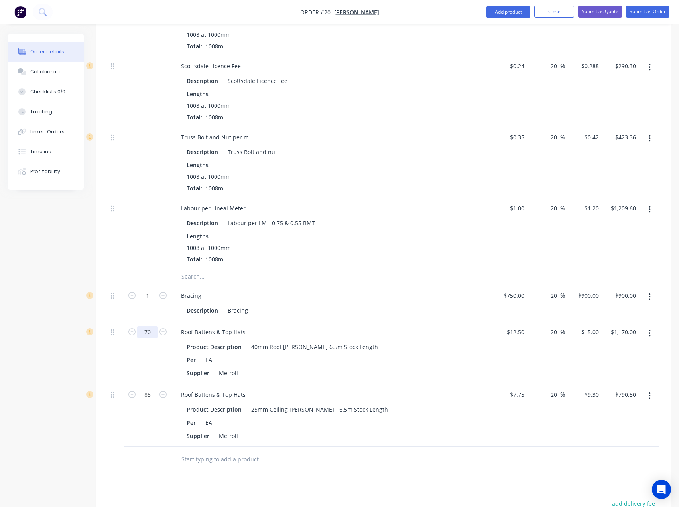
type input "70"
type input "$1,050.00"
click at [432, 411] on div "Product Description 25mm Ceiling [PERSON_NAME] - 6.5m Stock Length Per EA Suppl…" at bounding box center [331, 421] width 313 height 39
click at [148, 326] on input "70" at bounding box center [147, 332] width 21 height 12
type input "75"
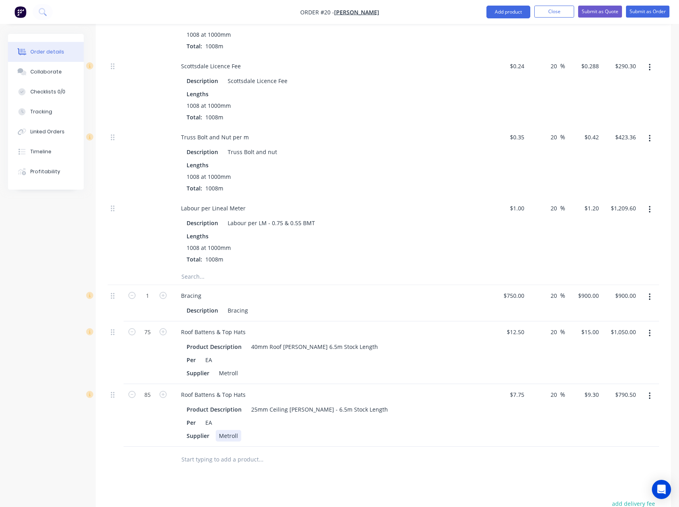
type input "$1,125.00"
click at [469, 430] on div "Supplier Metroll" at bounding box center [329, 436] width 292 height 12
click at [154, 326] on input "75" at bounding box center [147, 332] width 21 height 12
type input "74"
type input "$1,110.00"
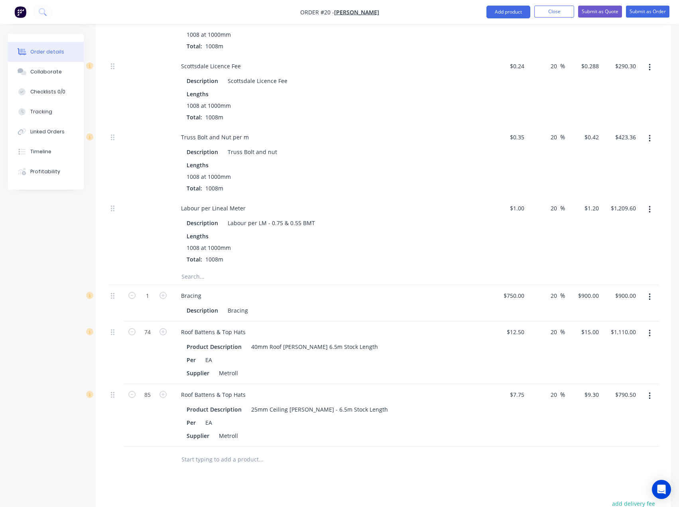
click at [501, 419] on div "$7.75 $7.75" at bounding box center [509, 415] width 37 height 63
click at [149, 326] on input "74" at bounding box center [147, 332] width 21 height 12
type input "73"
type input "$1,095.00"
click at [455, 411] on div "Product Description 25mm Ceiling [PERSON_NAME] - 6.5m Stock Length Per EA Suppl…" at bounding box center [331, 421] width 313 height 39
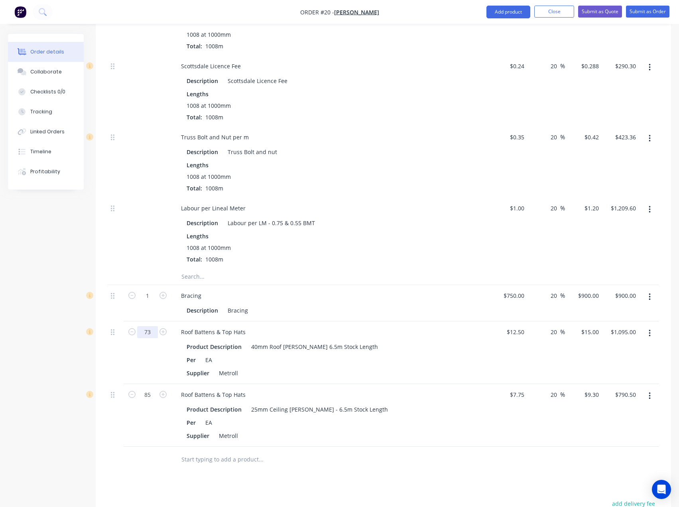
click at [150, 326] on input "73" at bounding box center [147, 332] width 21 height 12
type input "70"
type input "$1,050.00"
click at [350, 416] on div "Per EA" at bounding box center [329, 422] width 292 height 12
click at [499, 13] on button "Add product" at bounding box center [509, 12] width 44 height 13
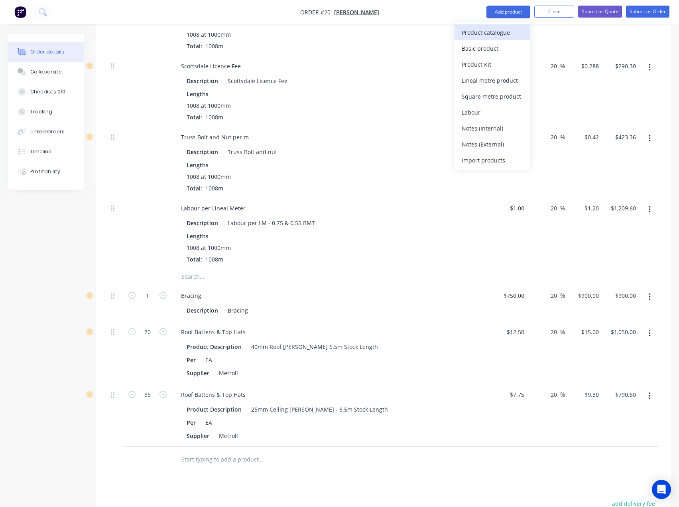
click at [487, 34] on div "Product catalogue" at bounding box center [492, 33] width 61 height 12
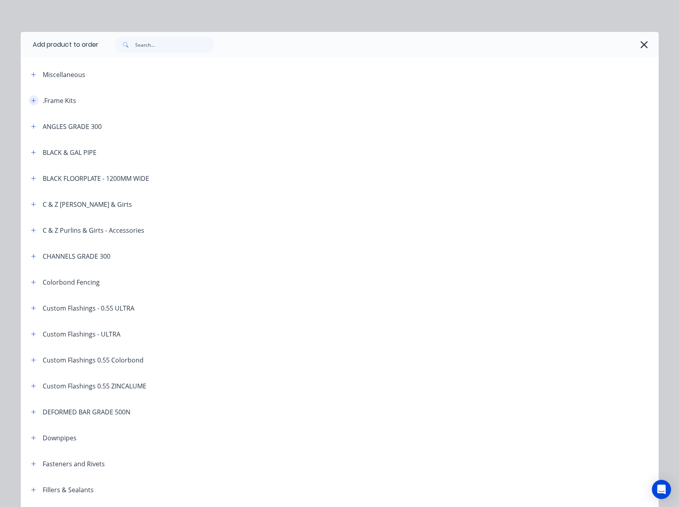
click at [32, 101] on icon "button" at bounding box center [33, 101] width 5 height 6
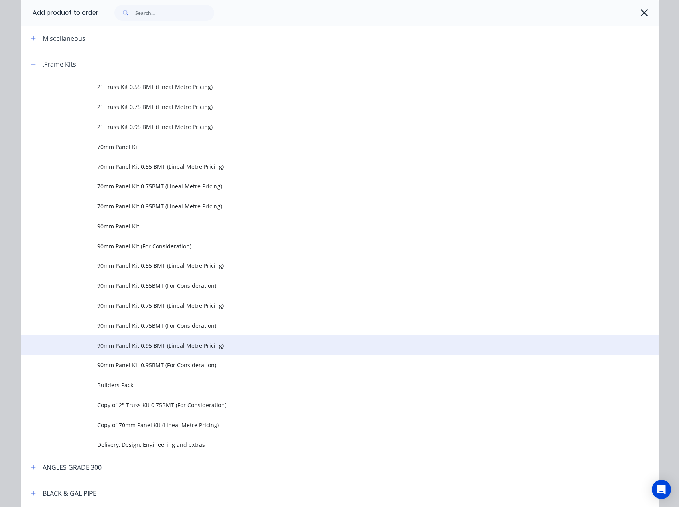
scroll to position [40, 0]
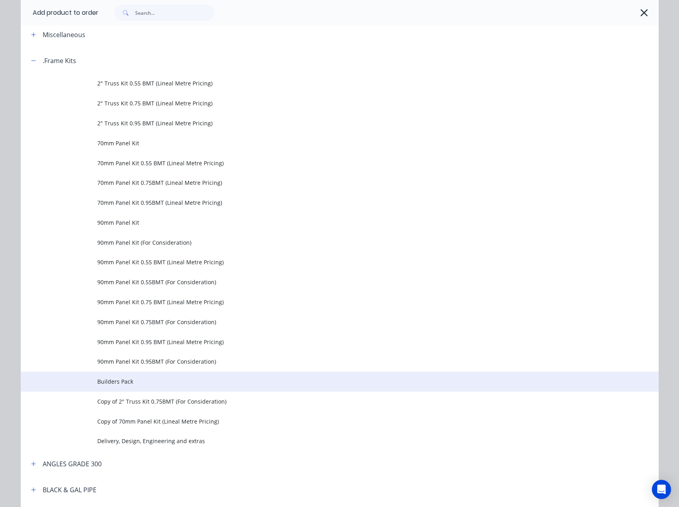
click at [141, 383] on span "Builders Pack" at bounding box center [321, 381] width 449 height 8
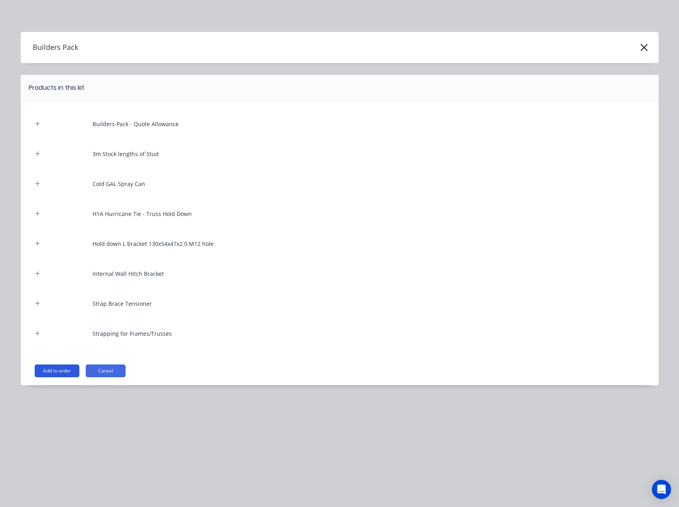
click at [61, 370] on button "Add to order" at bounding box center [57, 370] width 45 height 13
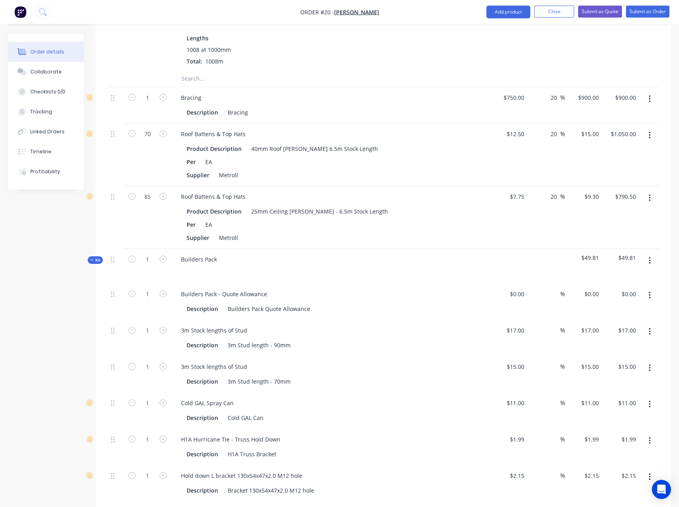
scroll to position [1077, 0]
click at [512, 282] on div "$0.00" at bounding box center [509, 300] width 37 height 36
click at [131, 325] on icon "button" at bounding box center [131, 328] width 7 height 7
type input "$4,850.00"
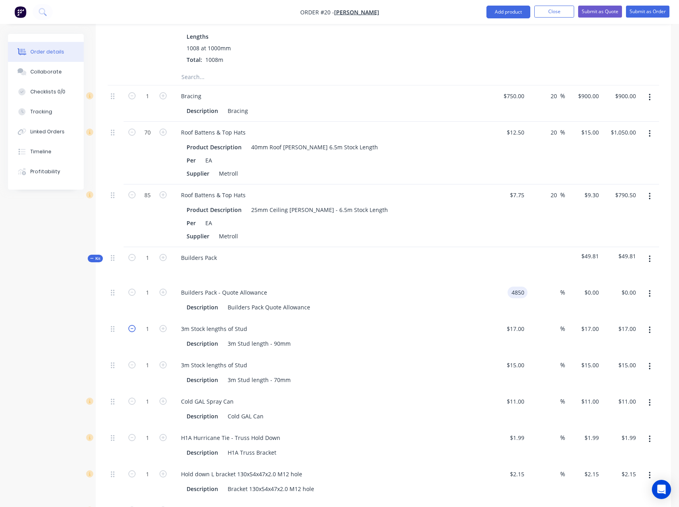
type input "$4,850.00"
type input "0"
type input "$0.00"
click at [131, 361] on icon "button" at bounding box center [131, 364] width 7 height 7
type input "0"
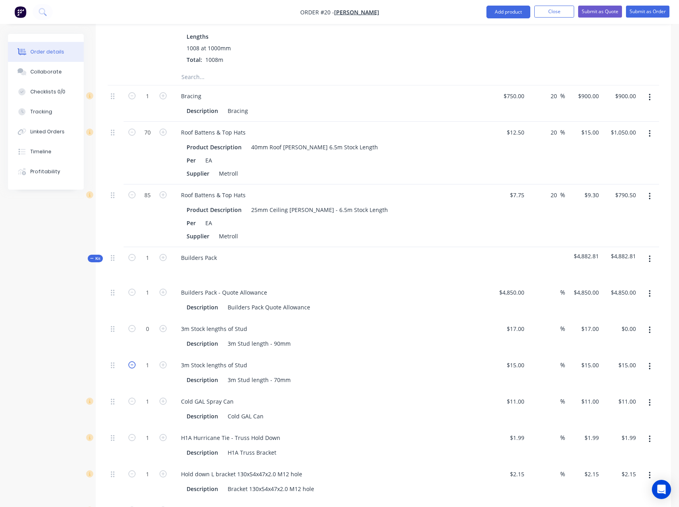
type input "$0.00"
click at [130, 397] on icon "button" at bounding box center [131, 400] width 7 height 7
type input "0"
type input "$0.00"
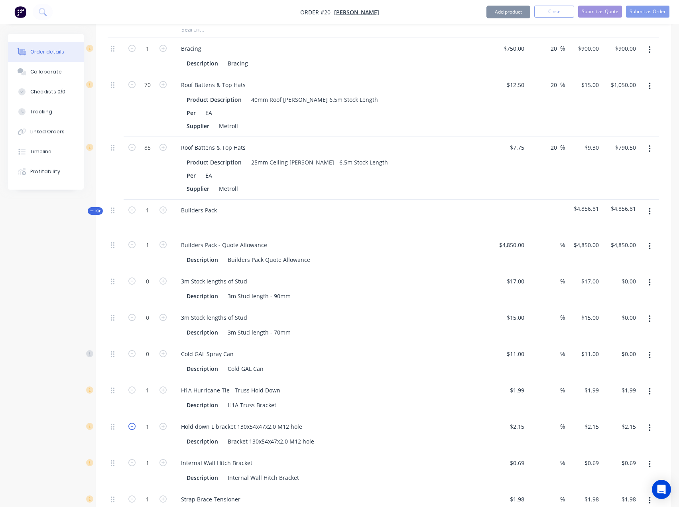
scroll to position [1157, 0]
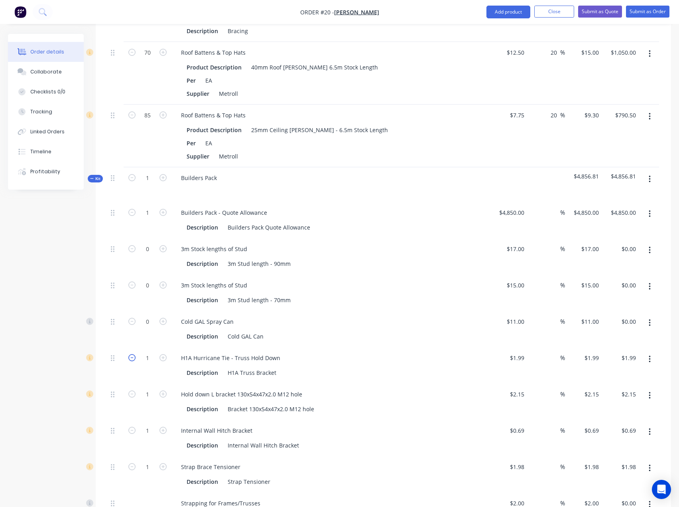
click at [131, 354] on icon "button" at bounding box center [131, 357] width 7 height 7
type input "0"
type input "$0.00"
click at [131, 390] on icon "button" at bounding box center [131, 393] width 7 height 7
type input "0"
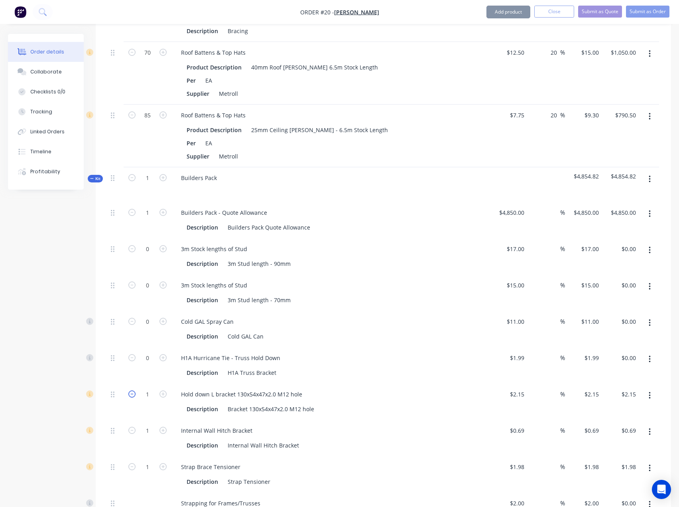
type input "$0.00"
click at [131, 426] on icon "button" at bounding box center [131, 429] width 7 height 7
type input "0"
type input "$0.00"
click at [130, 463] on icon "button" at bounding box center [131, 466] width 7 height 7
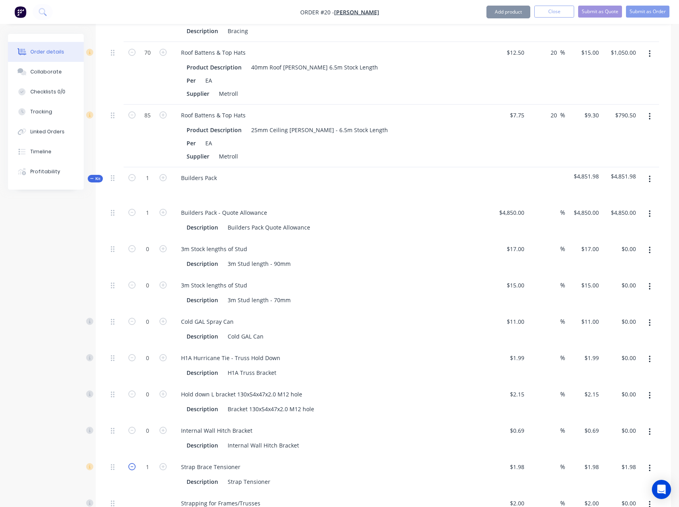
type input "0"
type input "$0.00"
click at [162, 245] on icon "button" at bounding box center [163, 248] width 7 height 7
type input "1"
type input "$17.00"
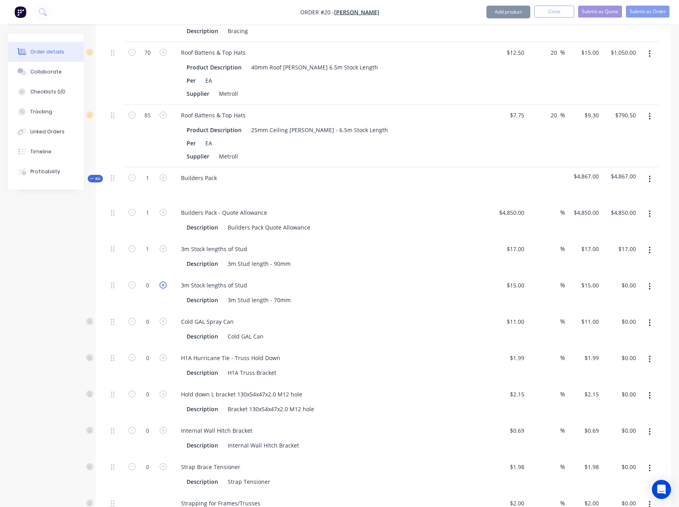
click at [164, 281] on icon "button" at bounding box center [163, 284] width 7 height 7
type input "1"
type input "$15.00"
click at [162, 318] on icon "button" at bounding box center [163, 321] width 7 height 7
type input "1"
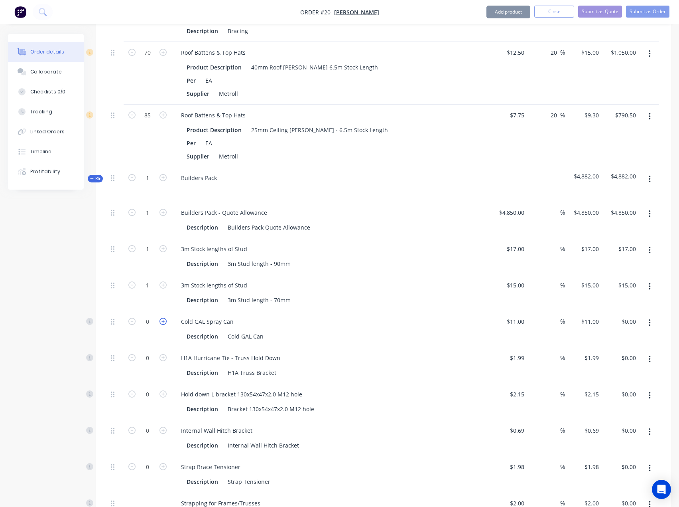
type input "$11.00"
click at [163, 354] on icon "button" at bounding box center [163, 357] width 7 height 7
type input "1"
type input "$1.99"
click at [165, 390] on icon "button" at bounding box center [163, 393] width 7 height 7
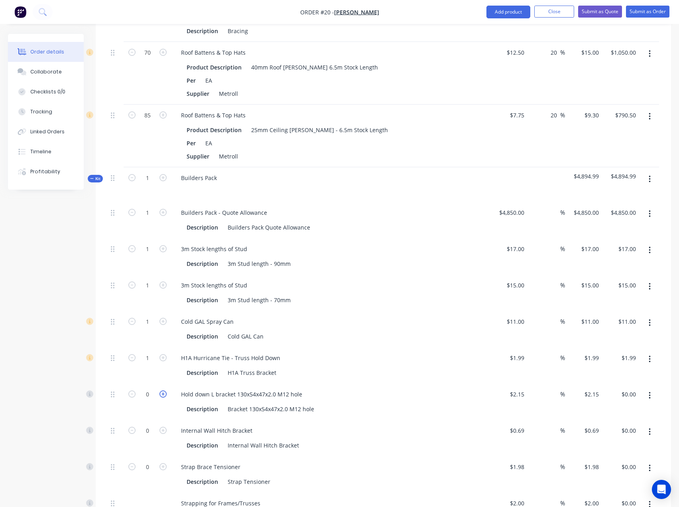
type input "1"
type input "$2.15"
click at [163, 425] on button "button" at bounding box center [163, 429] width 10 height 8
type input "1"
type input "$0.69"
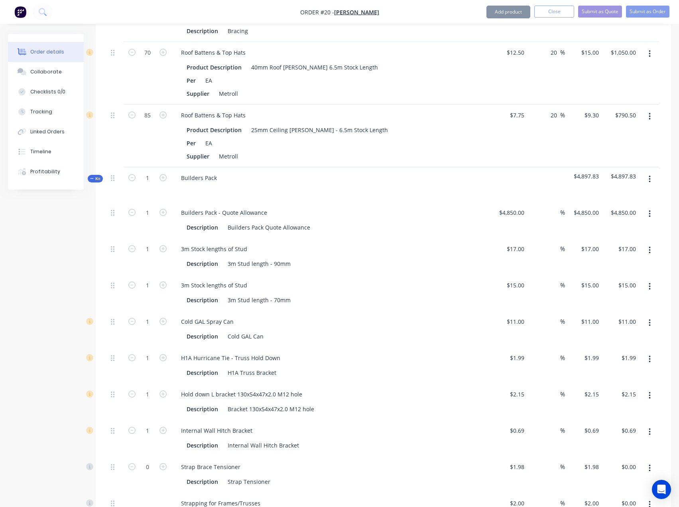
click at [160, 462] on button "button" at bounding box center [163, 466] width 10 height 8
type input "1"
type input "$1.98"
click at [592, 243] on input "17" at bounding box center [597, 249] width 10 height 12
type input "0"
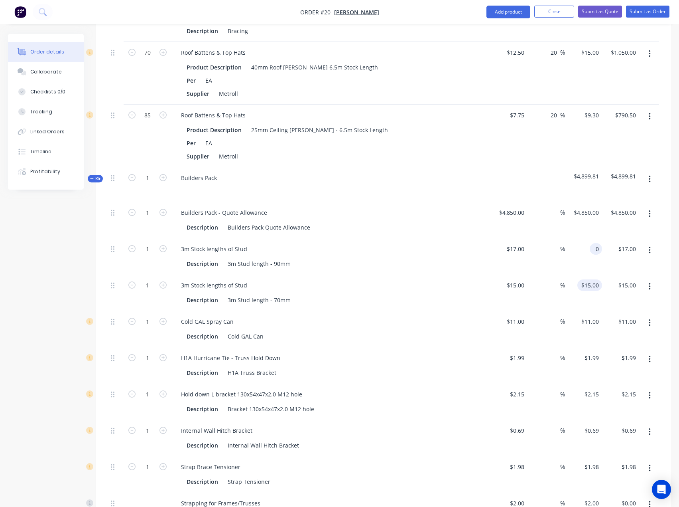
click at [587, 275] on div "$15.00 $15.00" at bounding box center [583, 292] width 37 height 36
type input "-100"
type input "$0.00"
click at [590, 279] on div "15 $15.00" at bounding box center [590, 285] width 25 height 12
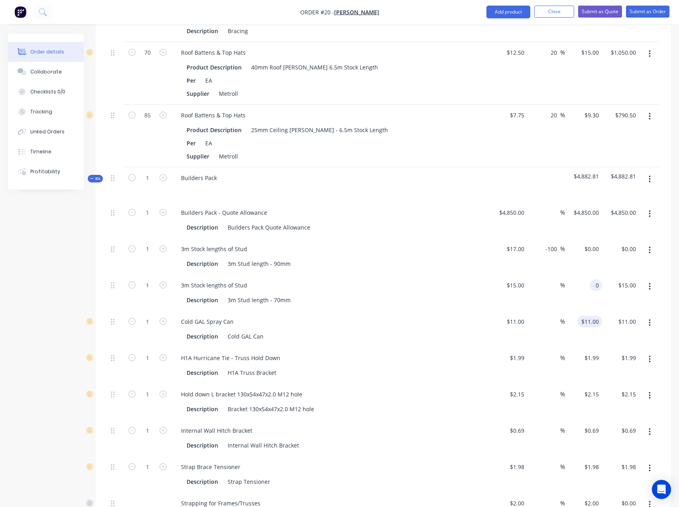
type input "0"
type input "-100"
type input "$0.00"
click at [592, 316] on input "11" at bounding box center [597, 322] width 10 height 12
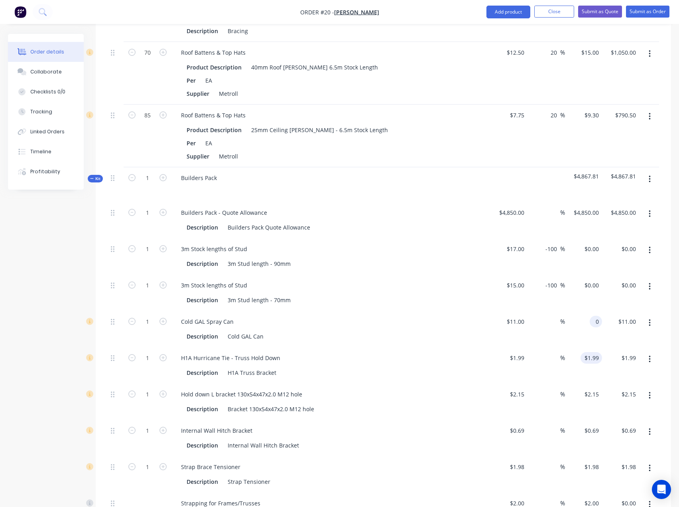
type input "0"
type input "-100"
type input "$0.00"
click at [592, 352] on input "1.99" at bounding box center [593, 358] width 18 height 12
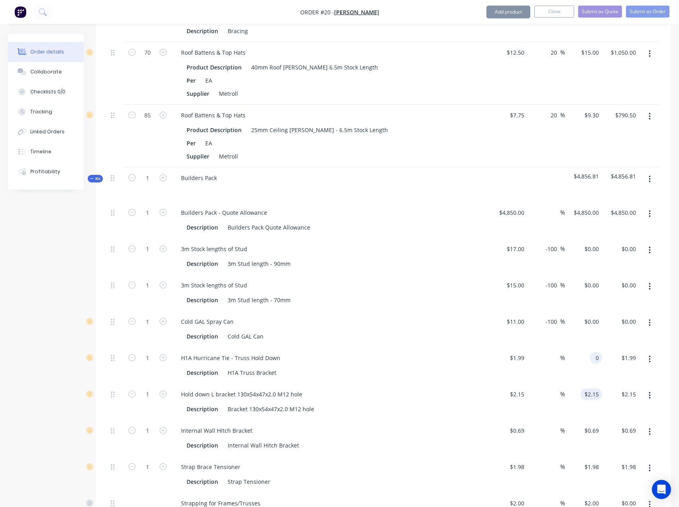
type input "0"
type input "-100"
type input "$0.00"
click at [592, 388] on input "2.15" at bounding box center [593, 394] width 18 height 12
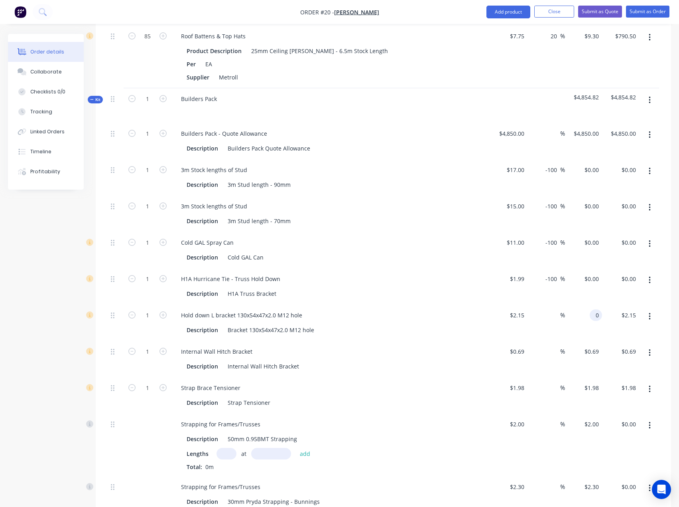
scroll to position [1237, 0]
type input "0"
click at [592, 345] on input "$0.69" at bounding box center [593, 351] width 18 height 12
type input "-100"
type input "$0.00"
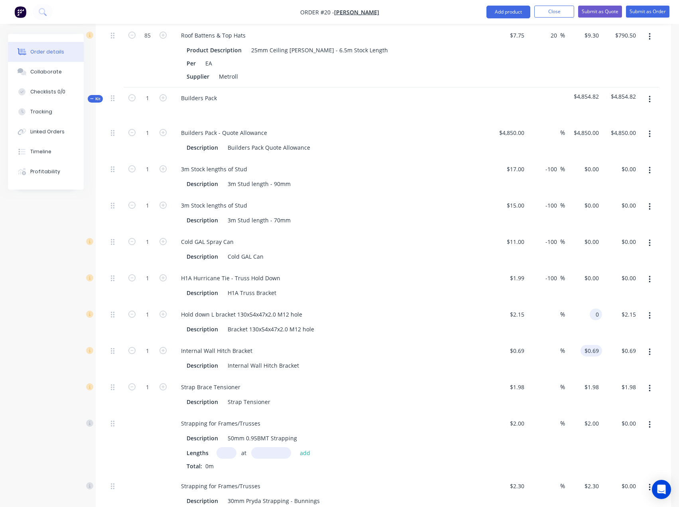
type input "$0.00"
type input "0"
type input "-100"
type input "$0.00"
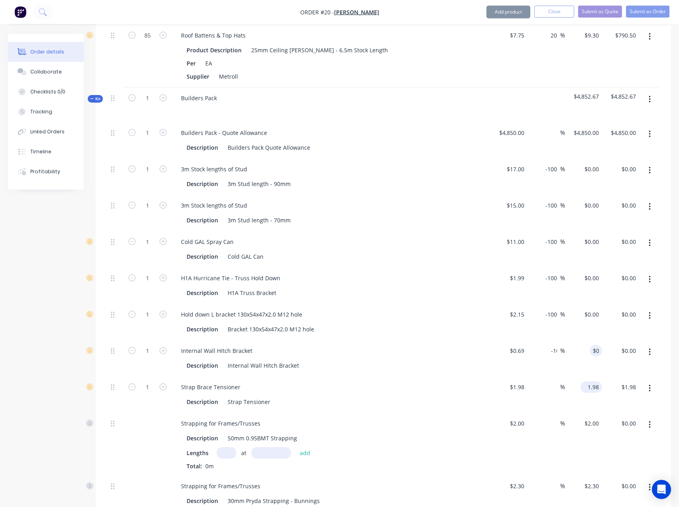
click at [592, 381] on input "1.98" at bounding box center [593, 387] width 18 height 12
type input "0"
type input "-100"
type input "$0.00"
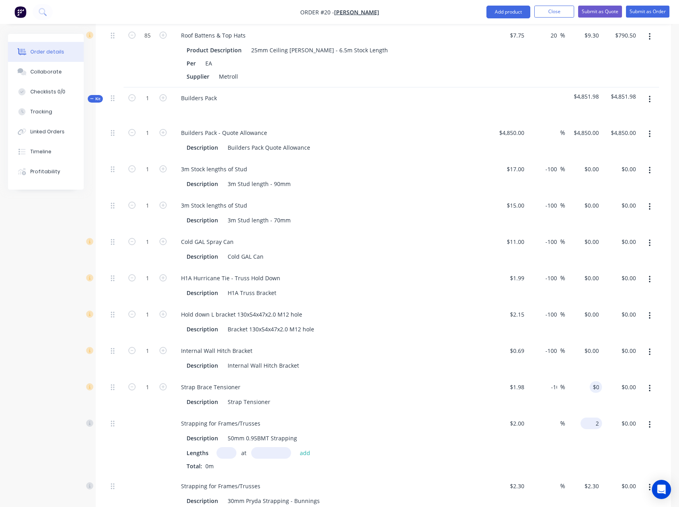
click at [593, 417] on input "2" at bounding box center [593, 423] width 18 height 12
type input "0"
type input "-100"
type input "$0.00"
click at [590, 392] on div "$0.00 $0.00" at bounding box center [583, 394] width 37 height 36
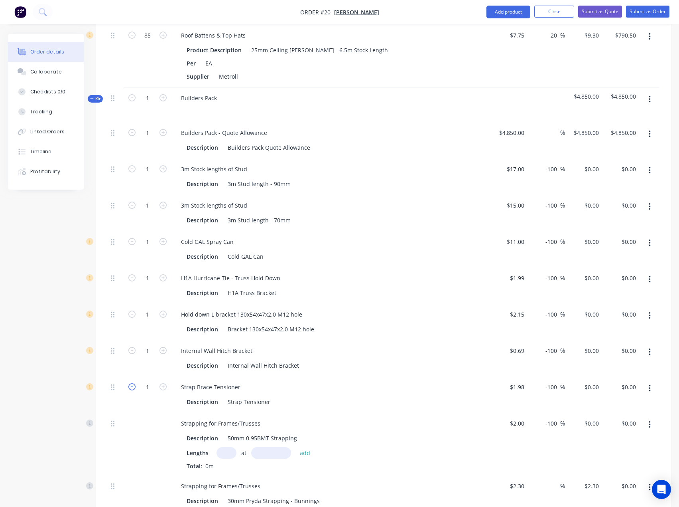
click at [134, 383] on icon "button" at bounding box center [131, 386] width 7 height 7
type input "0"
click at [131, 347] on icon "button" at bounding box center [131, 350] width 7 height 7
type input "0"
click at [132, 310] on icon "button" at bounding box center [131, 313] width 7 height 7
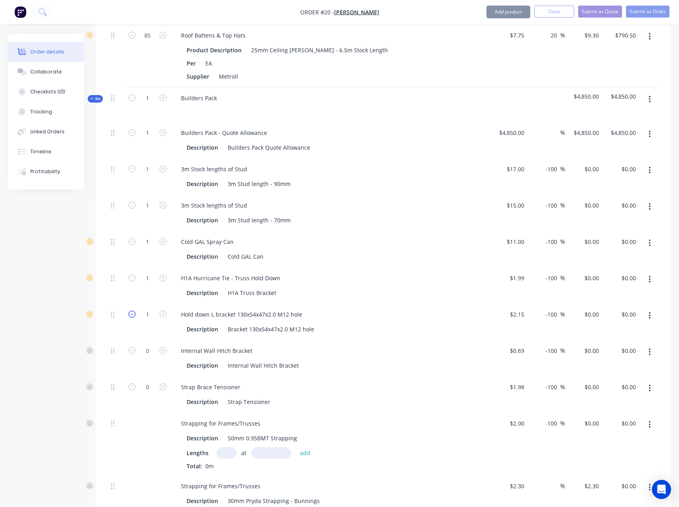
type input "0"
click at [131, 274] on icon "button" at bounding box center [131, 277] width 7 height 7
type input "0"
click at [131, 238] on icon "button" at bounding box center [131, 241] width 7 height 7
type input "0"
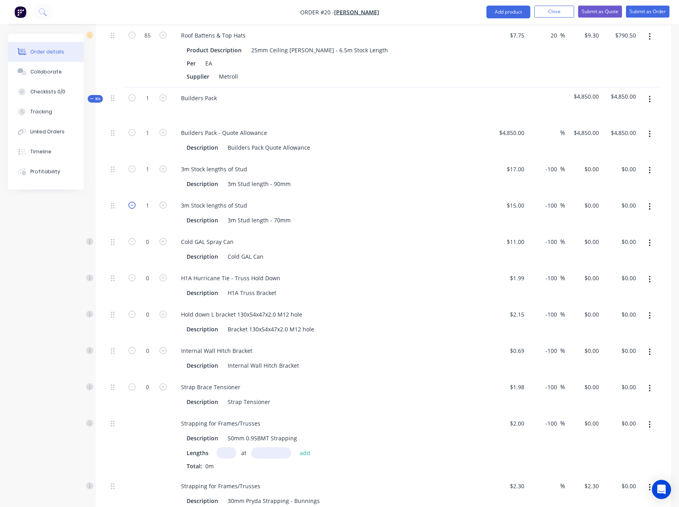
click at [133, 201] on icon "button" at bounding box center [131, 204] width 7 height 7
type input "0"
click at [131, 165] on icon "button" at bounding box center [131, 168] width 7 height 7
type input "0"
click at [132, 129] on icon "button" at bounding box center [131, 132] width 7 height 7
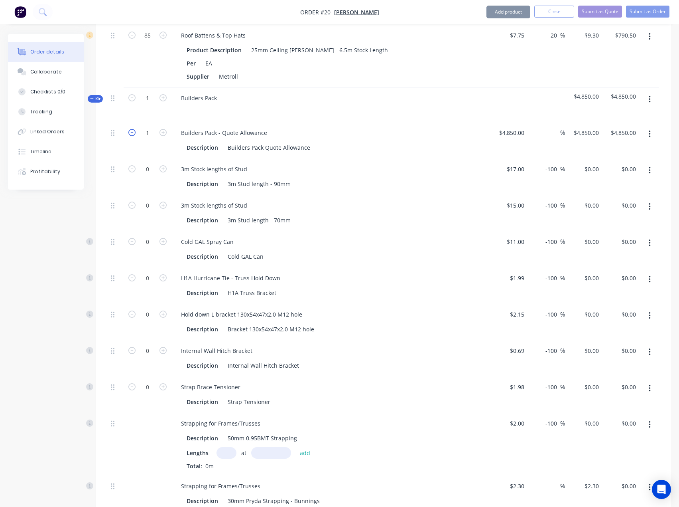
type input "0"
type input "$0.00"
click at [166, 129] on icon "button" at bounding box center [163, 132] width 7 height 7
type input "1"
type input "$4,850.00"
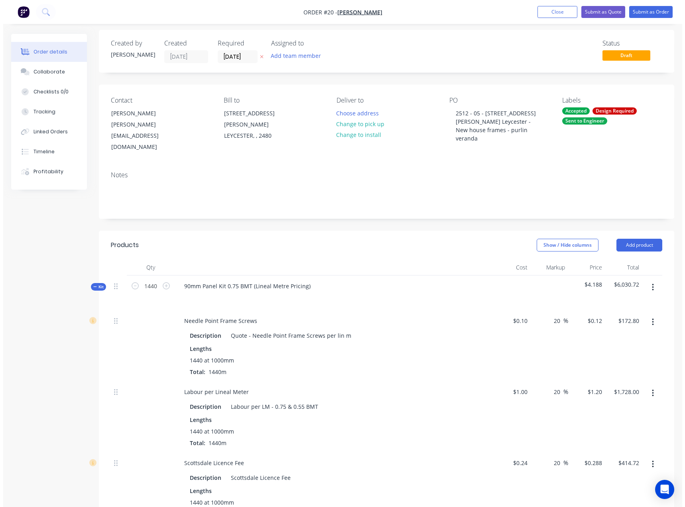
scroll to position [0, 0]
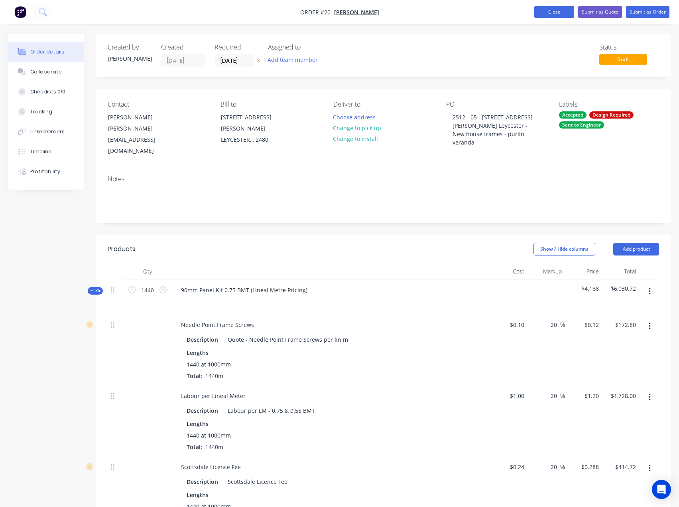
click at [554, 13] on button "Close" at bounding box center [555, 12] width 40 height 12
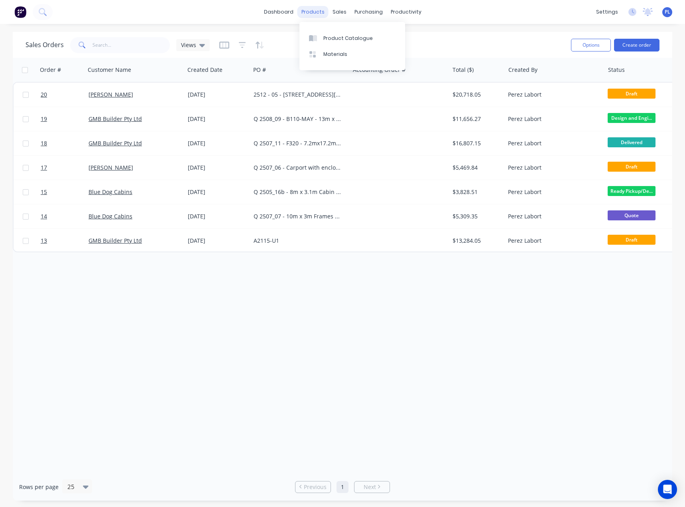
click at [319, 13] on div "products" at bounding box center [313, 12] width 31 height 12
click at [347, 33] on link "Product Catalogue" at bounding box center [353, 38] width 106 height 16
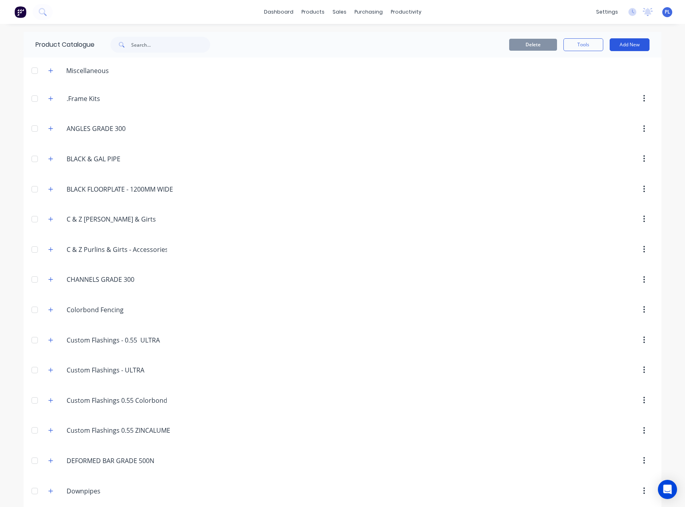
click at [632, 45] on button "Add New" at bounding box center [630, 44] width 40 height 13
click at [597, 96] on div "Product Kit" at bounding box center [611, 97] width 61 height 12
click at [625, 45] on button "Add New" at bounding box center [630, 44] width 40 height 13
click at [600, 92] on div "Product Kit" at bounding box center [611, 97] width 61 height 12
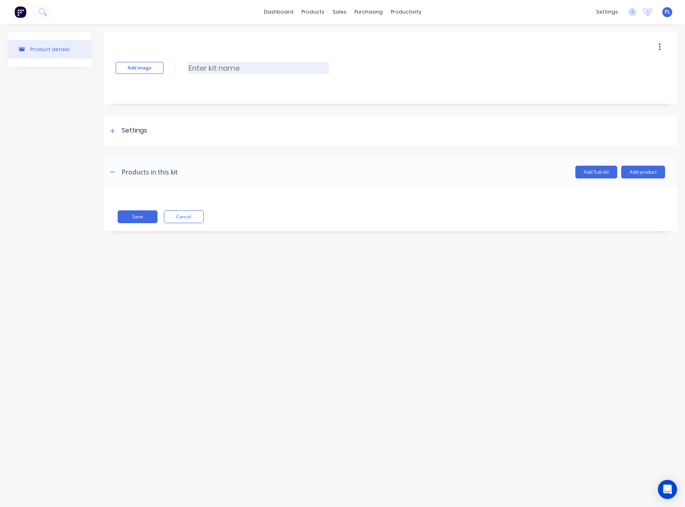
click at [222, 64] on input at bounding box center [258, 68] width 141 height 12
click at [111, 128] on div at bounding box center [113, 131] width 10 height 10
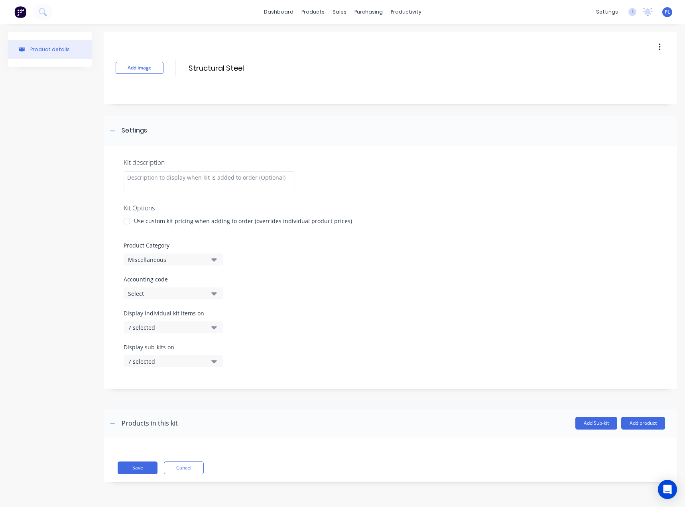
click at [214, 258] on icon "button" at bounding box center [214, 259] width 6 height 9
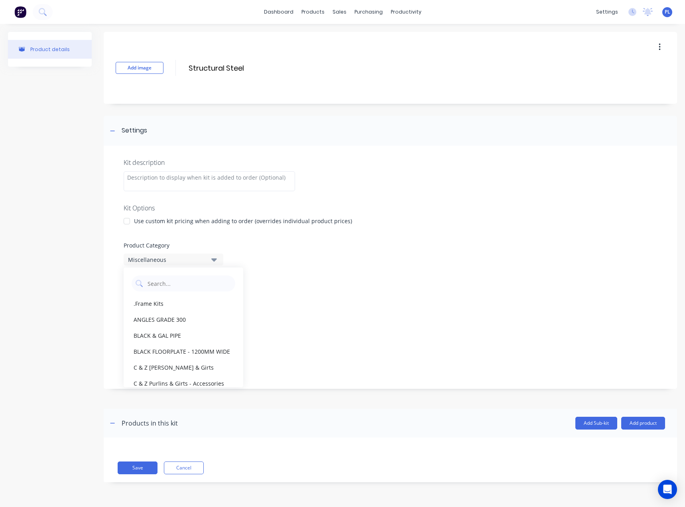
click at [214, 258] on icon "button" at bounding box center [214, 259] width 6 height 9
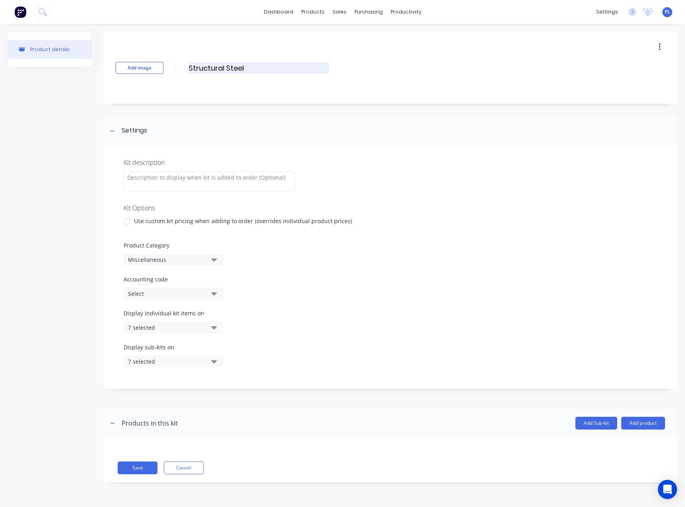
click at [277, 71] on input "Structural Steel" at bounding box center [258, 68] width 141 height 12
type input "Structural Steel Quoted"
click at [214, 256] on icon "button" at bounding box center [214, 259] width 6 height 9
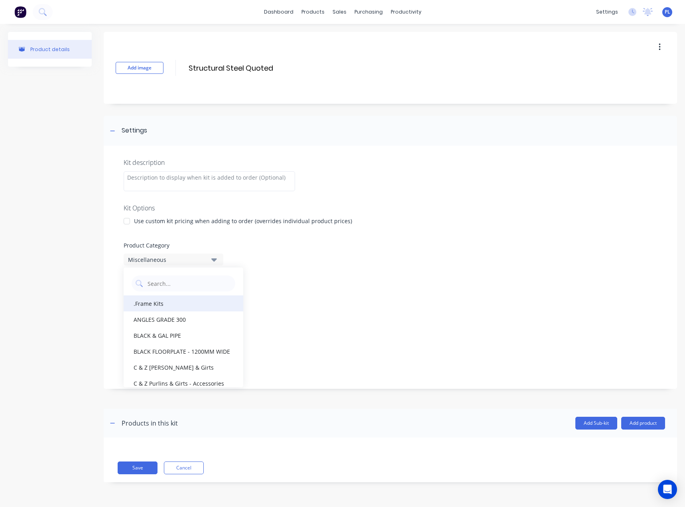
click at [158, 303] on div ".Frame Kits" at bounding box center [184, 303] width 120 height 16
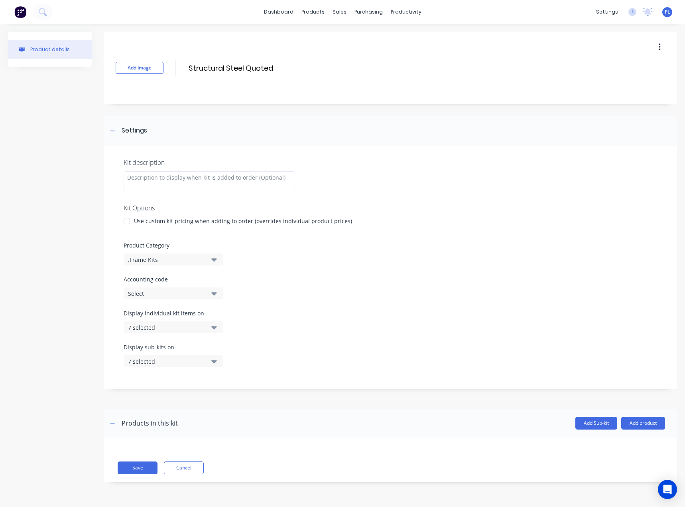
click at [212, 290] on icon "button" at bounding box center [214, 293] width 6 height 9
click at [172, 408] on div "Structural Steel" at bounding box center [184, 409] width 120 height 16
click at [215, 327] on icon "button" at bounding box center [214, 327] width 6 height 3
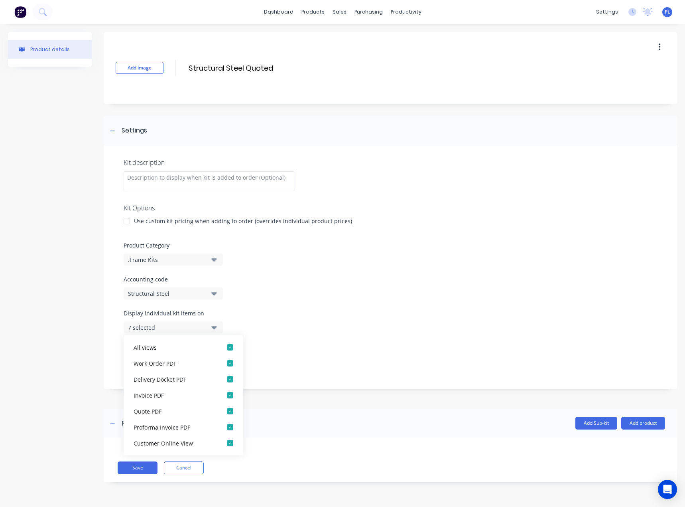
click at [215, 327] on icon "button" at bounding box center [214, 327] width 6 height 3
click at [214, 360] on icon "button" at bounding box center [214, 361] width 6 height 9
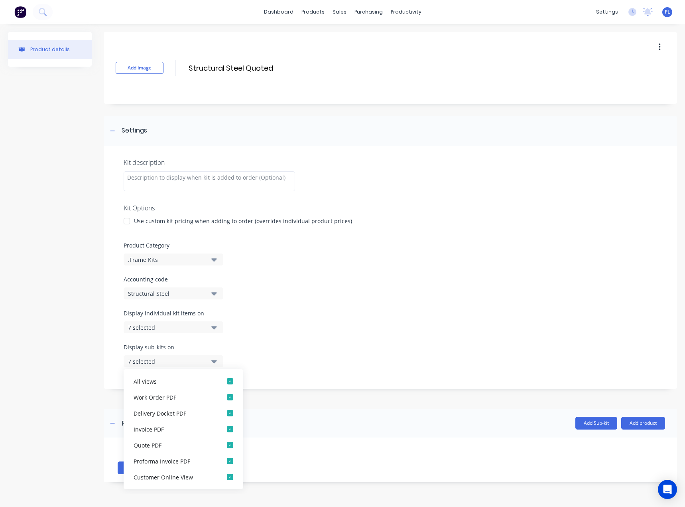
click at [214, 360] on icon "button" at bounding box center [214, 361] width 6 height 9
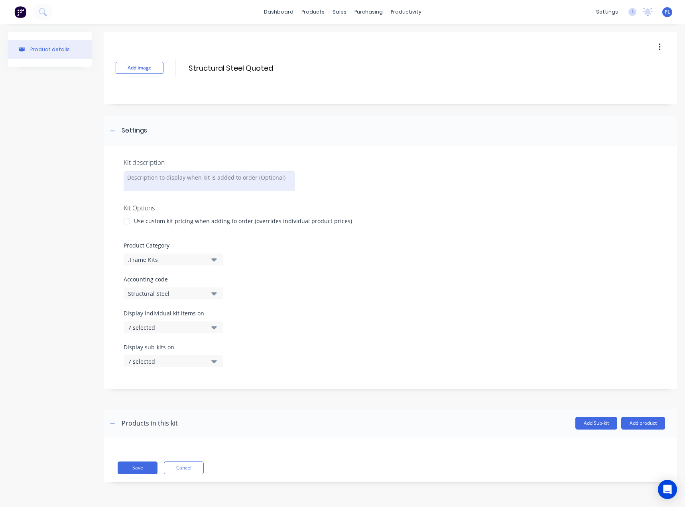
click at [132, 179] on div at bounding box center [210, 181] width 172 height 20
click at [655, 424] on button "Add product" at bounding box center [643, 422] width 44 height 13
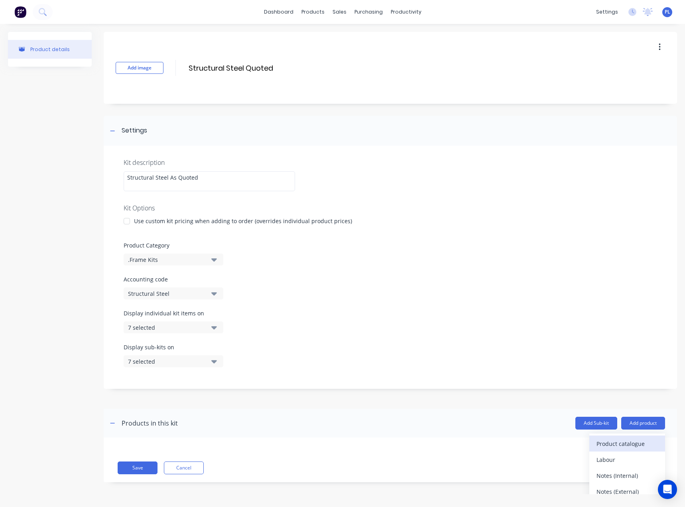
click at [626, 442] on div "Product catalogue" at bounding box center [627, 444] width 61 height 12
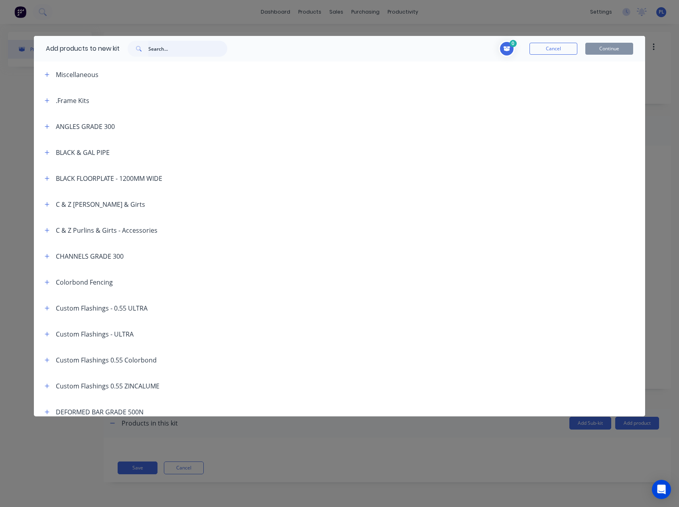
click at [191, 51] on input "text" at bounding box center [187, 49] width 79 height 16
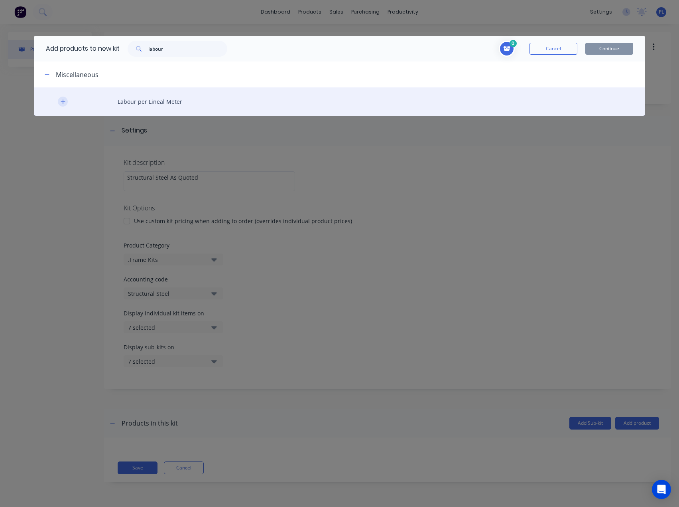
click at [64, 100] on icon "button" at bounding box center [63, 102] width 5 height 6
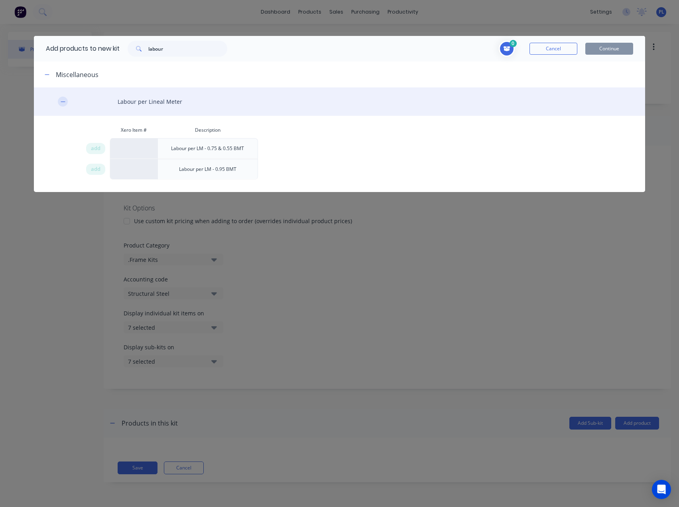
click at [64, 100] on icon "button" at bounding box center [63, 102] width 5 height 6
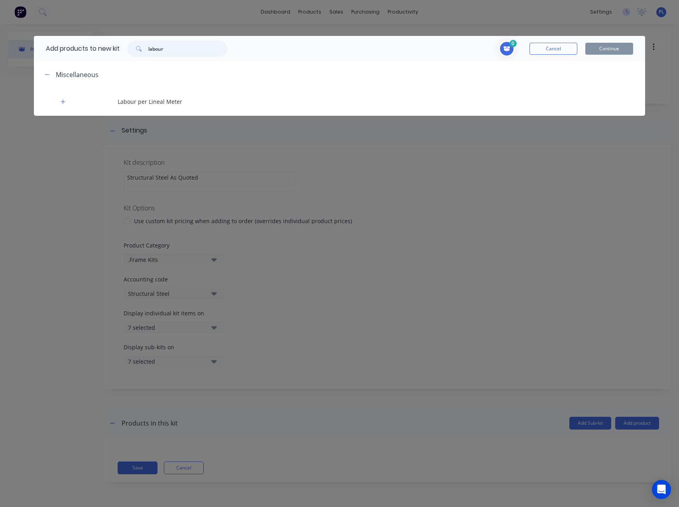
drag, startPoint x: 177, startPoint y: 48, endPoint x: 157, endPoint y: 50, distance: 20.0
click at [157, 50] on input "labour" at bounding box center [187, 49] width 79 height 16
type input "lab"
click at [552, 49] on button "Cancel" at bounding box center [554, 49] width 48 height 12
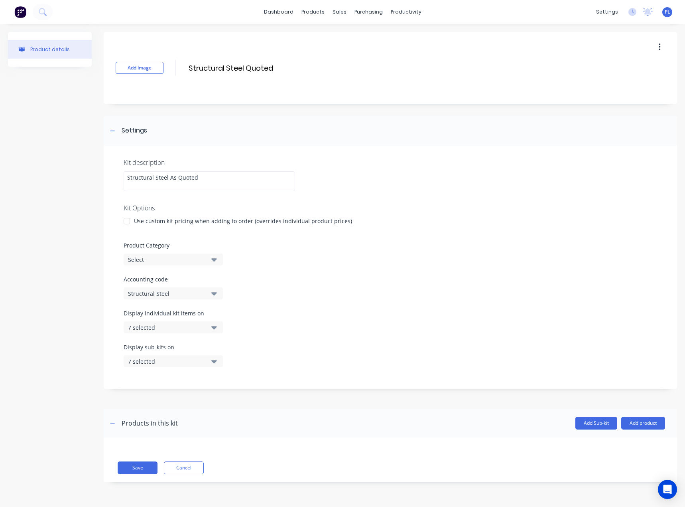
click at [159, 442] on div "Save Cancel" at bounding box center [391, 459] width 574 height 45
click at [157, 448] on div "Save Cancel" at bounding box center [391, 459] width 574 height 45
click at [156, 424] on div "Products in this kit" at bounding box center [150, 423] width 56 height 10
click at [645, 423] on button "Add product" at bounding box center [643, 422] width 44 height 13
click at [620, 459] on div "Labour" at bounding box center [627, 460] width 61 height 12
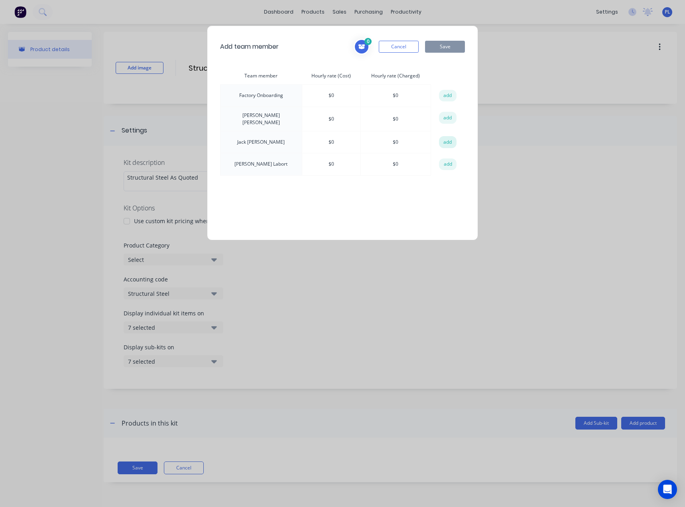
click at [447, 139] on button "add" at bounding box center [448, 142] width 18 height 12
click at [443, 47] on button "Save" at bounding box center [445, 47] width 40 height 12
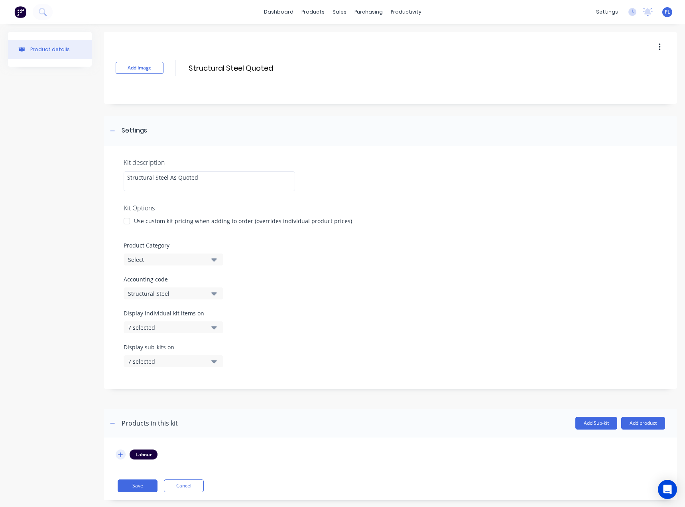
click at [121, 453] on icon "button" at bounding box center [120, 455] width 5 height 6
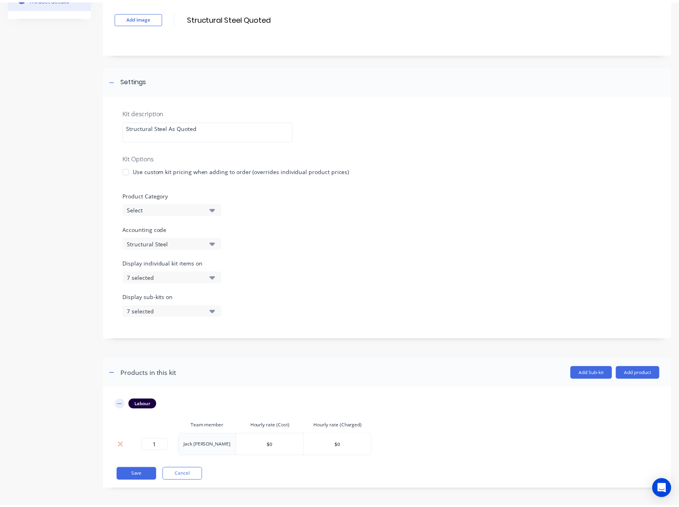
scroll to position [52, 0]
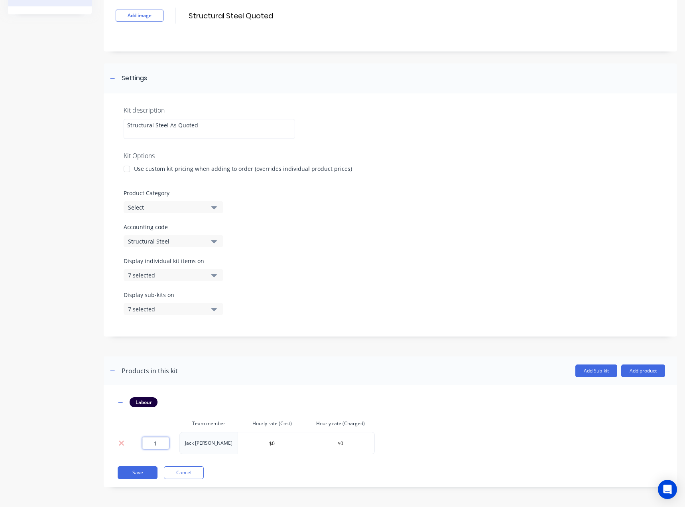
drag, startPoint x: 158, startPoint y: 445, endPoint x: 154, endPoint y: 444, distance: 4.5
click at [154, 444] on input "1" at bounding box center [155, 443] width 27 height 12
click at [264, 442] on input "$0" at bounding box center [272, 443] width 68 height 12
type input "$54"
click at [447, 428] on div "Labour Team member Hourly rate (Cost) Hourly rate (Charged) 1 [PERSON_NAME] $54…" at bounding box center [391, 425] width 550 height 57
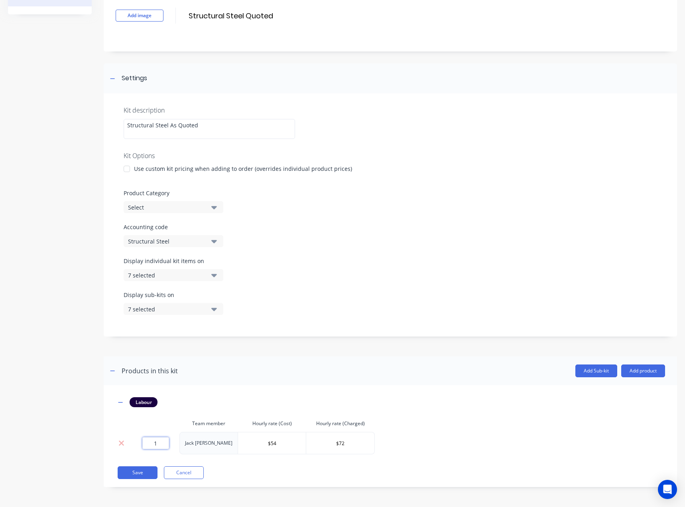
drag, startPoint x: 162, startPoint y: 444, endPoint x: 150, endPoint y: 444, distance: 12.0
click at [150, 444] on input "1" at bounding box center [155, 443] width 27 height 12
drag, startPoint x: 342, startPoint y: 442, endPoint x: 328, endPoint y: 444, distance: 14.1
click at [328, 444] on input "$72" at bounding box center [340, 443] width 68 height 12
click at [417, 440] on div "Labour Team member Hourly rate (Cost) Hourly rate (Charged) 1 [PERSON_NAME] $54…" at bounding box center [391, 425] width 550 height 57
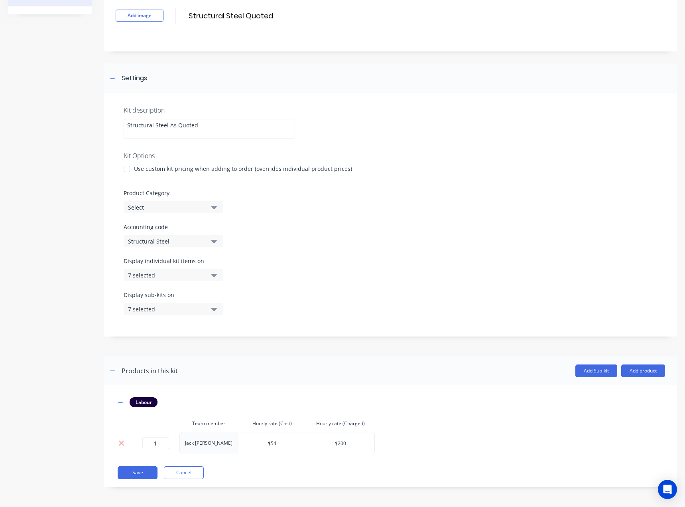
drag, startPoint x: 346, startPoint y: 445, endPoint x: 334, endPoint y: 445, distance: 12.4
click at [334, 445] on input "$200" at bounding box center [340, 443] width 68 height 12
type input "$72"
click at [406, 426] on div "Labour Team member Hourly rate (Cost) Hourly rate (Charged) 1 [PERSON_NAME] $54…" at bounding box center [391, 425] width 550 height 57
drag, startPoint x: 160, startPoint y: 443, endPoint x: 150, endPoint y: 444, distance: 9.2
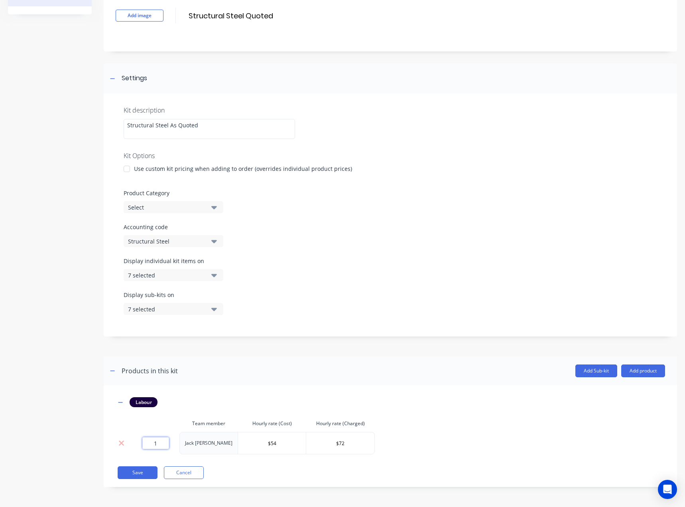
click at [150, 444] on input "1" at bounding box center [155, 443] width 27 height 12
click at [332, 399] on div "Labour" at bounding box center [391, 402] width 550 height 10
click at [641, 372] on button "Add product" at bounding box center [643, 370] width 44 height 13
click at [628, 390] on div "Product catalogue" at bounding box center [627, 391] width 61 height 12
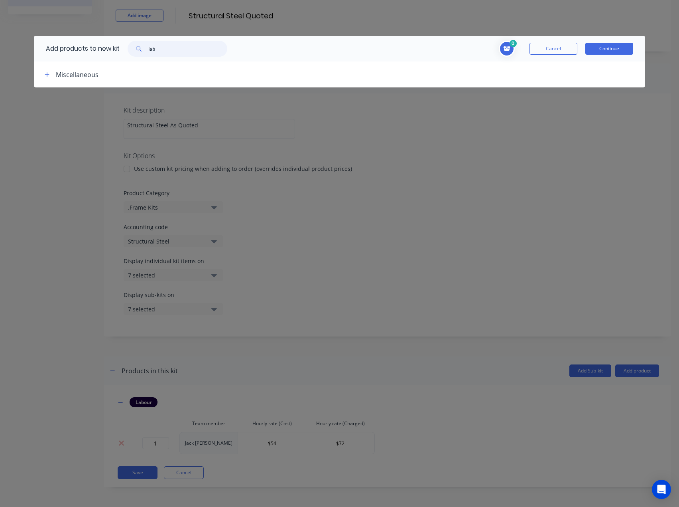
drag, startPoint x: 152, startPoint y: 47, endPoint x: 139, endPoint y: 47, distance: 13.6
click at [139, 47] on div "lab" at bounding box center [178, 49] width 100 height 16
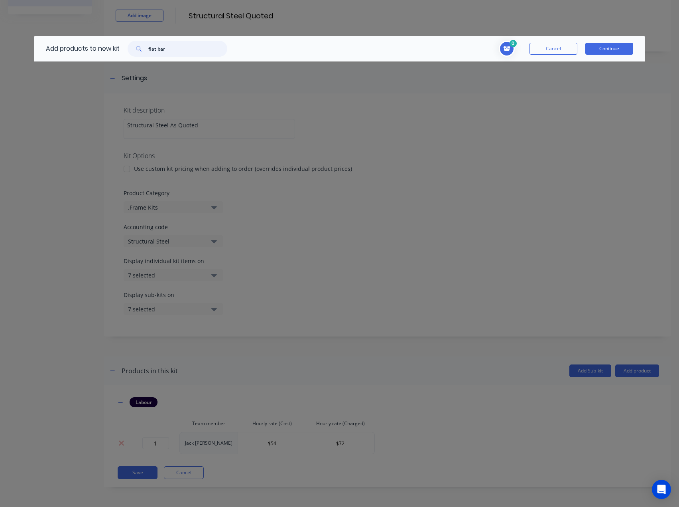
drag, startPoint x: 158, startPoint y: 49, endPoint x: 138, endPoint y: 49, distance: 19.9
click at [138, 49] on div "flat bar" at bounding box center [178, 49] width 100 height 16
click at [180, 47] on input "bar" at bounding box center [187, 49] width 79 height 16
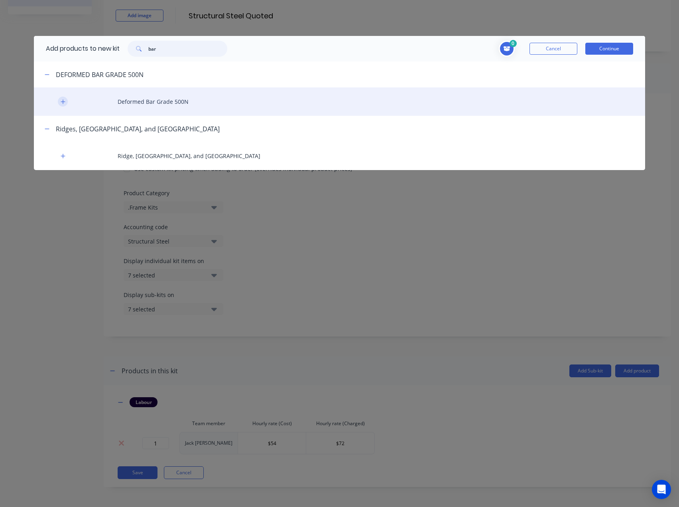
type input "bar"
click at [61, 101] on icon "button" at bounding box center [63, 101] width 4 height 4
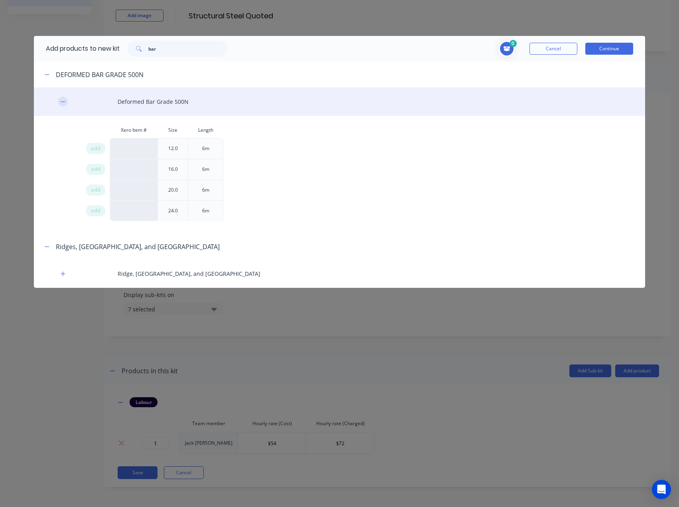
click at [61, 101] on icon "button" at bounding box center [63, 102] width 5 height 6
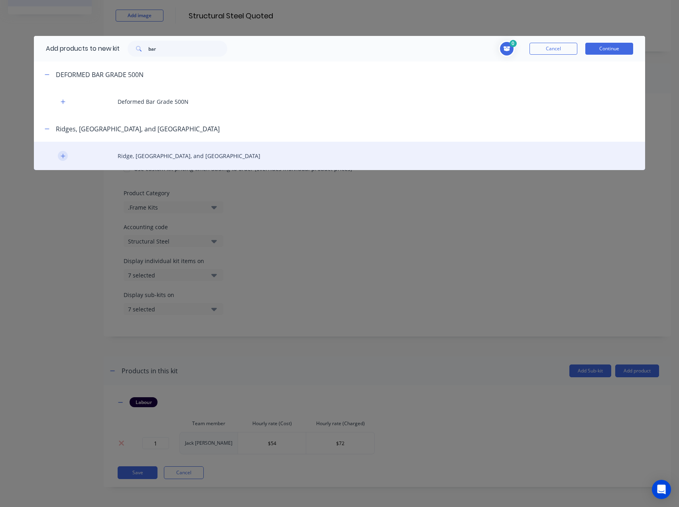
click at [62, 153] on icon "button" at bounding box center [63, 156] width 5 height 6
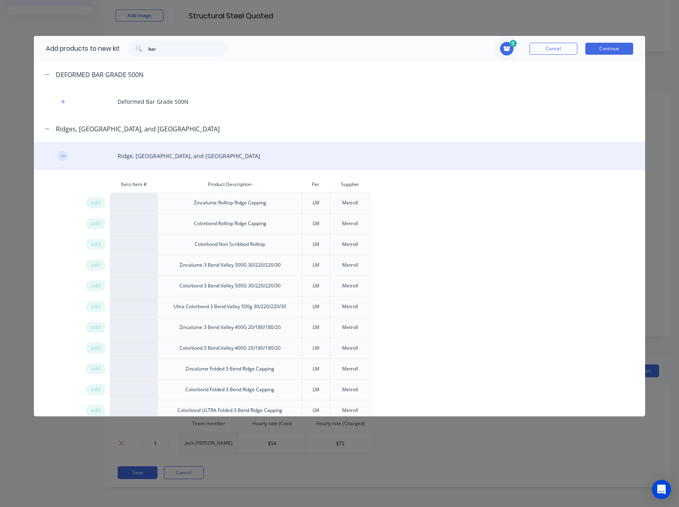
click at [62, 153] on icon "button" at bounding box center [63, 156] width 5 height 6
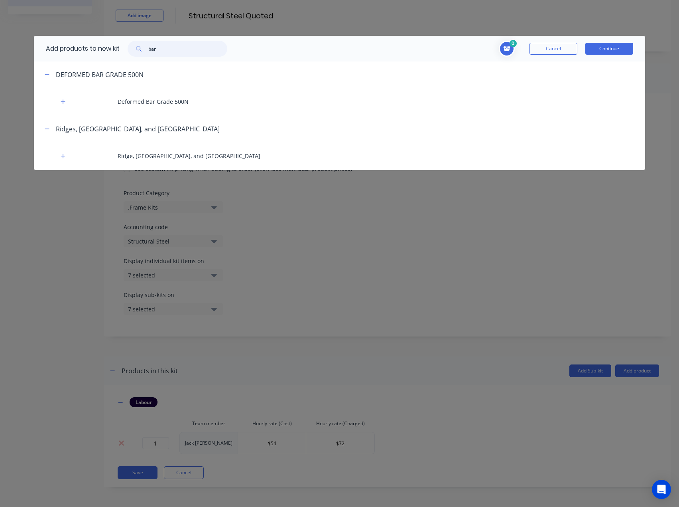
drag, startPoint x: 162, startPoint y: 49, endPoint x: 138, endPoint y: 49, distance: 24.3
click at [138, 49] on div "bar" at bounding box center [178, 49] width 100 height 16
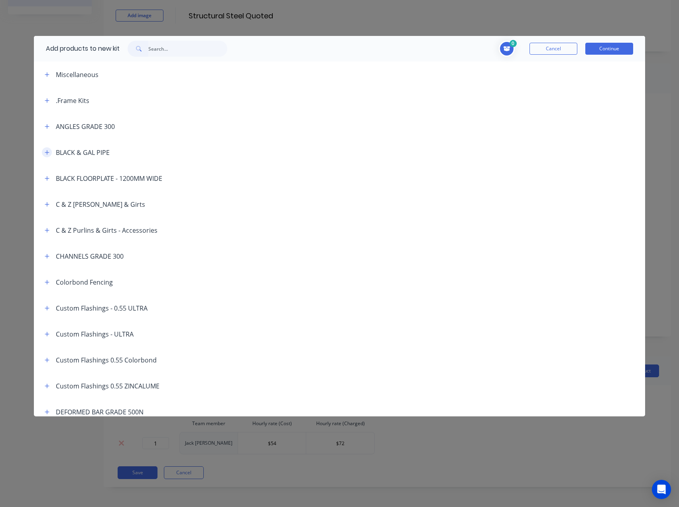
click at [47, 152] on icon "button" at bounding box center [47, 152] width 4 height 4
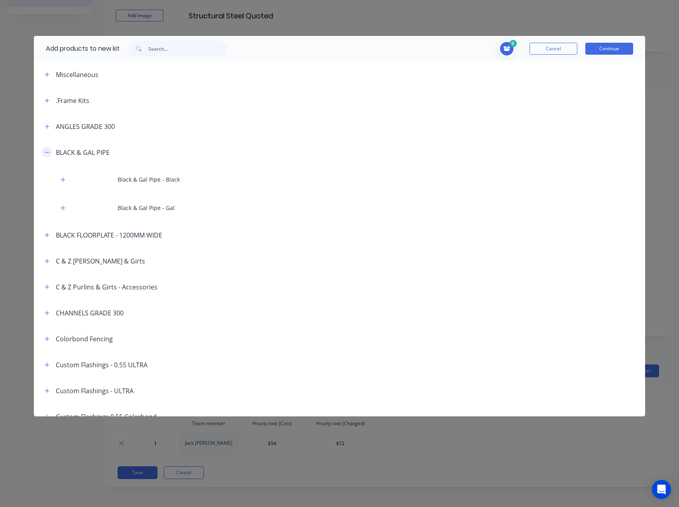
click at [47, 152] on icon "button" at bounding box center [47, 152] width 4 height 0
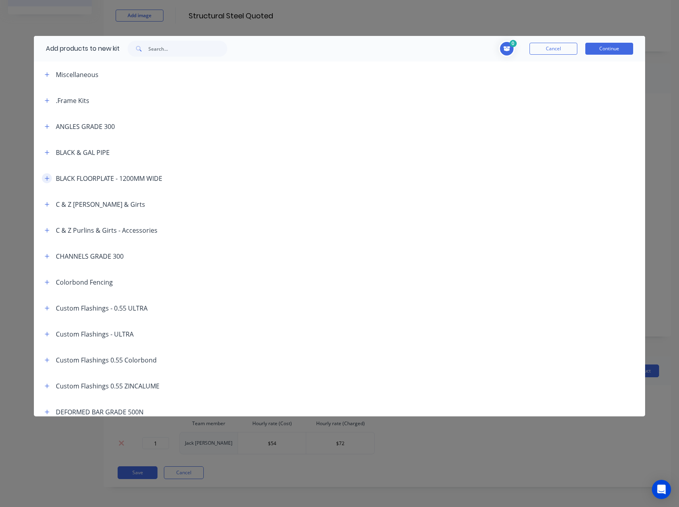
click at [48, 177] on icon "button" at bounding box center [47, 179] width 5 height 6
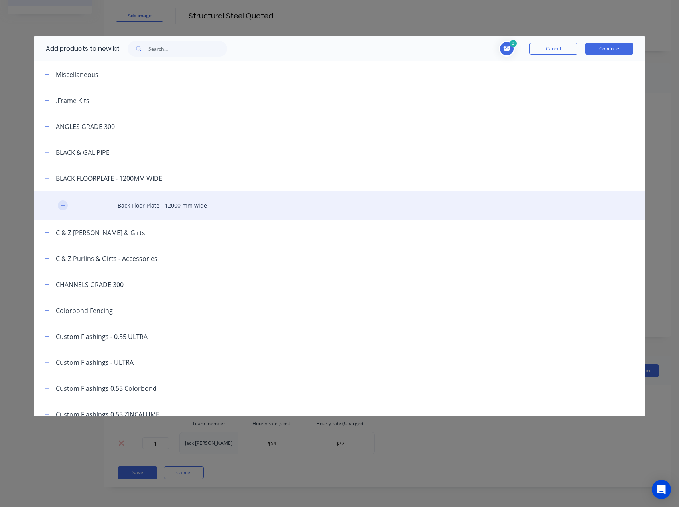
click at [62, 204] on icon "button" at bounding box center [63, 206] width 5 height 6
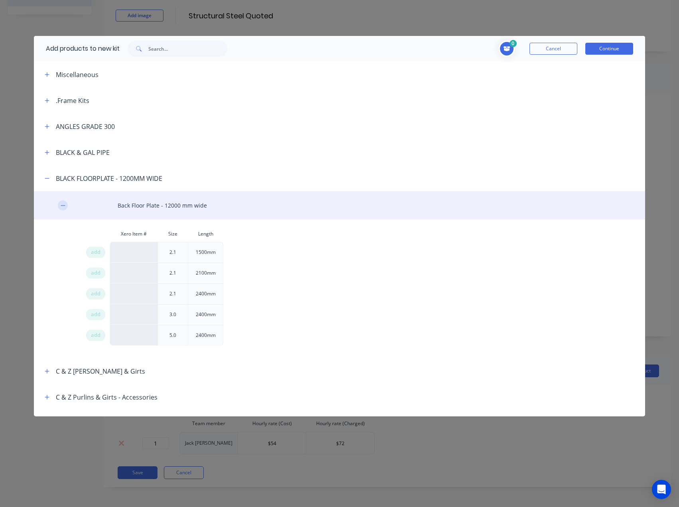
click at [62, 204] on icon "button" at bounding box center [63, 206] width 5 height 6
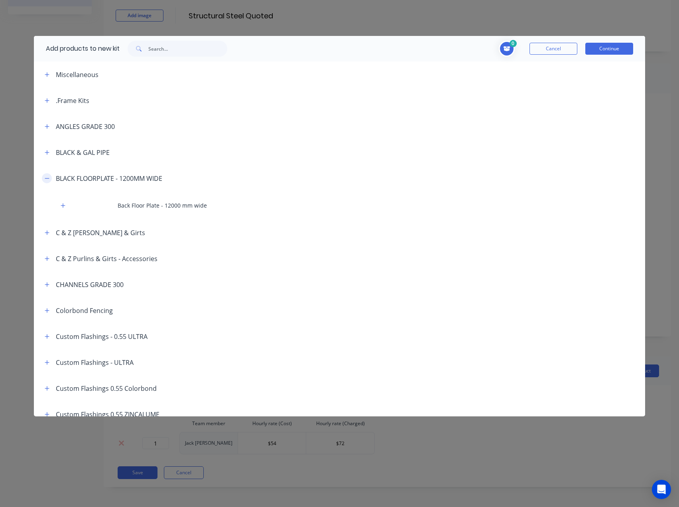
click at [47, 179] on icon "button" at bounding box center [47, 179] width 5 height 6
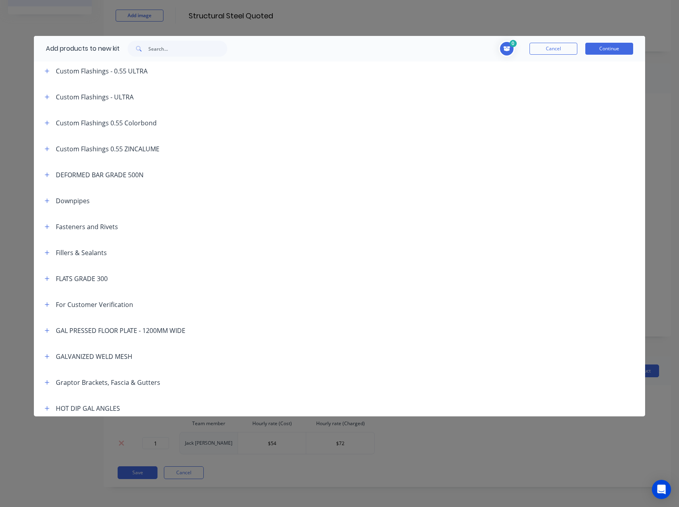
scroll to position [239, 0]
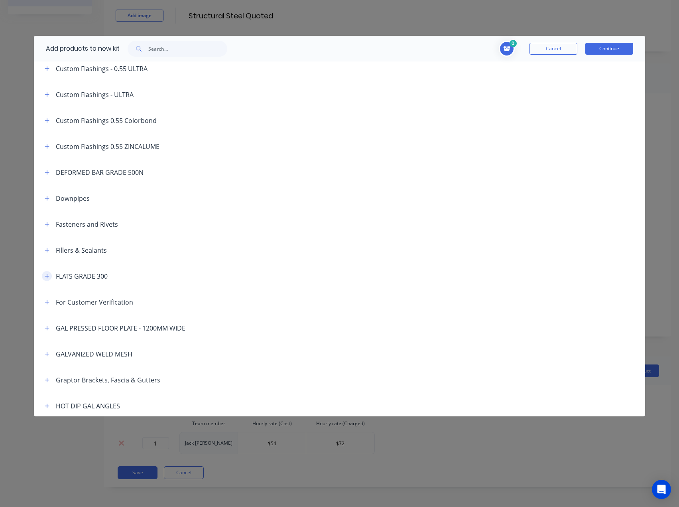
click at [47, 275] on icon "button" at bounding box center [47, 276] width 4 height 4
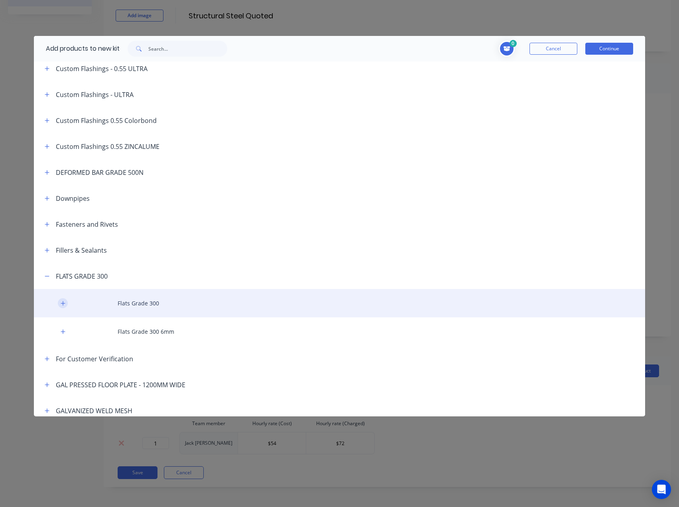
click at [64, 304] on icon "button" at bounding box center [63, 303] width 5 height 6
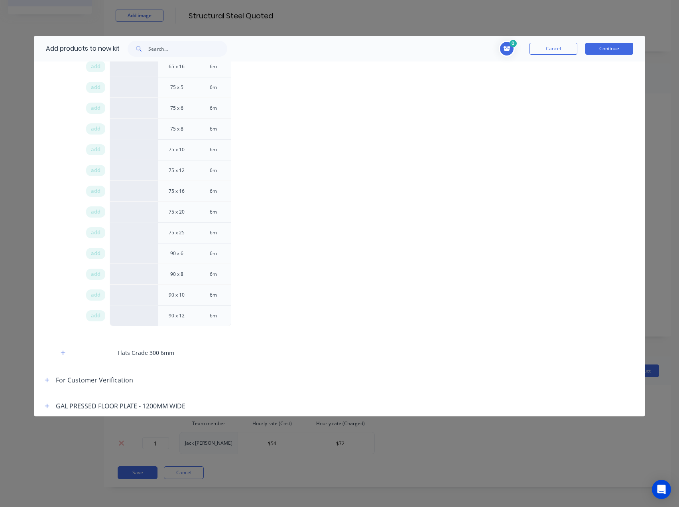
scroll to position [1396, 0]
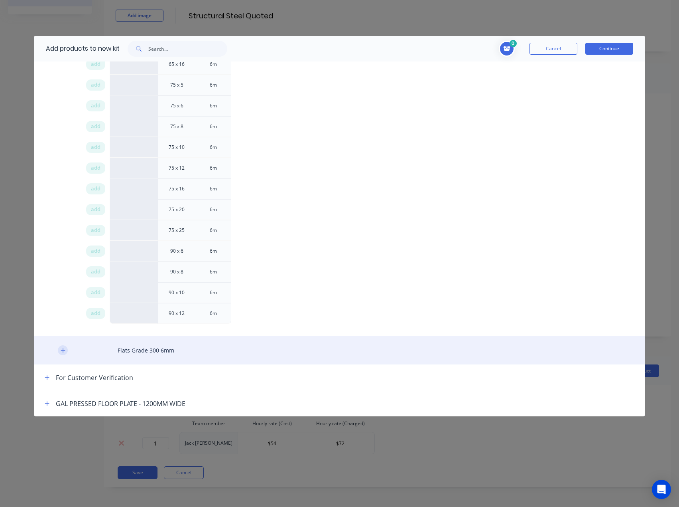
click at [63, 352] on icon "button" at bounding box center [63, 350] width 5 height 6
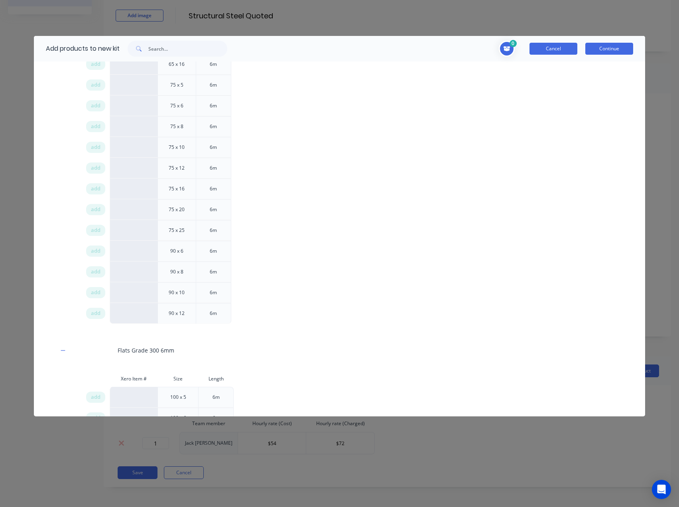
click at [553, 48] on button "Cancel" at bounding box center [554, 49] width 48 height 12
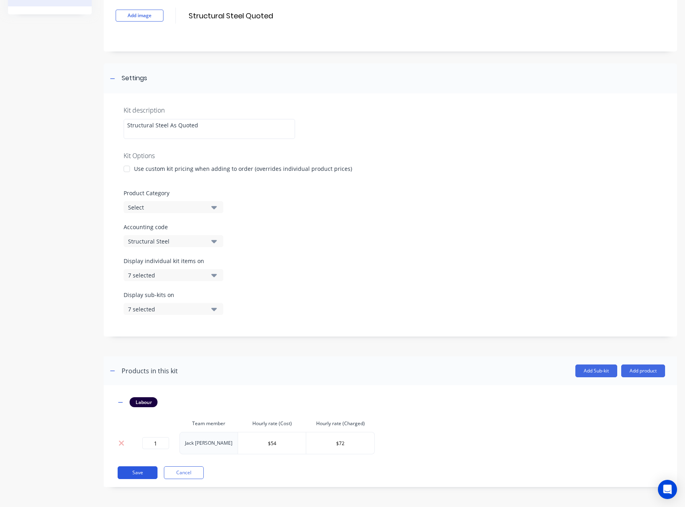
click at [138, 472] on button "Save" at bounding box center [138, 472] width 40 height 13
